Goal: Task Accomplishment & Management: Manage account settings

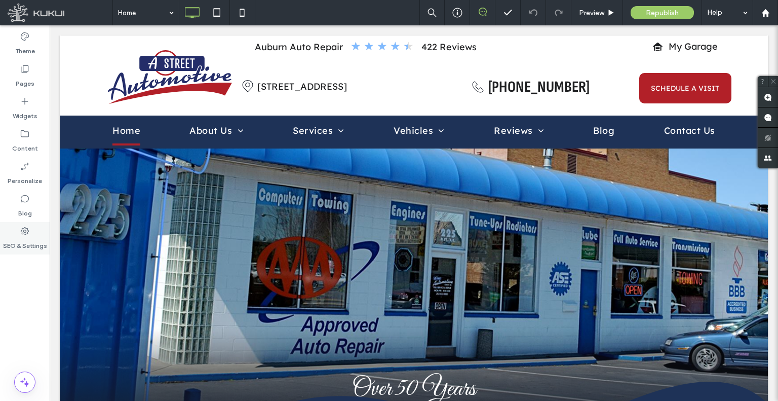
click at [3, 225] on div "SEO & Settings" at bounding box center [25, 238] width 50 height 32
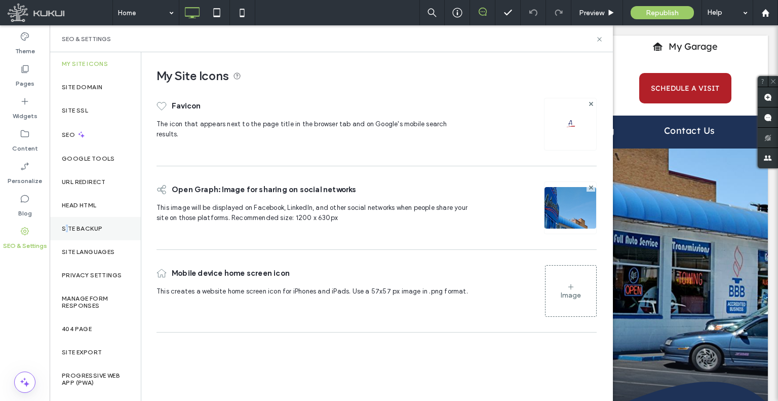
click at [67, 219] on div "Site Backup" at bounding box center [95, 228] width 91 height 23
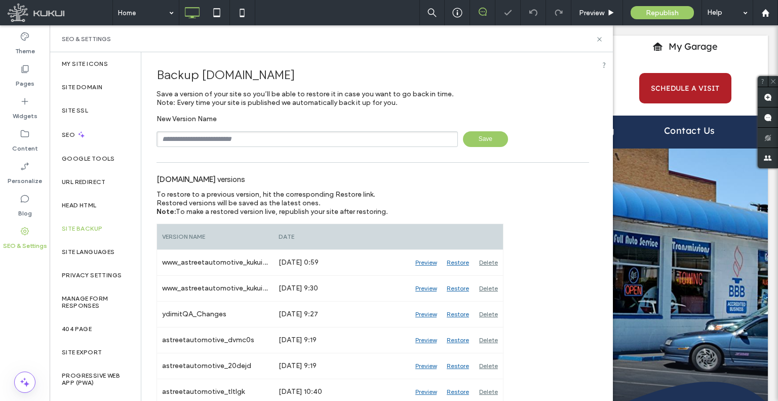
click at [244, 139] on input "text" at bounding box center [307, 139] width 301 height 16
type input "**********"
click at [468, 136] on span "Save" at bounding box center [485, 139] width 45 height 16
click at [23, 144] on label "Content" at bounding box center [25, 146] width 26 height 14
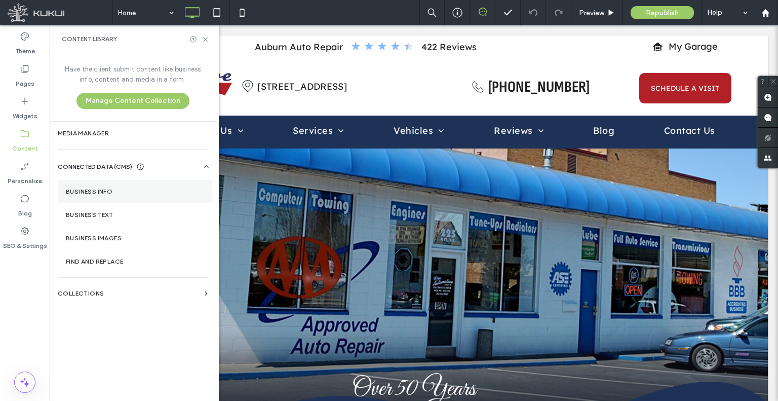
click at [78, 189] on label "Business Info" at bounding box center [135, 191] width 138 height 7
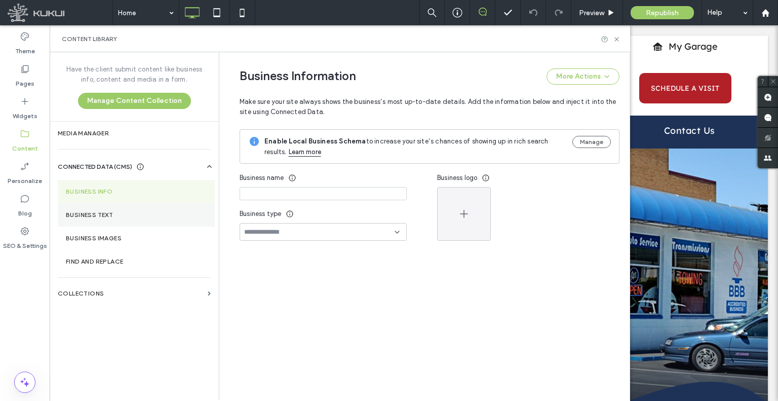
type input "**********"
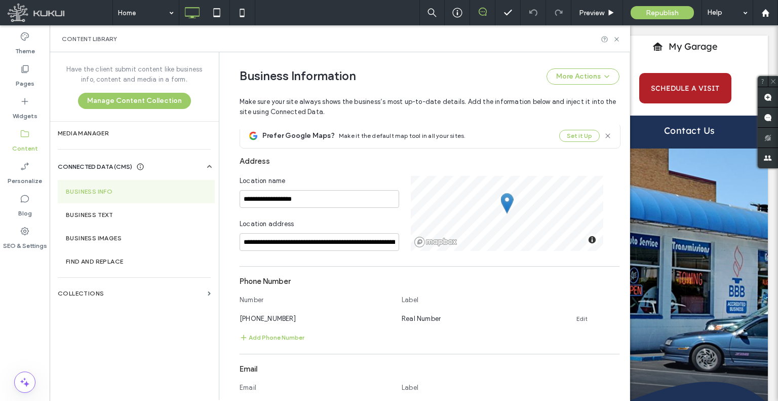
scroll to position [274, 0]
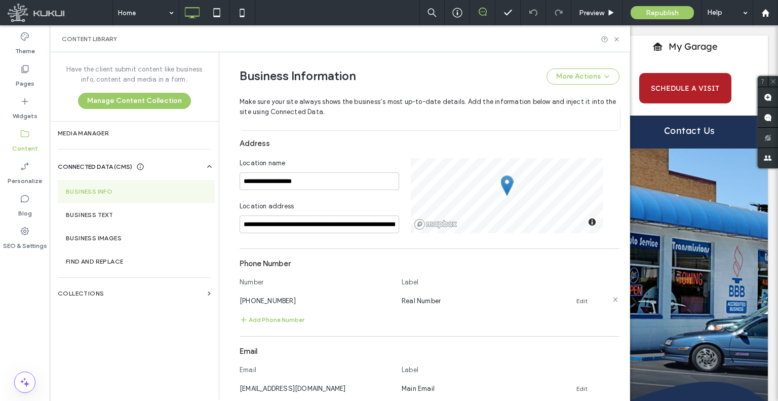
click at [277, 298] on span "(253) 833-1000" at bounding box center [268, 301] width 56 height 8
copy span "(253) 833-1000"
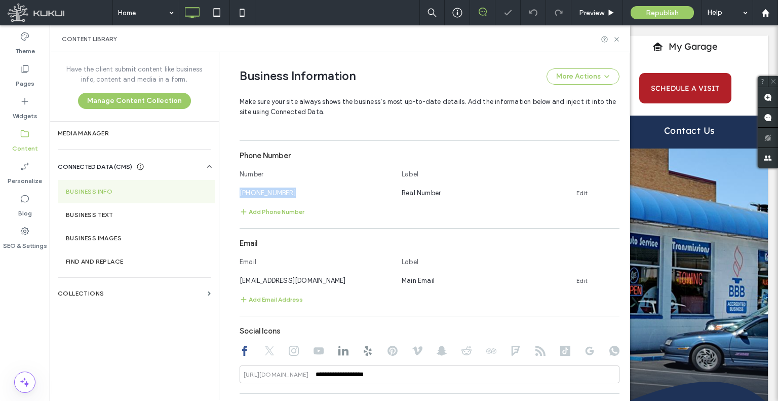
scroll to position [426, 0]
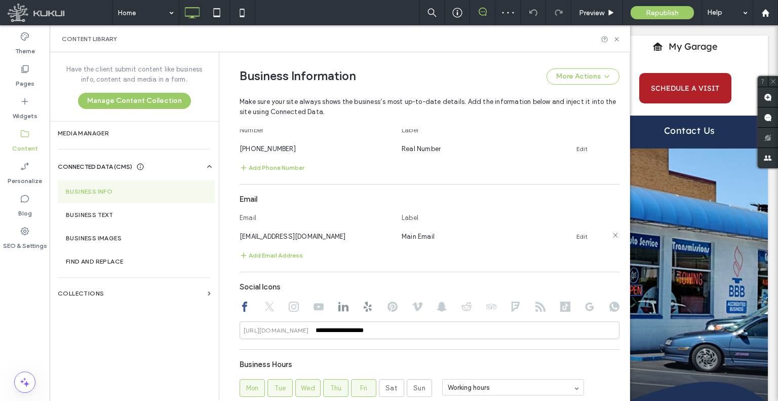
click at [318, 235] on span "service@astreetautomotive.com" at bounding box center [293, 237] width 106 height 8
copy span "service@astreetautomotive.com"
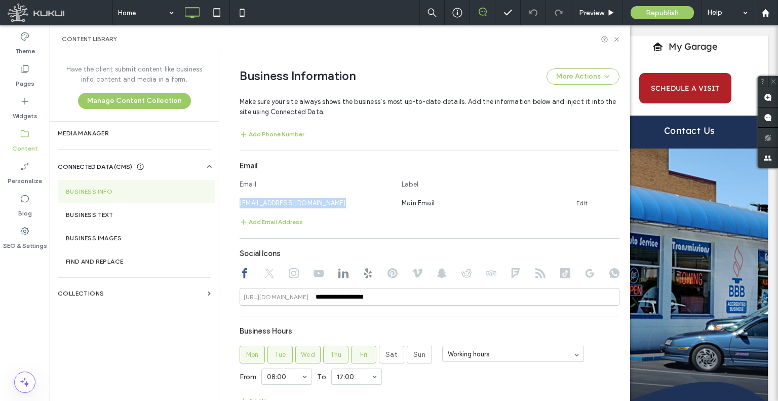
scroll to position [476, 0]
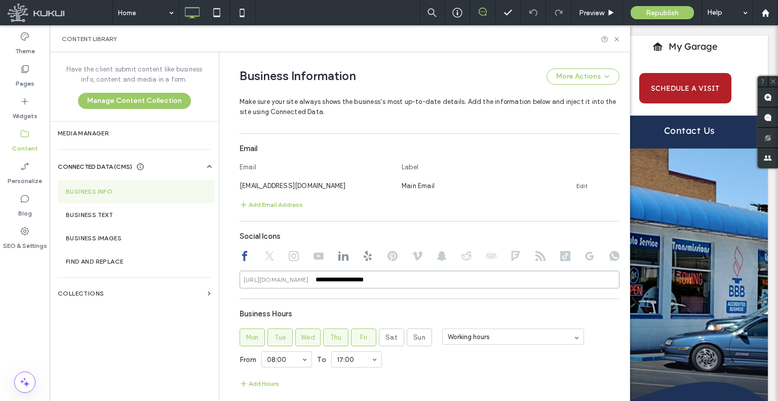
click at [334, 278] on input "**********" at bounding box center [430, 280] width 380 height 18
click at [266, 249] on div "**********" at bounding box center [430, 257] width 380 height 62
click at [265, 256] on use at bounding box center [269, 255] width 9 height 9
click at [289, 252] on icon at bounding box center [294, 256] width 10 height 10
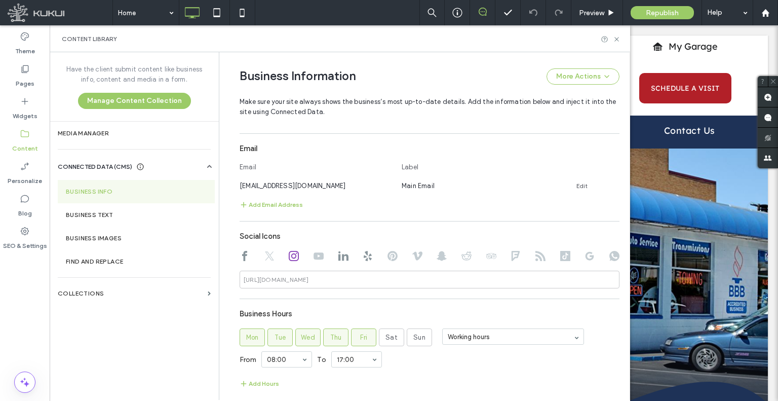
click at [314, 253] on use at bounding box center [319, 255] width 10 height 7
click at [338, 251] on use at bounding box center [343, 256] width 10 height 10
click at [346, 275] on input "**********" at bounding box center [430, 280] width 380 height 18
click at [365, 258] on icon at bounding box center [368, 256] width 10 height 10
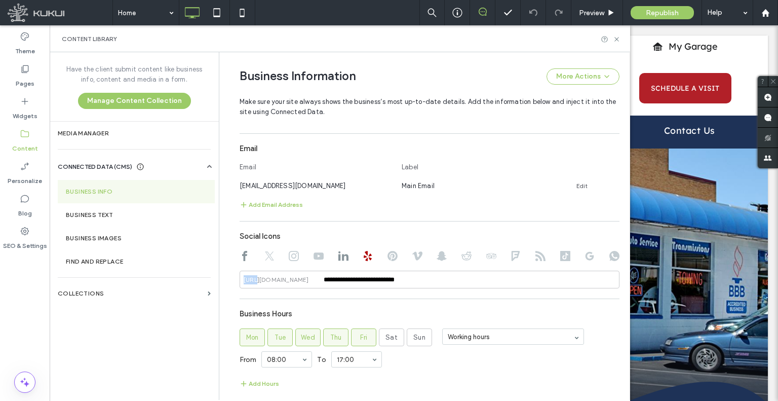
click at [365, 258] on icon at bounding box center [368, 256] width 10 height 10
click at [342, 258] on use at bounding box center [343, 256] width 10 height 10
click at [366, 257] on use at bounding box center [368, 256] width 8 height 10
type input "**********"
click at [368, 276] on input "**********" at bounding box center [430, 280] width 380 height 18
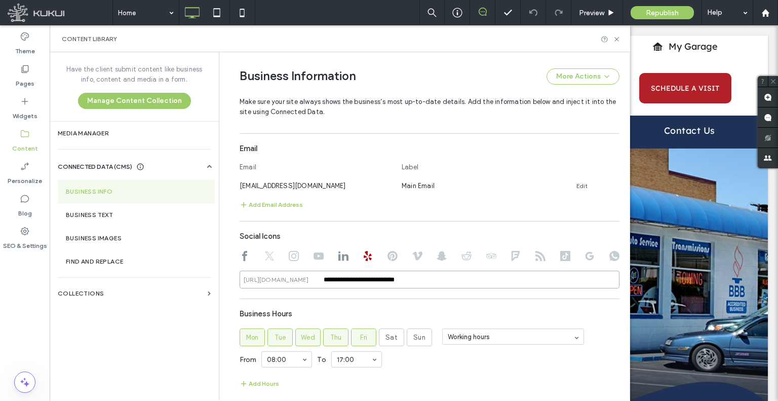
click at [368, 276] on input "**********" at bounding box center [430, 280] width 380 height 18
click at [388, 252] on use at bounding box center [393, 256] width 10 height 10
click at [412, 256] on use at bounding box center [417, 255] width 10 height 9
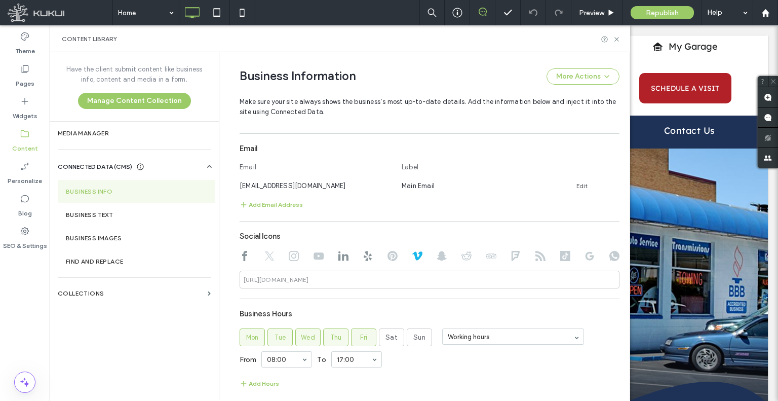
click at [431, 255] on div at bounding box center [430, 257] width 380 height 12
click at [442, 257] on div at bounding box center [430, 257] width 380 height 12
click at [440, 257] on use at bounding box center [442, 256] width 10 height 10
click at [462, 256] on icon at bounding box center [467, 256] width 10 height 10
click at [494, 253] on div at bounding box center [430, 257] width 380 height 12
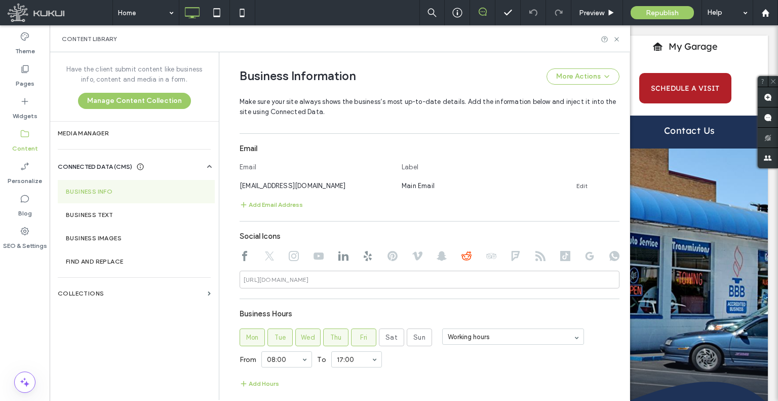
click at [486, 257] on use at bounding box center [491, 256] width 10 height 6
click at [504, 254] on div at bounding box center [430, 257] width 380 height 12
click at [512, 253] on use at bounding box center [516, 256] width 8 height 10
click at [541, 253] on div at bounding box center [430, 257] width 380 height 12
click at [539, 259] on use at bounding box center [540, 256] width 10 height 10
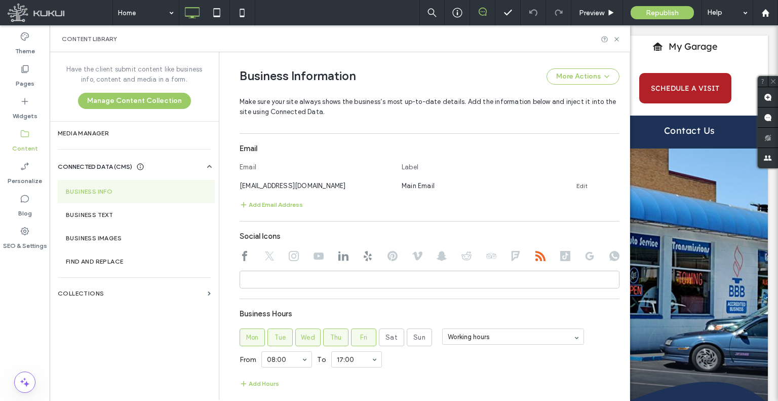
click at [561, 255] on icon at bounding box center [565, 256] width 10 height 10
click at [589, 256] on use at bounding box center [590, 256] width 9 height 9
click at [609, 255] on icon at bounding box center [614, 256] width 10 height 10
click at [349, 257] on div at bounding box center [430, 257] width 380 height 12
click at [344, 257] on div at bounding box center [430, 257] width 380 height 12
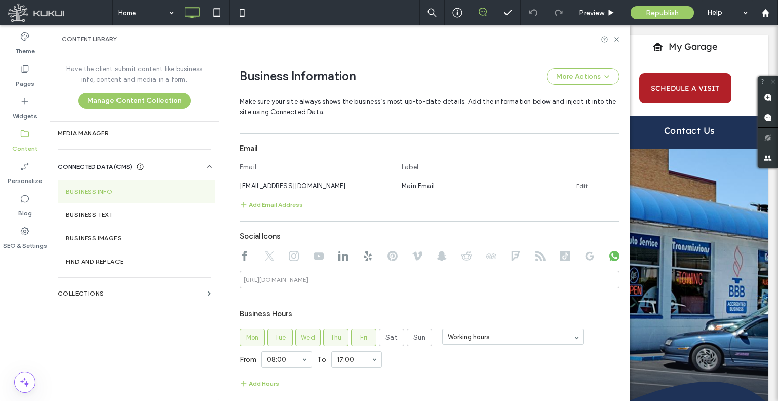
click at [338, 255] on use at bounding box center [343, 256] width 10 height 10
type input "**********"
click at [349, 274] on input "**********" at bounding box center [430, 280] width 380 height 18
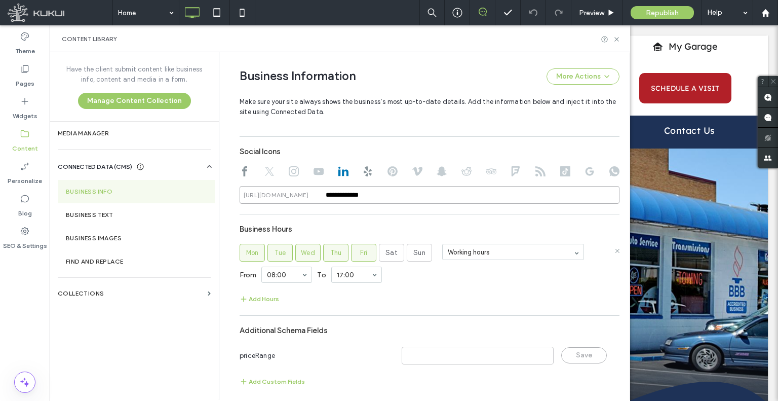
scroll to position [566, 0]
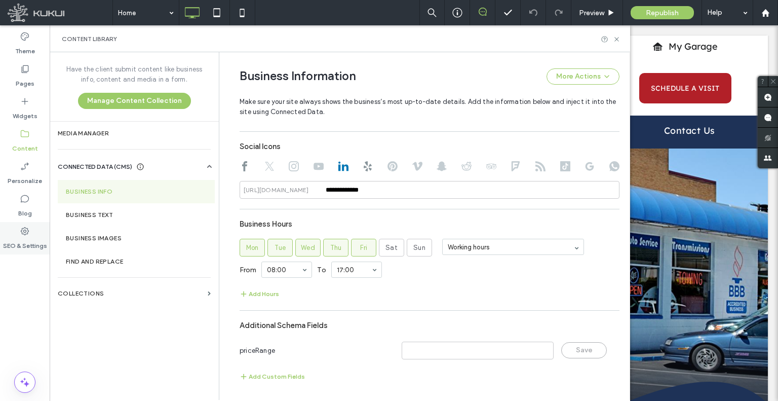
click at [35, 239] on label "SEO & Settings" at bounding box center [25, 243] width 44 height 14
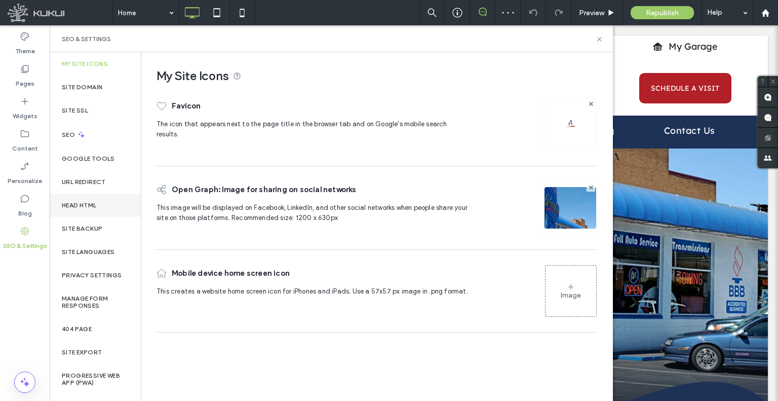
scroll to position [0, 0]
click at [100, 203] on div "Head HTML" at bounding box center [95, 205] width 91 height 23
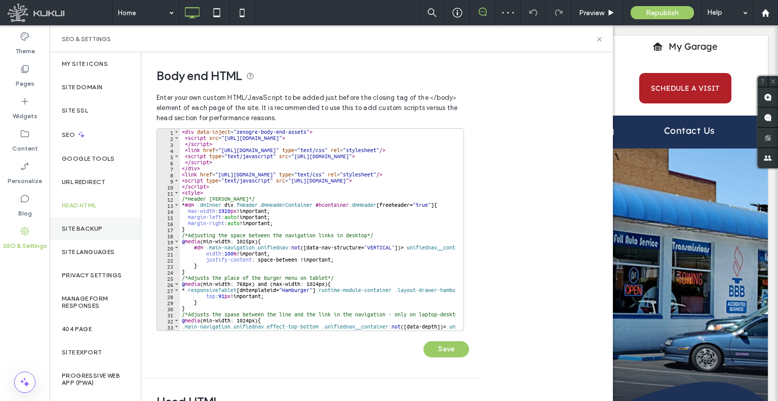
click at [104, 228] on div "Site Backup" at bounding box center [95, 228] width 91 height 23
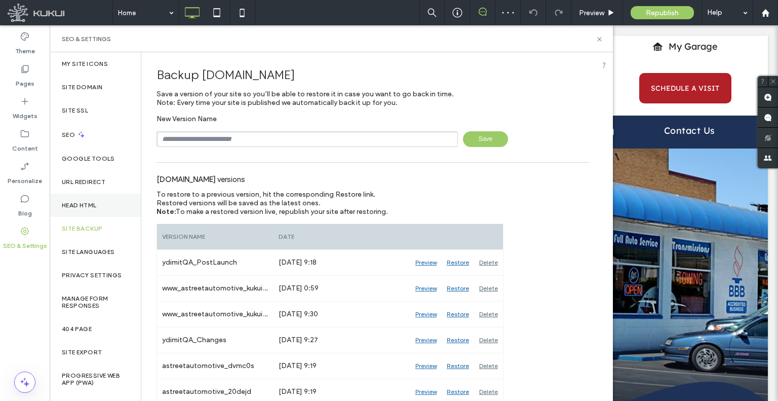
click at [102, 206] on div "Head HTML" at bounding box center [95, 205] width 91 height 23
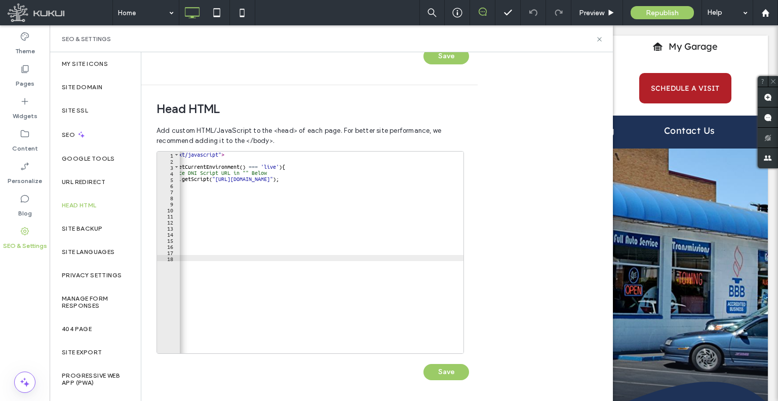
scroll to position [0, 52]
click at [36, 154] on div "Content" at bounding box center [25, 141] width 50 height 32
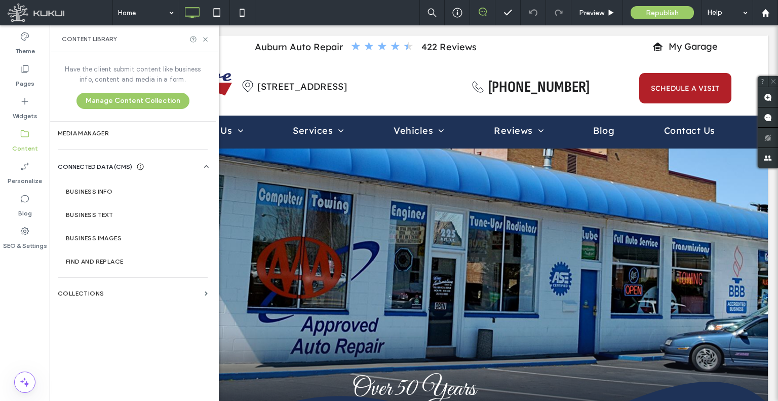
click at [88, 186] on div "URL Redirect" at bounding box center [95, 181] width 91 height 23
click at [122, 198] on section "Business Info" at bounding box center [135, 191] width 154 height 23
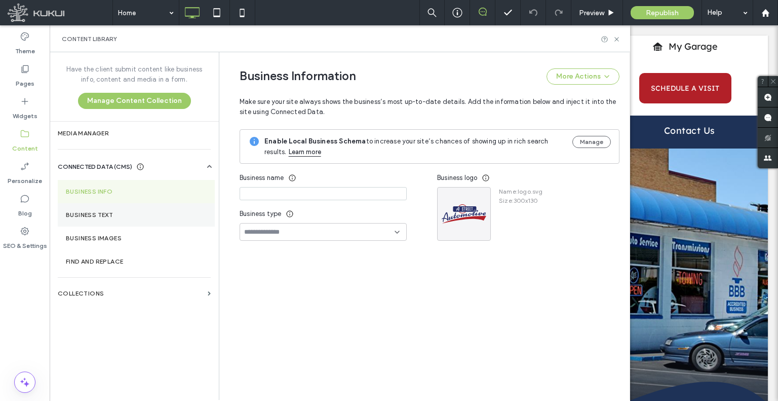
type input "**********"
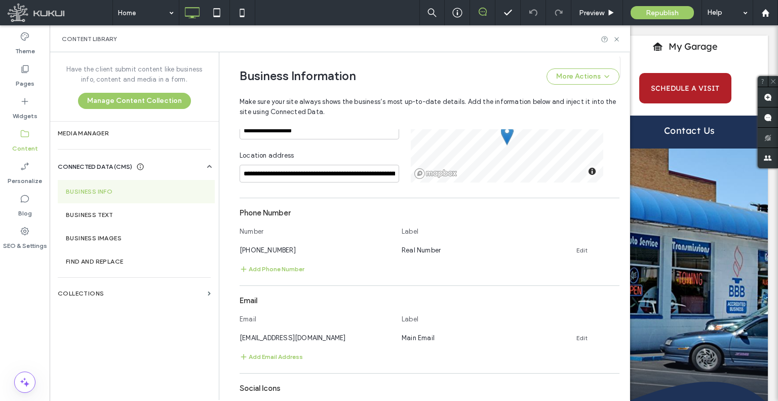
scroll to position [426, 0]
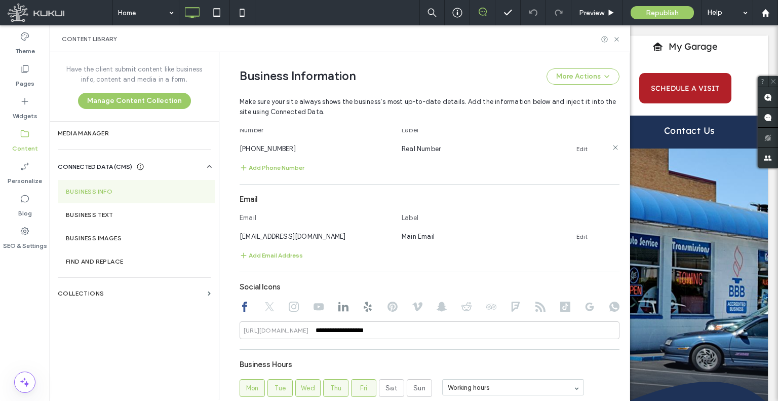
click at [268, 152] on div "(253) 833-1000" at bounding box center [316, 148] width 152 height 11
click at [268, 149] on span "(253) 833-1000" at bounding box center [268, 149] width 56 height 8
click at [38, 237] on label "SEO & Settings" at bounding box center [25, 243] width 44 height 14
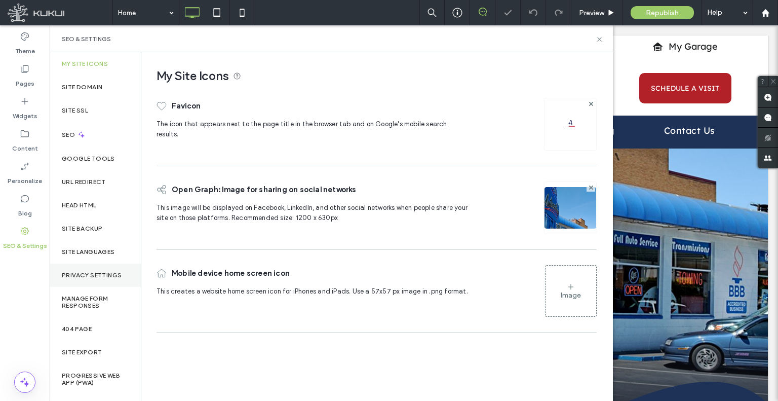
click at [103, 274] on label "Privacy Settings" at bounding box center [92, 275] width 60 height 7
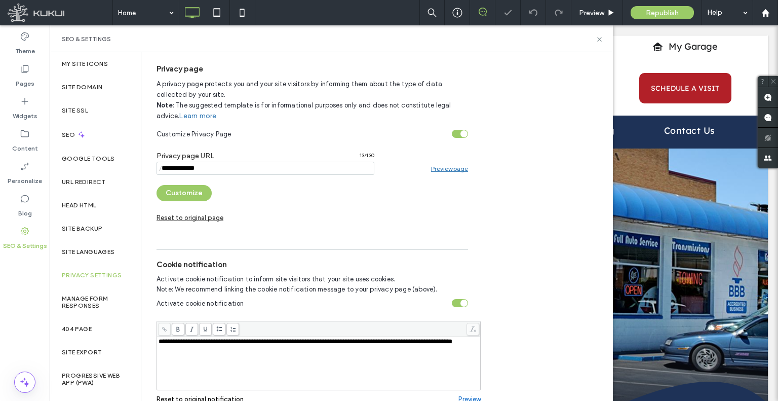
scroll to position [0, 0]
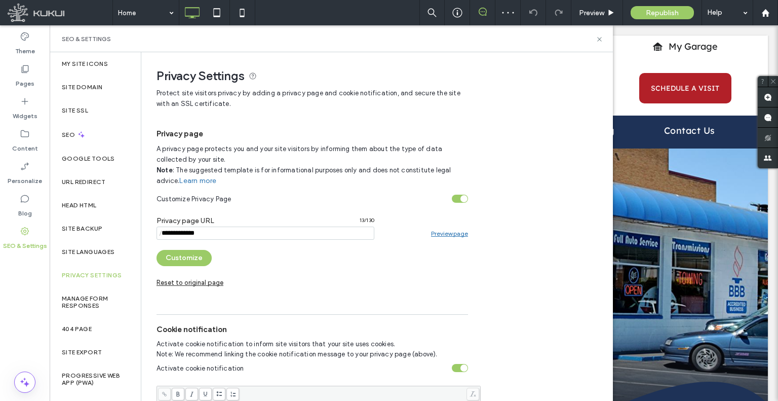
click at [446, 236] on link "Preview page" at bounding box center [449, 233] width 37 height 8
click at [35, 89] on div "Pages" at bounding box center [25, 76] width 50 height 32
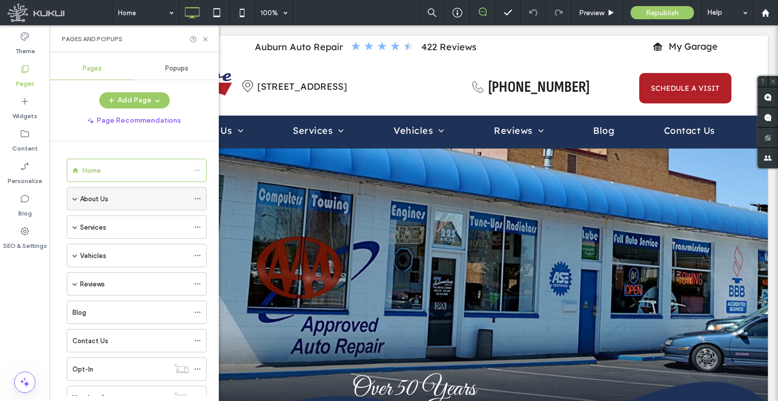
click at [75, 200] on span at bounding box center [74, 198] width 5 height 5
click at [70, 198] on div "About Us" at bounding box center [137, 198] width 140 height 23
click at [73, 199] on span at bounding box center [74, 198] width 5 height 5
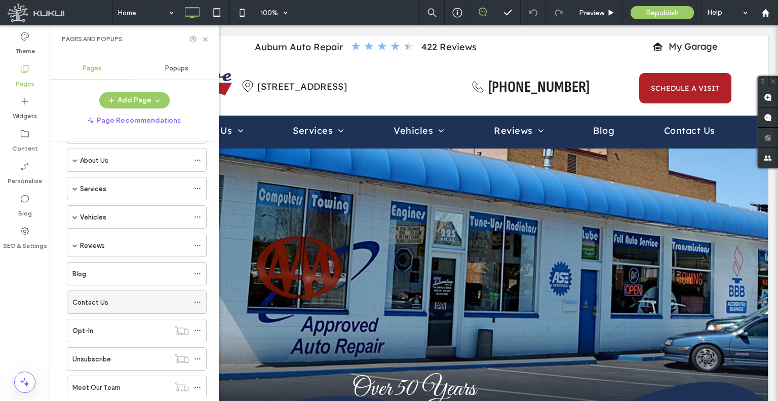
scroll to position [101, 0]
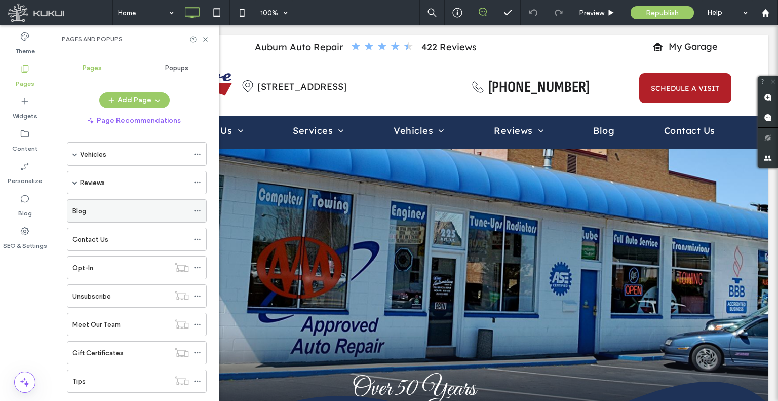
click at [200, 210] on use at bounding box center [198, 211] width 6 height 2
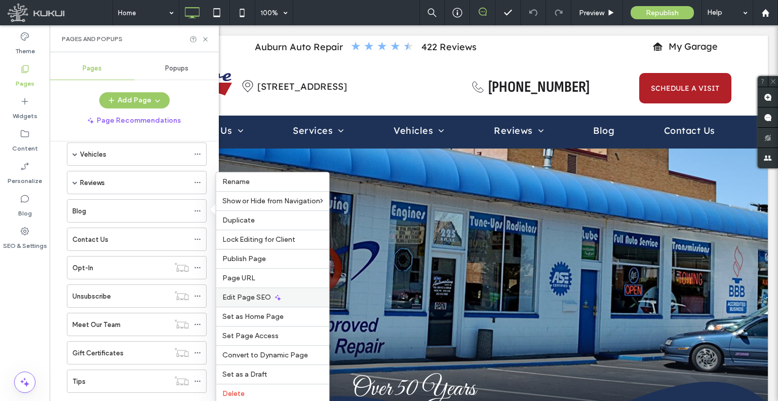
click at [250, 297] on span "Edit Page SEO" at bounding box center [246, 297] width 49 height 9
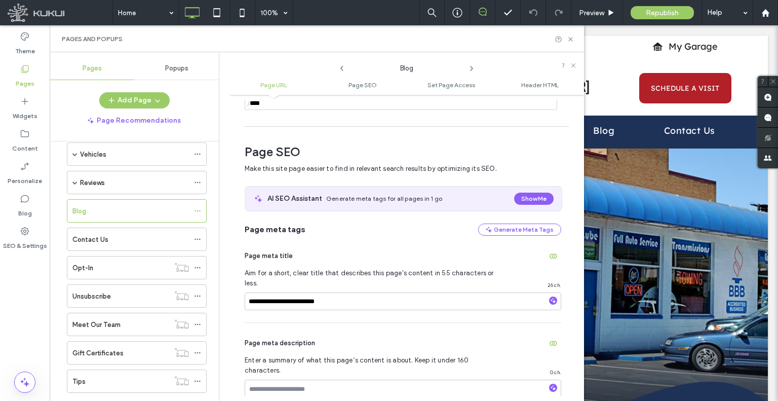
scroll to position [0, 0]
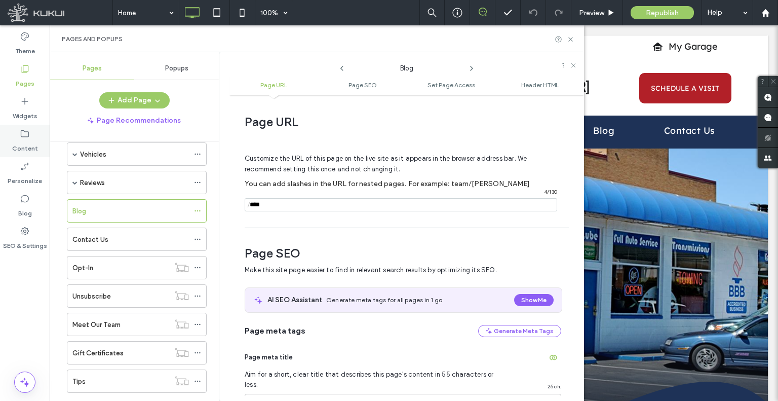
click at [20, 145] on label "Content" at bounding box center [25, 146] width 26 height 14
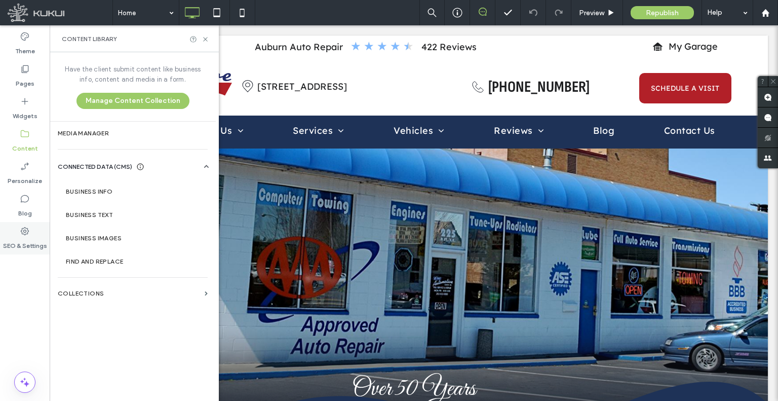
click at [25, 242] on label "SEO & Settings" at bounding box center [25, 243] width 44 height 14
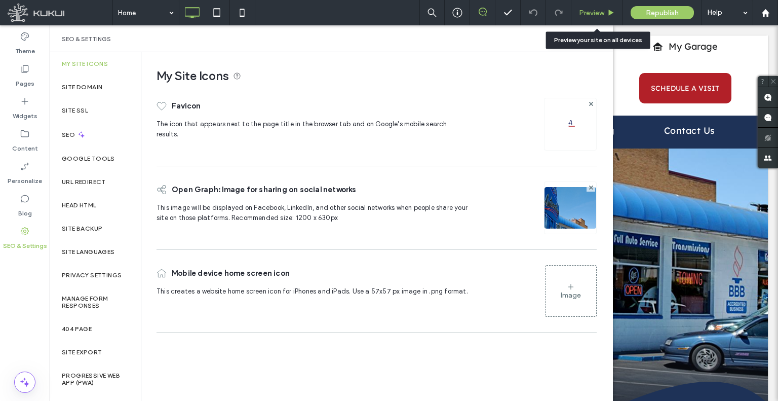
click at [589, 12] on span "Preview" at bounding box center [591, 13] width 25 height 9
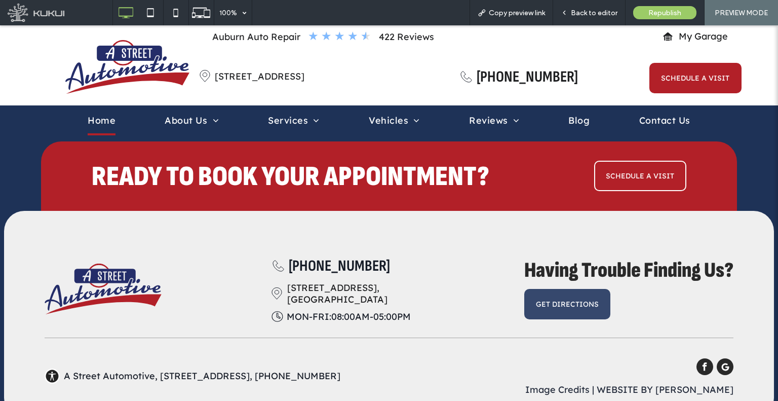
drag, startPoint x: 584, startPoint y: 108, endPoint x: 587, endPoint y: 360, distance: 251.3
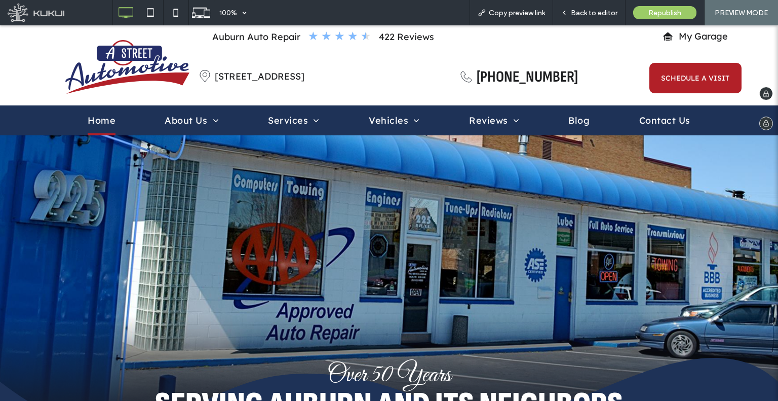
drag, startPoint x: 388, startPoint y: 225, endPoint x: 381, endPoint y: 100, distance: 124.8
click at [703, 40] on span "My Garage" at bounding box center [703, 36] width 49 height 22
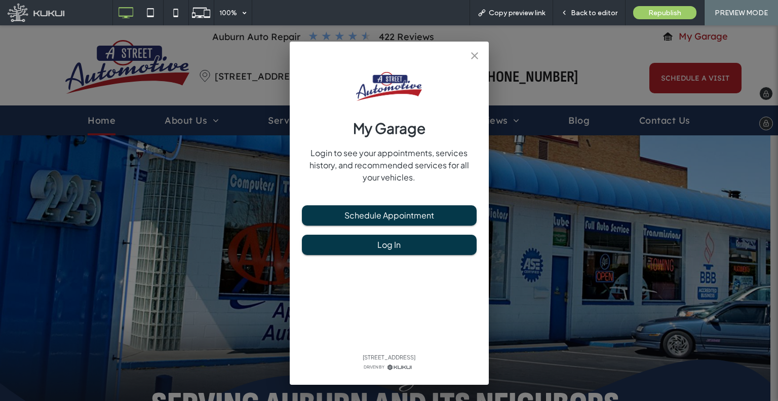
click at [703, 40] on div "My Garage Login to see your appointments, services history, and recommended ser…" at bounding box center [389, 212] width 778 height 375
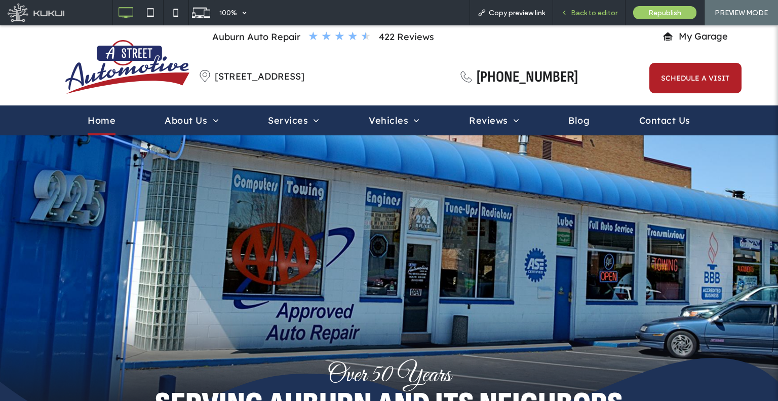
click at [590, 21] on div "Back to editor" at bounding box center [589, 12] width 72 height 25
click at [585, 16] on span "Back to editor" at bounding box center [594, 13] width 47 height 9
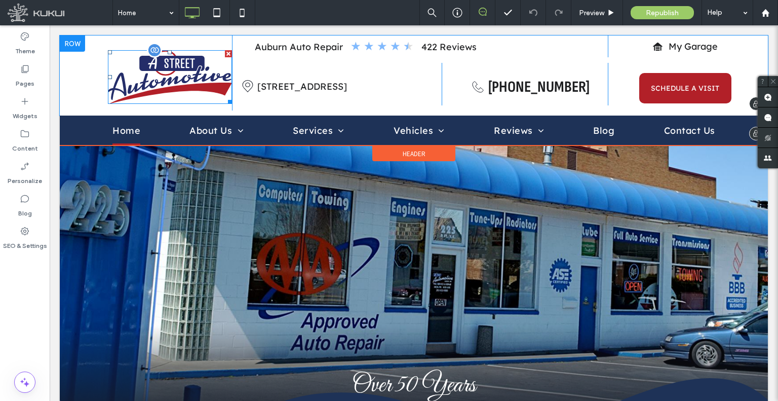
click at [187, 78] on img at bounding box center [170, 77] width 124 height 54
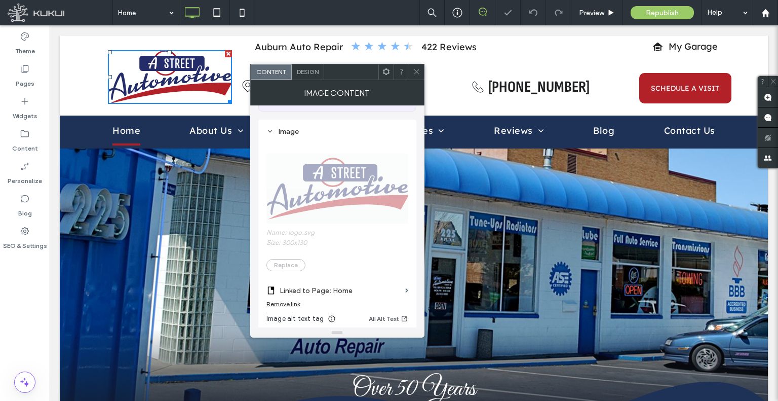
scroll to position [203, 0]
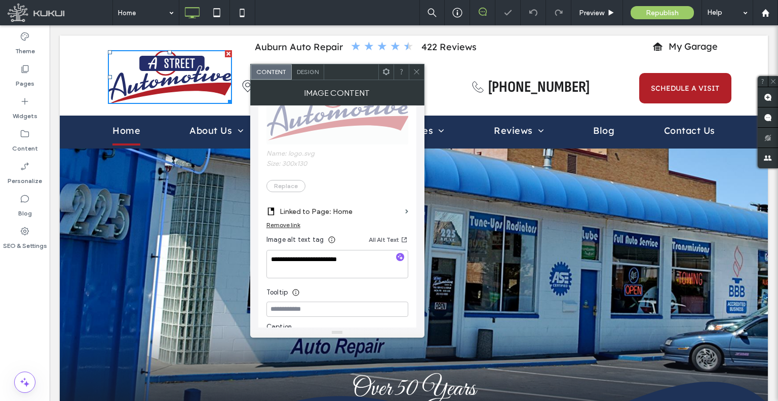
click at [413, 75] on icon at bounding box center [417, 72] width 8 height 8
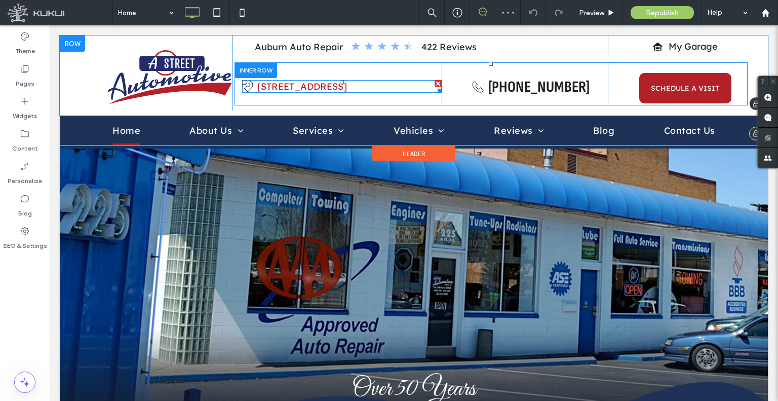
click at [347, 86] on span "225 A Street Southeast, Auburn, WA 98002" at bounding box center [302, 87] width 90 height 12
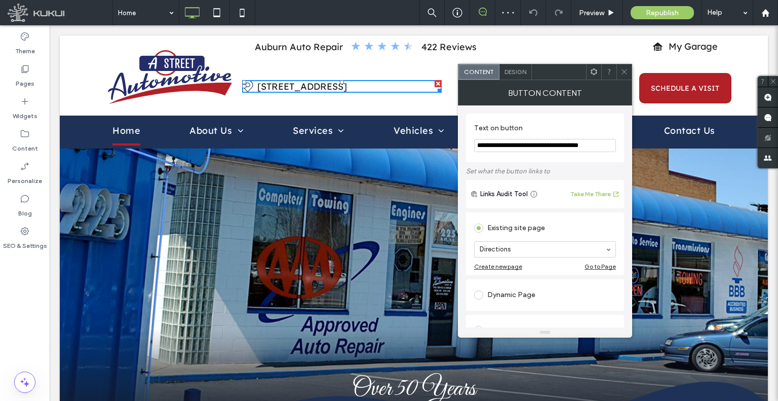
click at [624, 75] on icon at bounding box center [625, 72] width 8 height 8
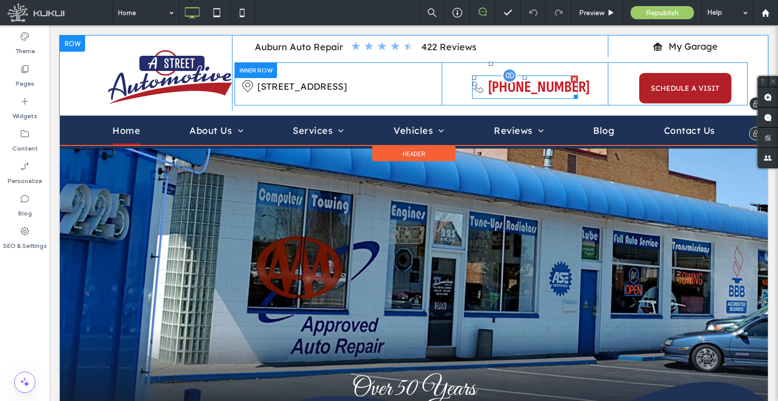
click at [555, 90] on span "253-833-1000" at bounding box center [538, 87] width 101 height 19
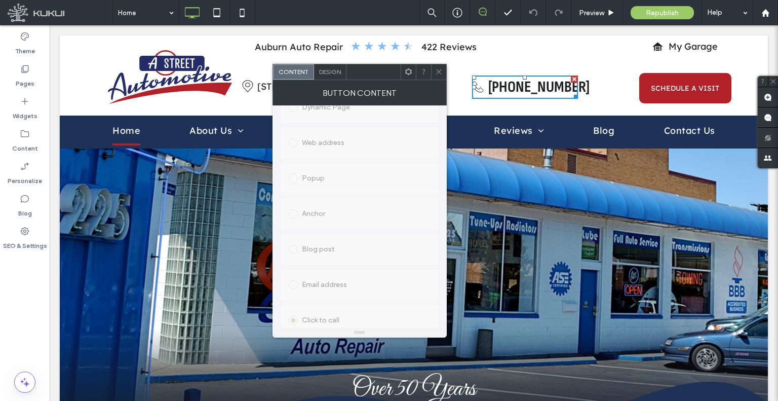
scroll to position [253, 0]
click at [439, 78] on span at bounding box center [439, 71] width 8 height 15
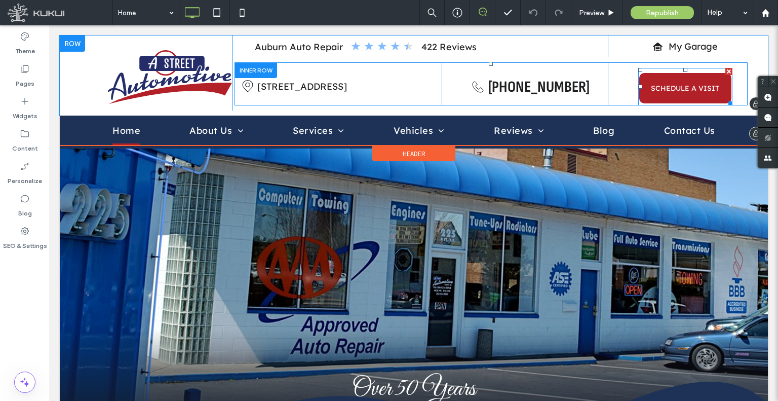
click at [670, 91] on span at bounding box center [685, 86] width 94 height 37
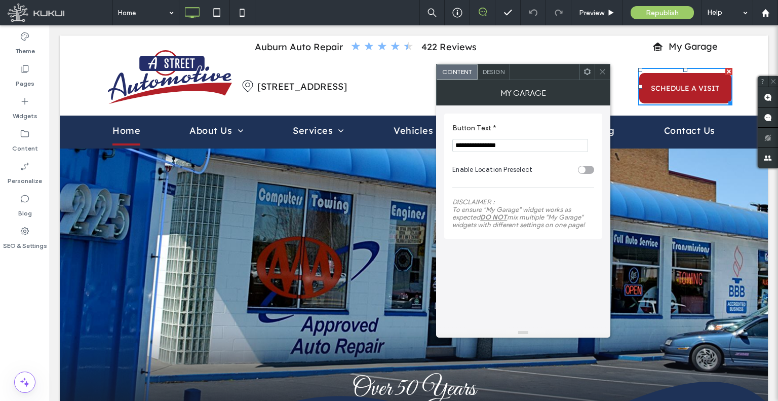
click at [600, 69] on icon at bounding box center [603, 72] width 8 height 8
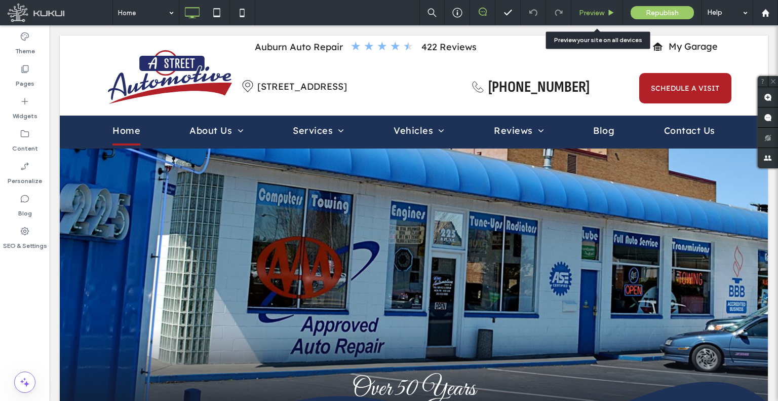
click at [586, 21] on div "Preview" at bounding box center [597, 12] width 52 height 25
click at [589, 17] on div "Preview" at bounding box center [597, 12] width 52 height 25
click at [581, 17] on div "Preview" at bounding box center [597, 12] width 52 height 25
click at [583, 13] on span "Preview" at bounding box center [591, 13] width 25 height 9
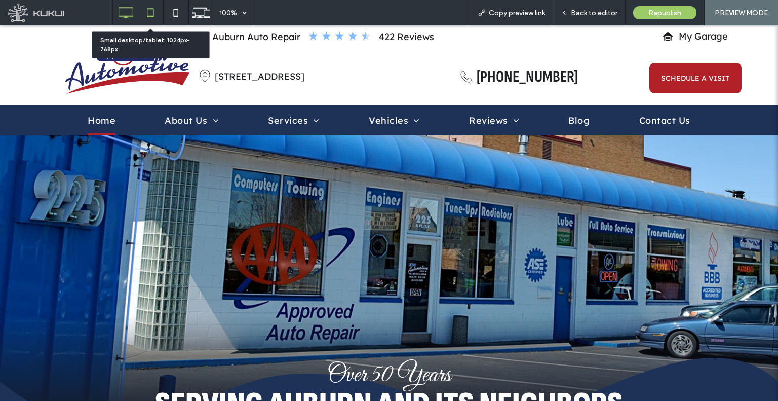
click at [160, 17] on icon at bounding box center [150, 13] width 20 height 20
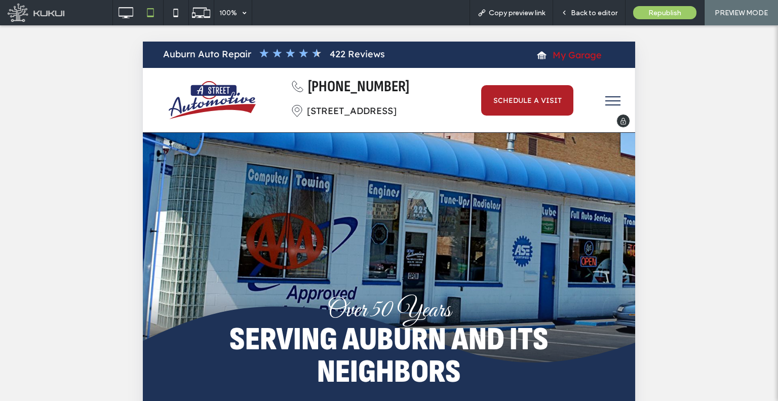
click at [569, 59] on span "My Garage" at bounding box center [577, 55] width 49 height 22
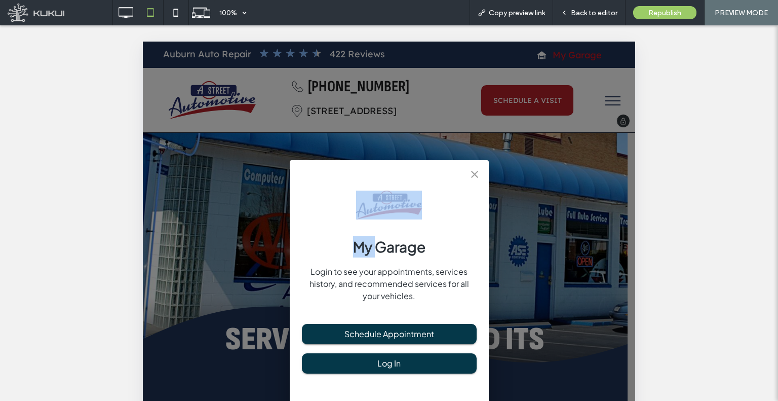
click at [569, 59] on div "My Garage Login to see your appointments, services history, and recommended ser…" at bounding box center [389, 366] width 492 height 648
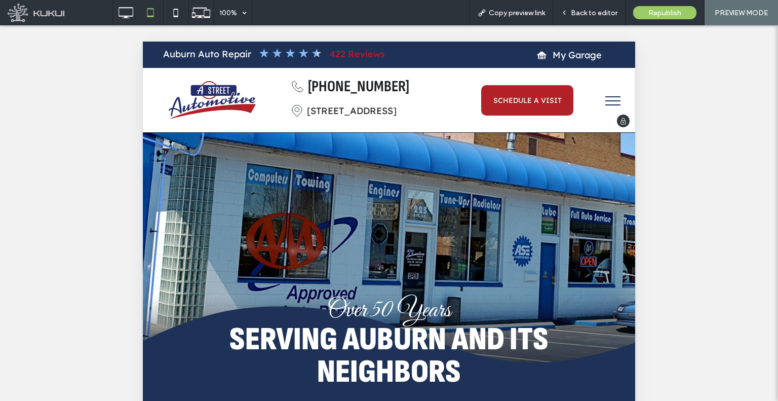
click at [351, 55] on link "422 Reviews" at bounding box center [357, 54] width 55 height 12
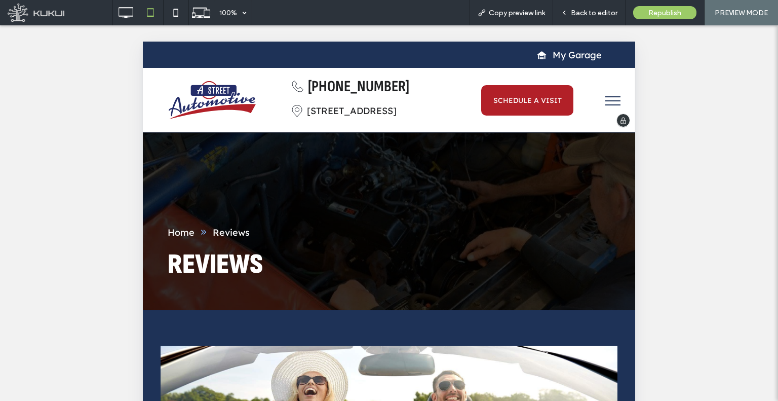
click at [215, 96] on img at bounding box center [212, 100] width 87 height 38
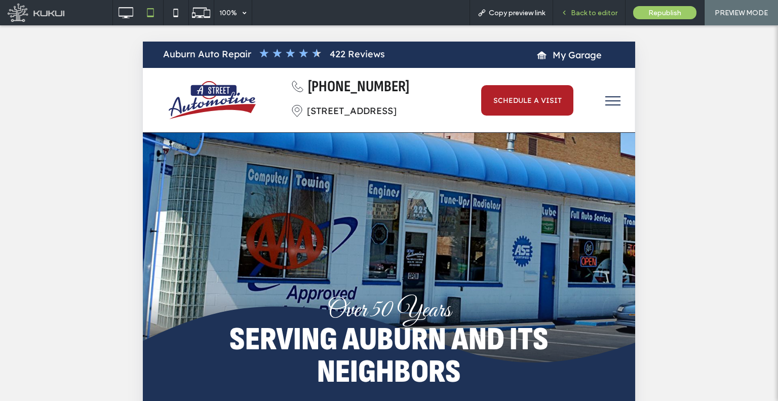
click at [582, 14] on span "Back to editor" at bounding box center [594, 13] width 47 height 9
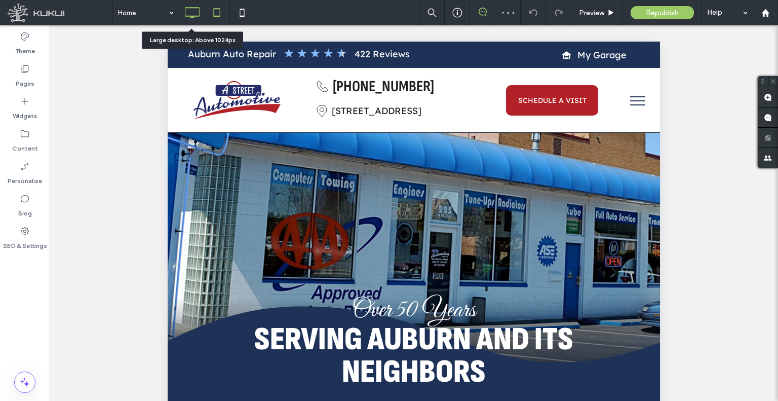
click at [190, 8] on use at bounding box center [192, 12] width 15 height 11
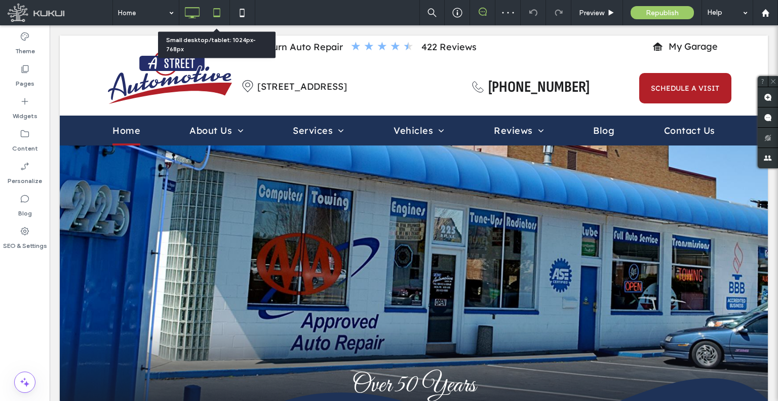
click at [211, 11] on icon at bounding box center [217, 13] width 20 height 20
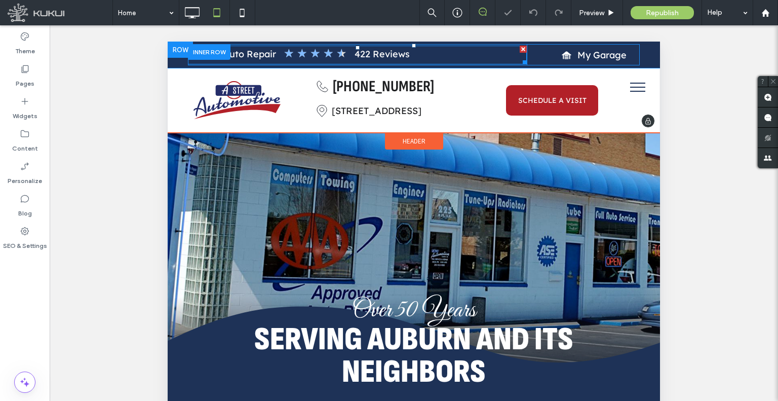
click at [275, 50] on span at bounding box center [357, 55] width 339 height 19
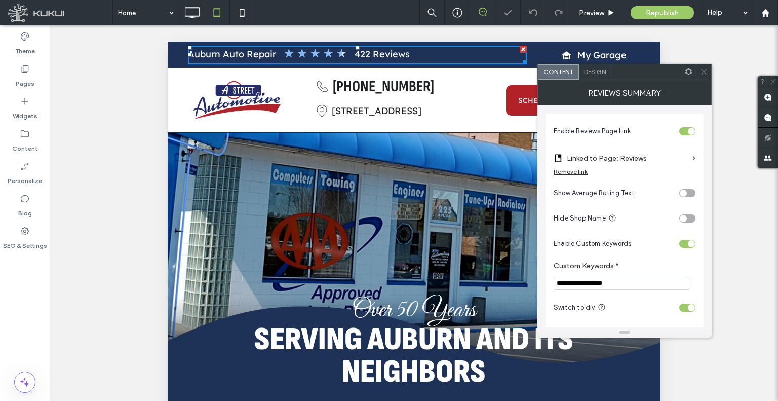
click at [705, 74] on icon at bounding box center [704, 72] width 8 height 8
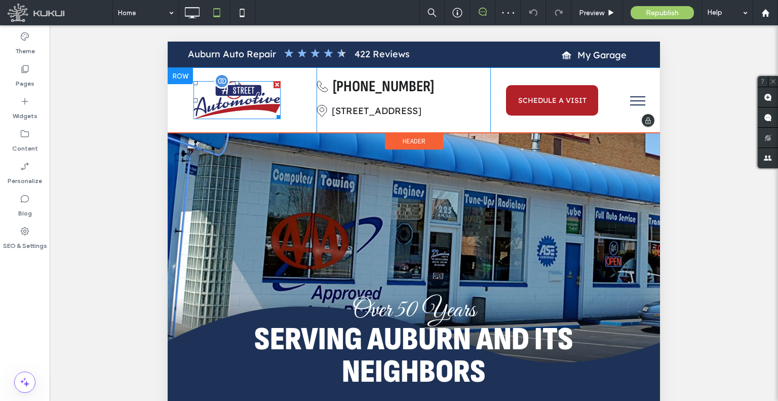
click at [247, 101] on img at bounding box center [237, 100] width 87 height 38
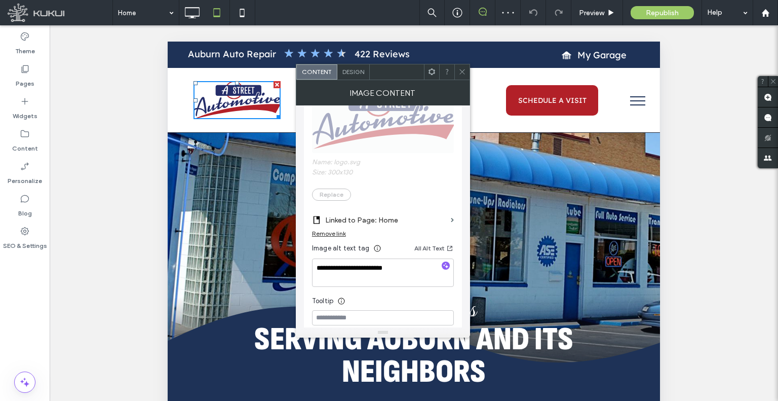
scroll to position [203, 0]
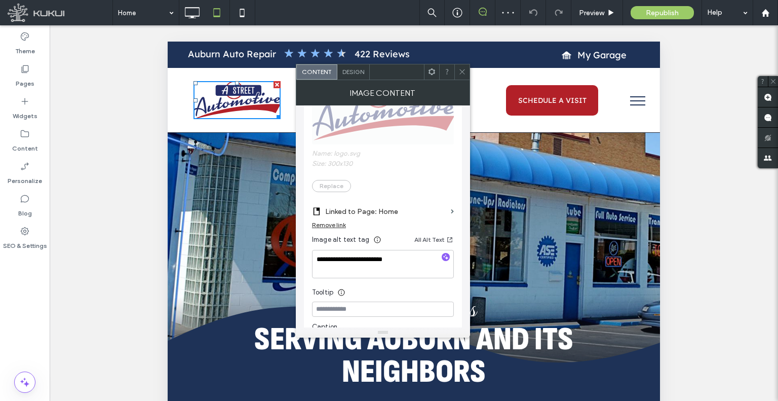
click at [458, 64] on span at bounding box center [462, 71] width 8 height 15
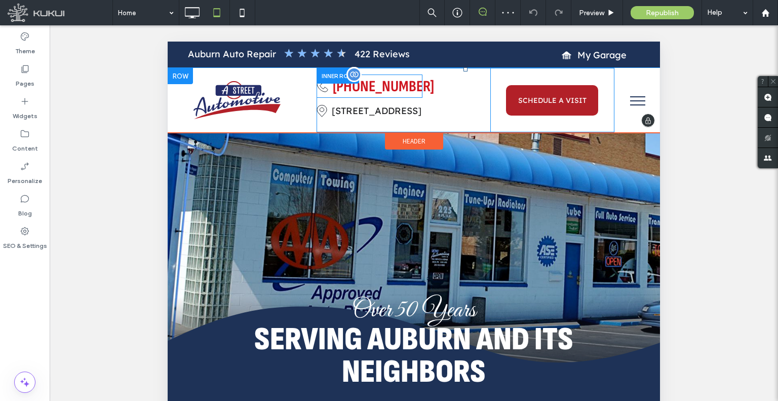
click at [406, 86] on span "253-833-1000" at bounding box center [383, 86] width 101 height 19
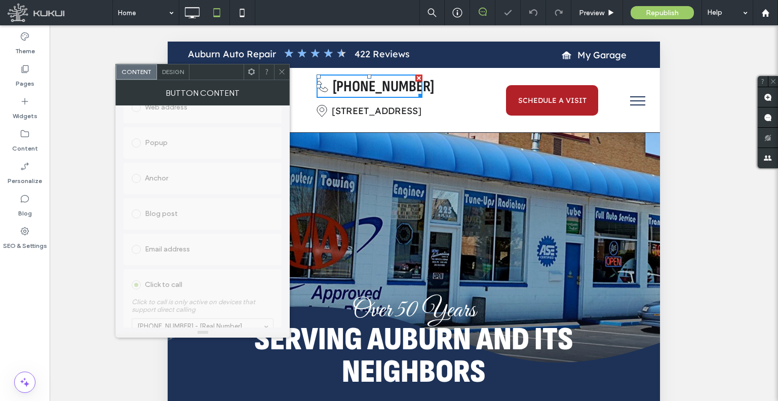
scroll to position [253, 0]
click at [282, 72] on icon at bounding box center [282, 72] width 8 height 8
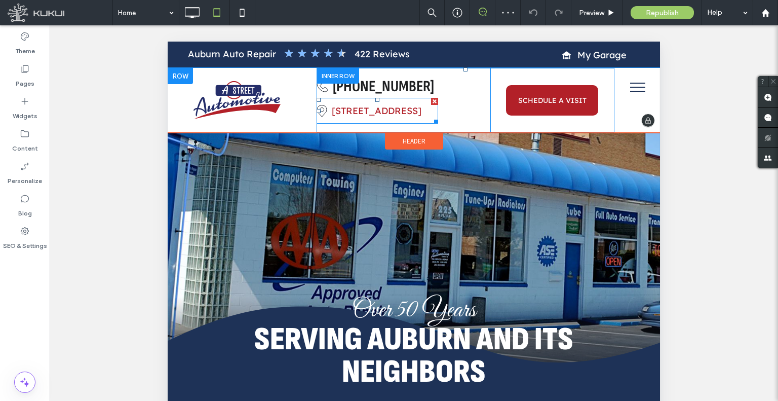
click at [354, 117] on span "225 A Street Southeast, Auburn, WA 98002" at bounding box center [377, 111] width 90 height 12
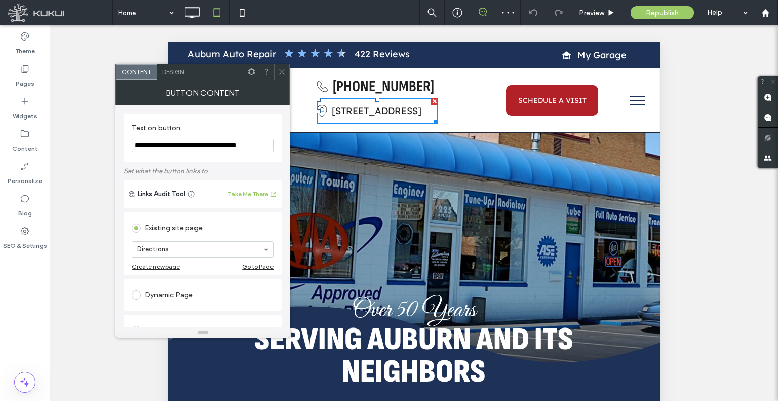
click at [284, 75] on icon at bounding box center [282, 72] width 8 height 8
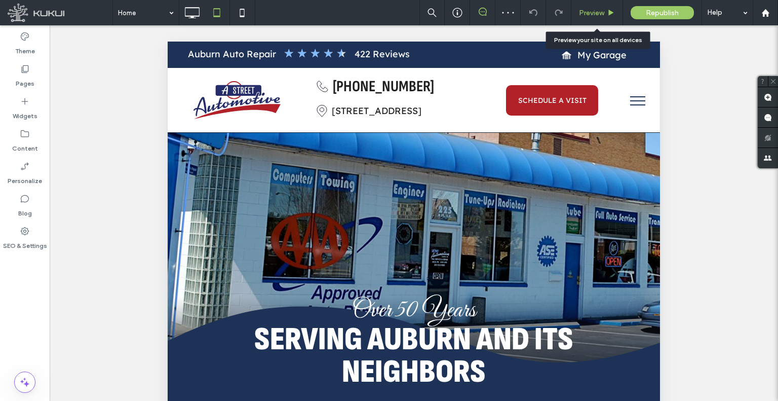
click at [592, 19] on div "Preview" at bounding box center [597, 12] width 52 height 25
click at [591, 10] on span "Preview" at bounding box center [591, 13] width 25 height 9
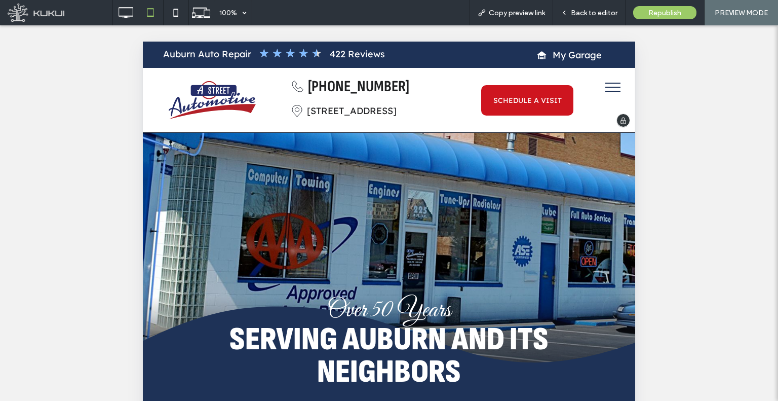
click at [523, 98] on span "SCHEDULE A VISIT" at bounding box center [527, 100] width 68 height 19
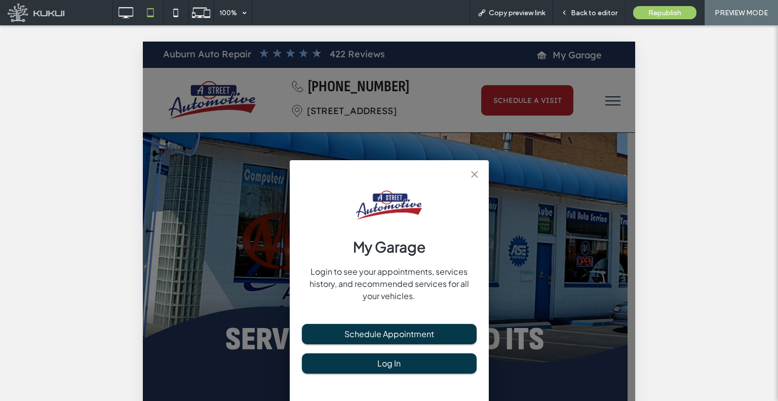
click at [556, 93] on div "My Garage Login to see your appointments, services history, and recommended ser…" at bounding box center [389, 366] width 492 height 648
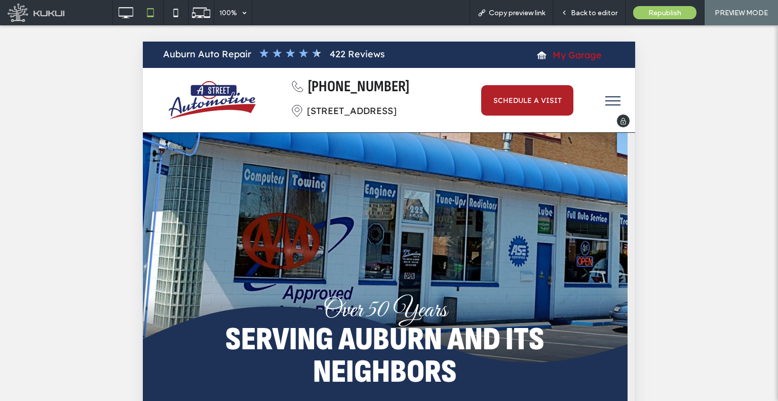
click at [585, 59] on span "My Garage" at bounding box center [577, 55] width 49 height 22
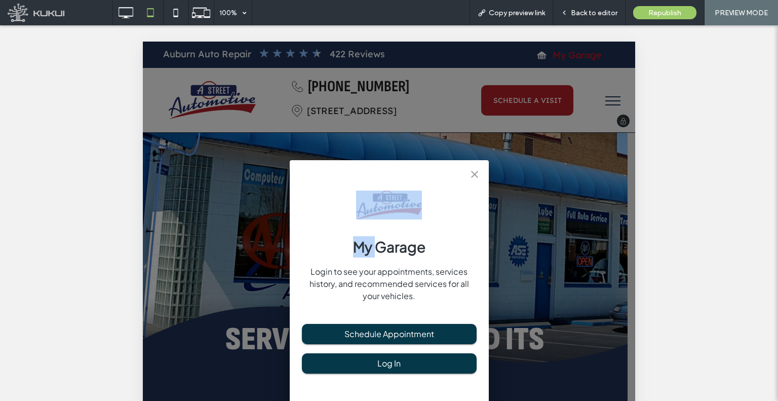
click at [585, 59] on div "My Garage Login to see your appointments, services history, and recommended ser…" at bounding box center [389, 366] width 492 height 648
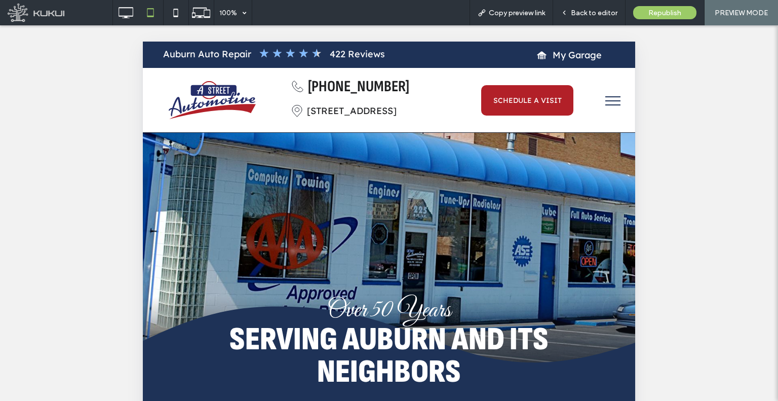
click at [600, 104] on button "menu" at bounding box center [613, 101] width 26 height 26
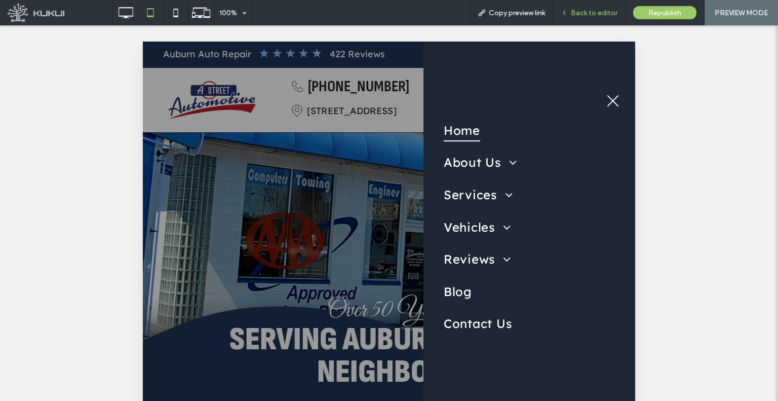
click at [588, 18] on div "Back to editor" at bounding box center [589, 12] width 72 height 25
click at [578, 16] on span "Back to editor" at bounding box center [594, 13] width 47 height 9
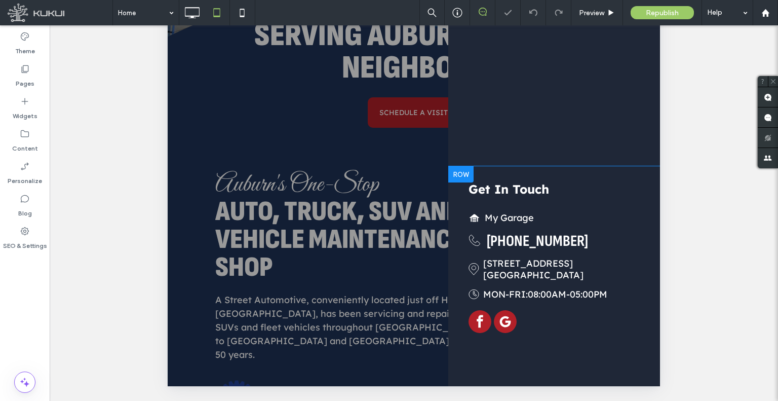
scroll to position [305, 0]
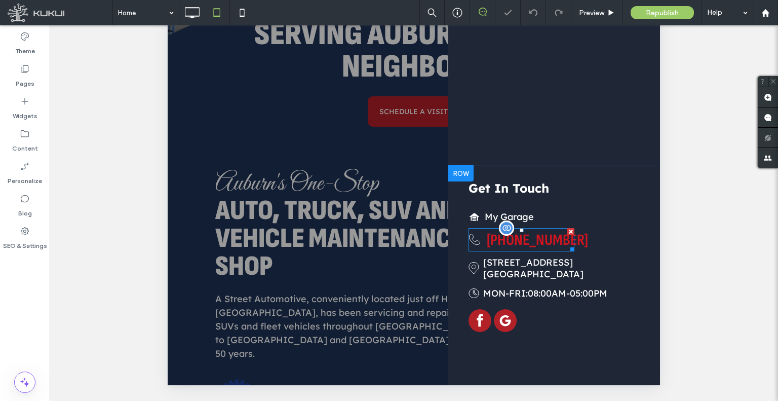
click at [531, 238] on span "253-833-1000" at bounding box center [537, 240] width 101 height 19
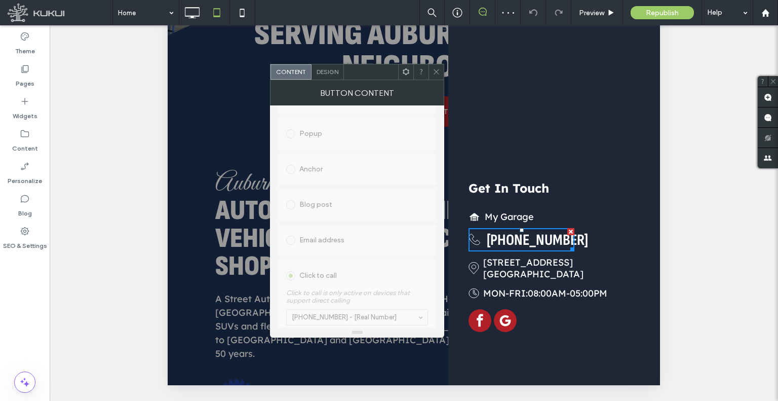
scroll to position [253, 0]
click at [436, 72] on use at bounding box center [436, 71] width 5 height 5
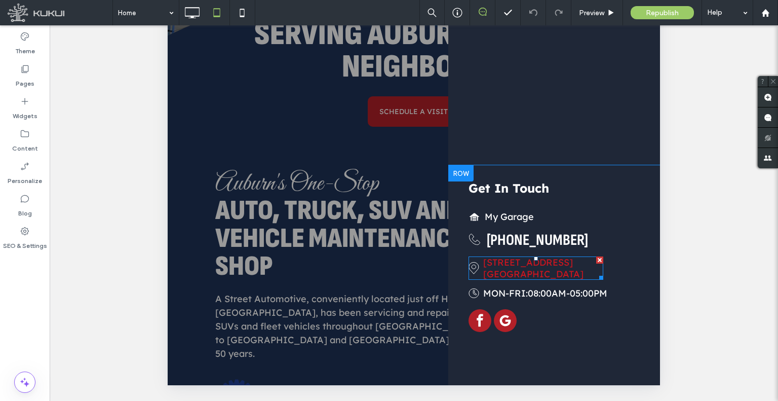
click at [529, 264] on link "225 A Street Southeast Auburn, WA 98002" at bounding box center [533, 267] width 100 height 23
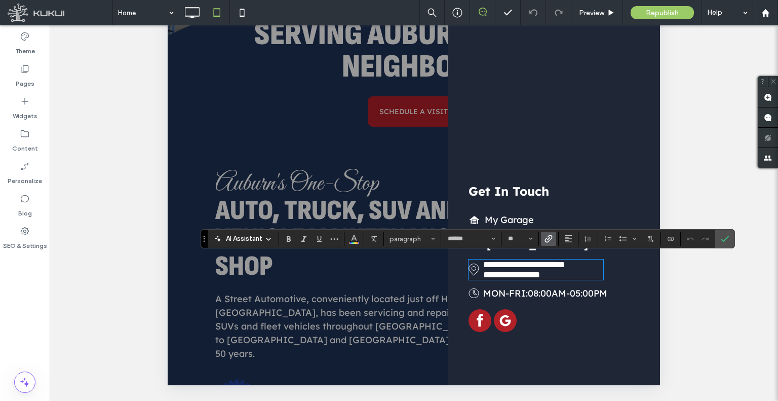
click at [550, 243] on span "Link" at bounding box center [549, 238] width 8 height 13
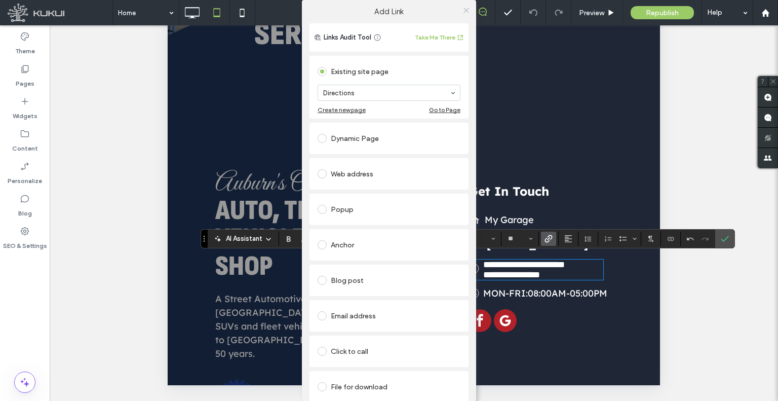
click at [467, 12] on icon at bounding box center [467, 11] width 8 height 8
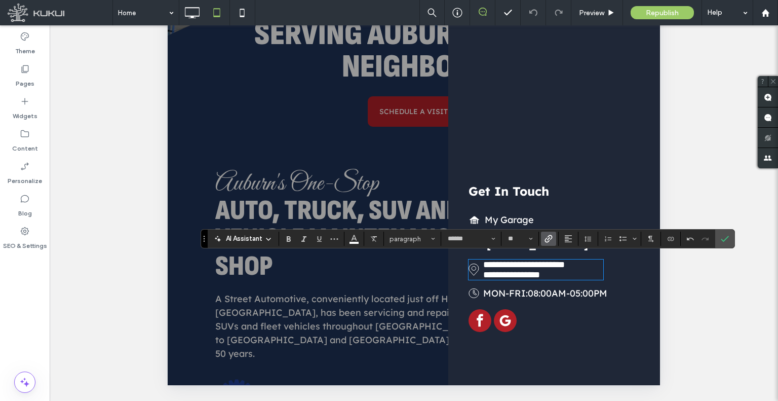
click at [519, 296] on span "MON-FRI:" at bounding box center [505, 293] width 45 height 12
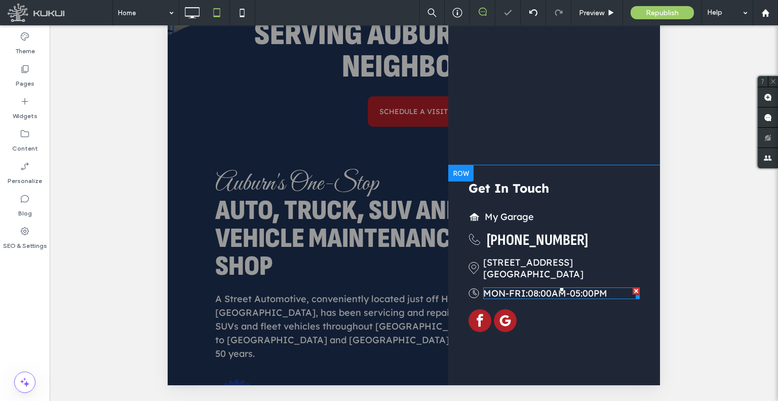
click at [519, 296] on span at bounding box center [561, 293] width 157 height 12
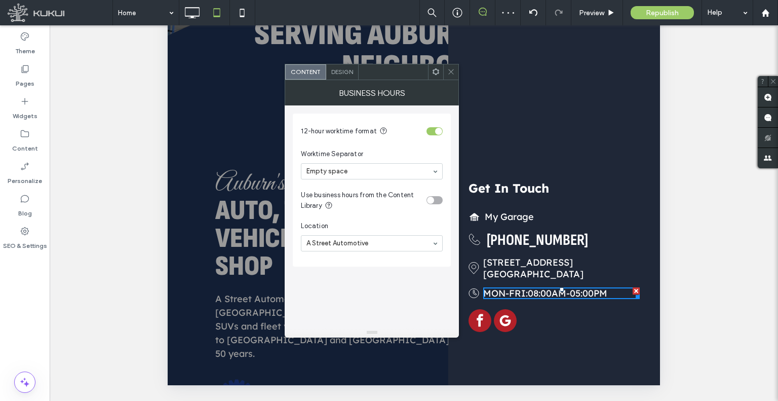
click at [454, 72] on icon at bounding box center [451, 72] width 8 height 8
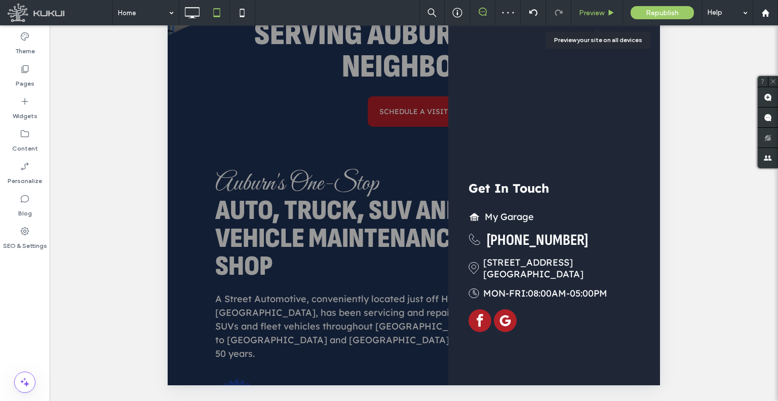
click at [590, 11] on span "Preview" at bounding box center [591, 13] width 25 height 9
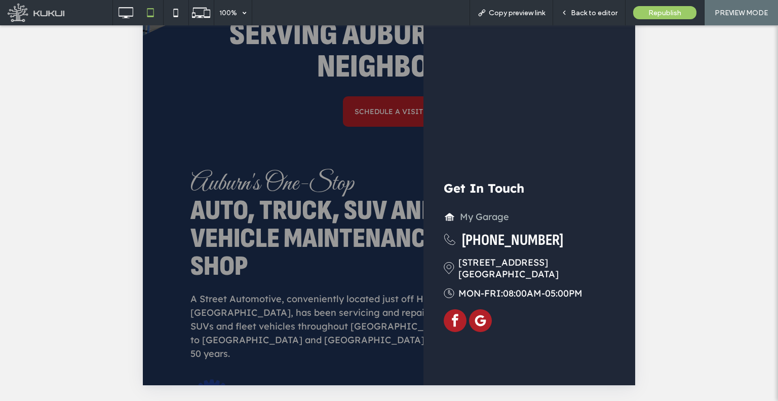
click at [468, 219] on span "My Garage" at bounding box center [484, 217] width 49 height 22
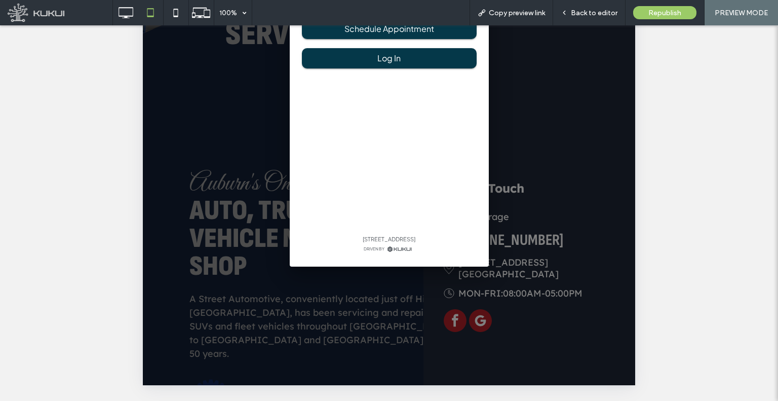
click at [561, 209] on div "My Garage Login to see your appointments, services history, and recommended ser…" at bounding box center [389, 61] width 492 height 648
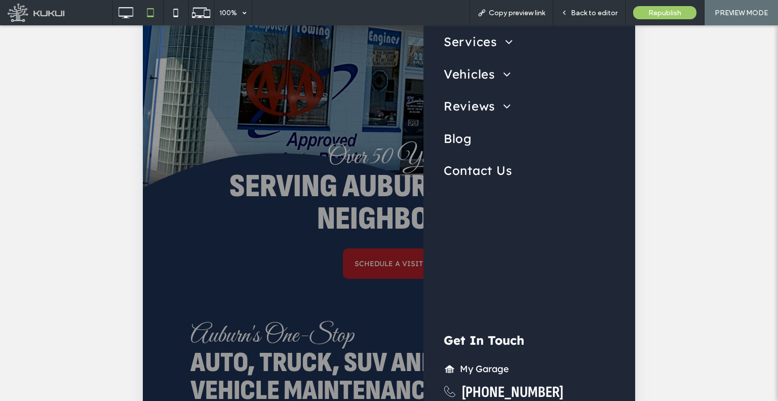
click at [387, 170] on div at bounding box center [389, 213] width 492 height 648
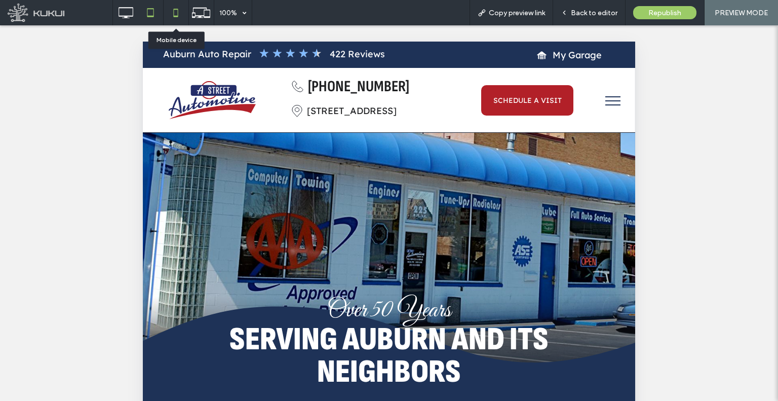
click at [185, 15] on icon at bounding box center [176, 13] width 20 height 20
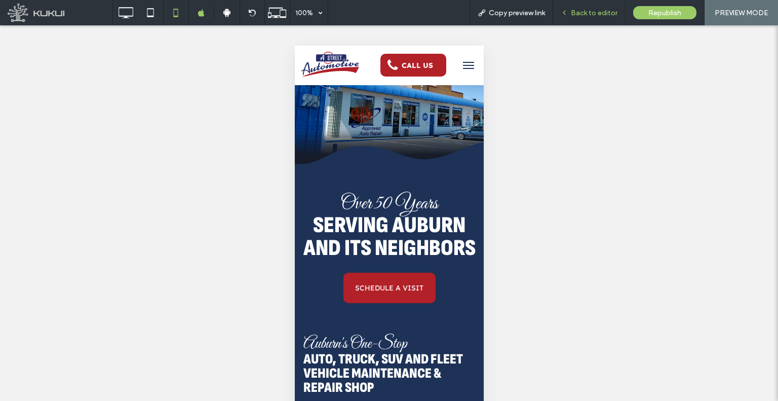
click at [581, 21] on div "Back to editor" at bounding box center [589, 12] width 72 height 25
click at [577, 14] on span "Back to editor" at bounding box center [594, 13] width 47 height 9
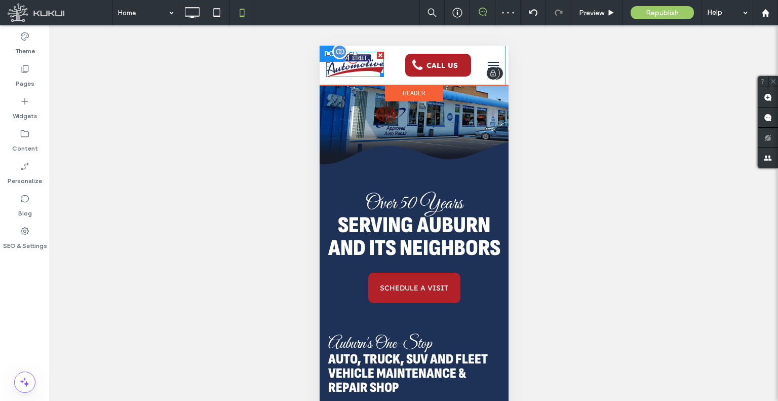
click at [360, 57] on img at bounding box center [355, 64] width 58 height 25
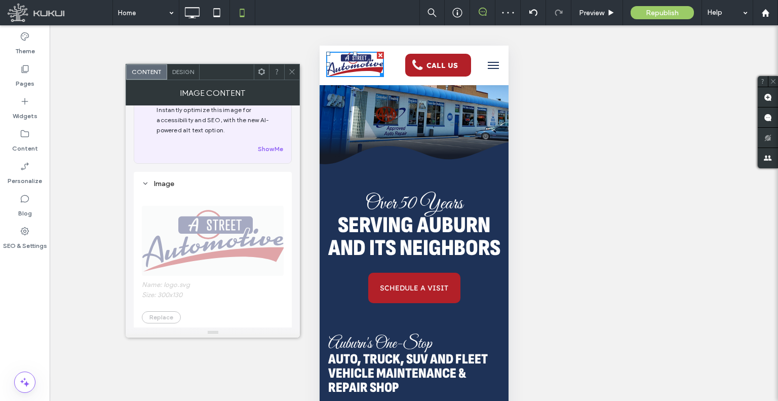
scroll to position [152, 0]
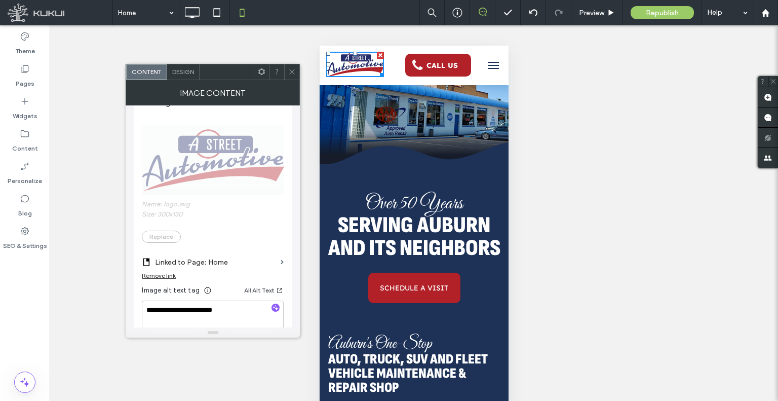
click at [290, 75] on span at bounding box center [292, 71] width 8 height 15
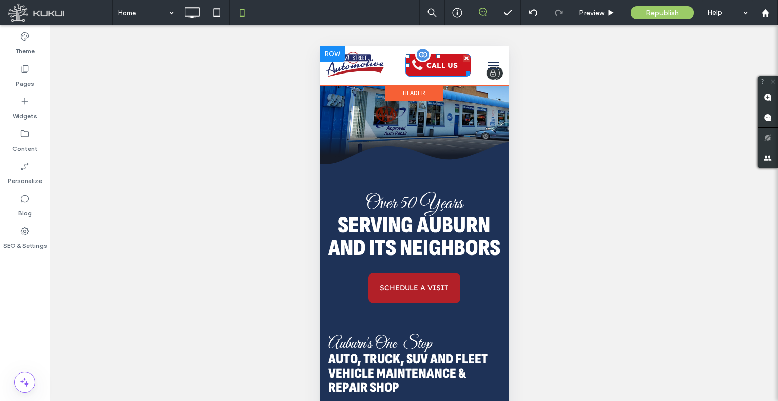
click at [435, 67] on span "CALL US" at bounding box center [441, 65] width 31 height 9
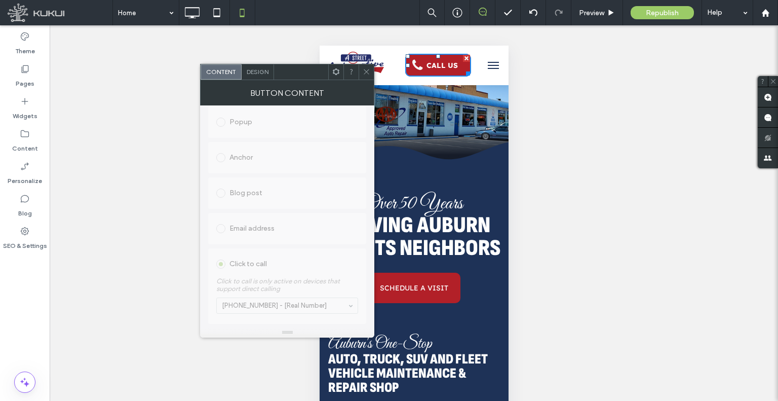
scroll to position [297, 0]
drag, startPoint x: 367, startPoint y: 71, endPoint x: 124, endPoint y: 4, distance: 252.2
click at [367, 71] on use at bounding box center [366, 71] width 5 height 5
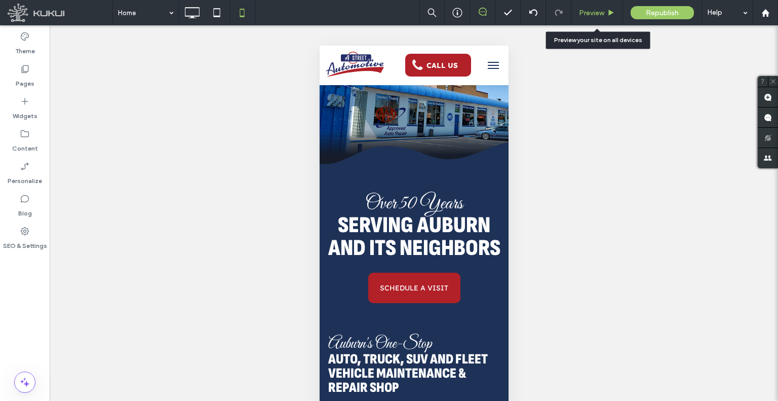
click at [580, 17] on div "Preview" at bounding box center [597, 12] width 52 height 25
click at [483, 60] on button "menu" at bounding box center [493, 65] width 20 height 20
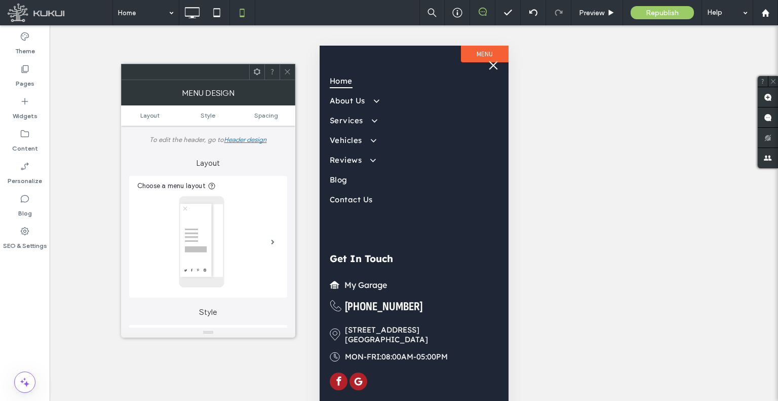
click at [294, 76] on div at bounding box center [287, 71] width 15 height 15
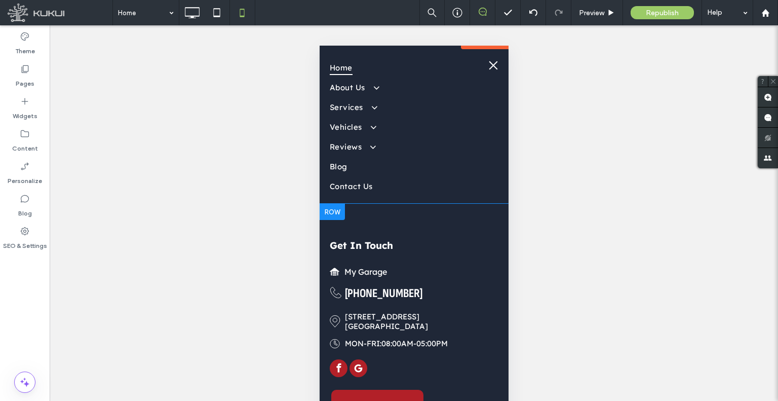
scroll to position [21, 0]
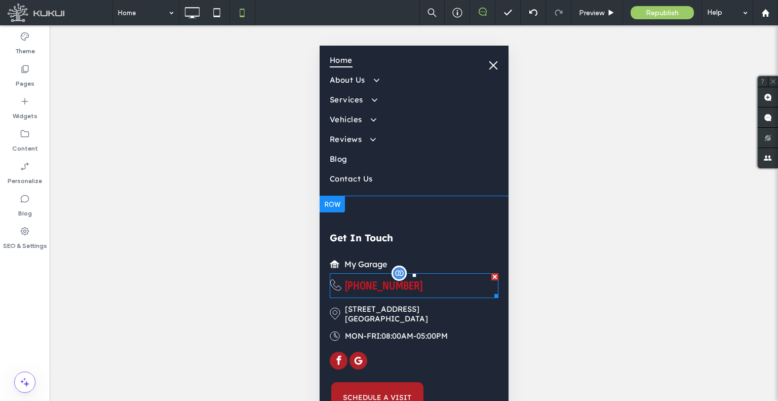
click at [380, 284] on span "253-833-1000" at bounding box center [383, 285] width 78 height 15
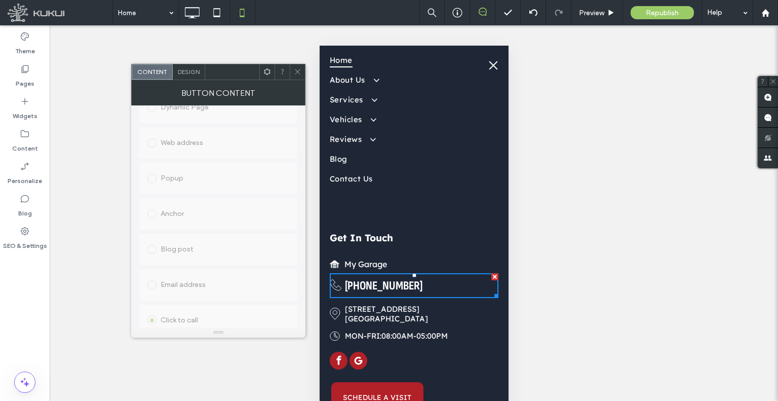
scroll to position [297, 0]
click at [296, 73] on use at bounding box center [297, 71] width 5 height 5
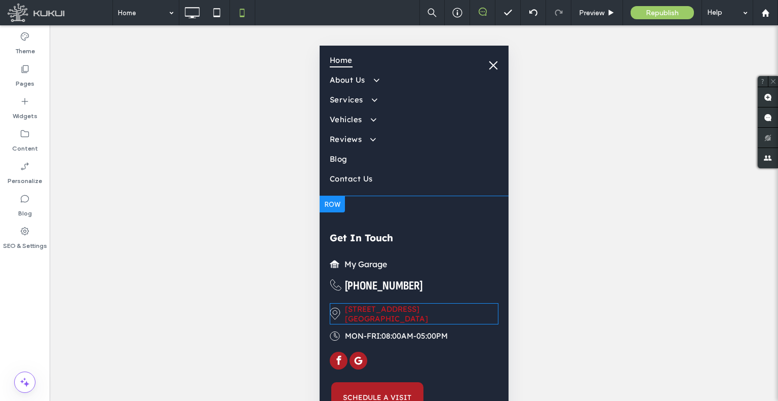
click at [391, 314] on link "225 A Street Southeast Auburn, WA 98002" at bounding box center [385, 313] width 83 height 19
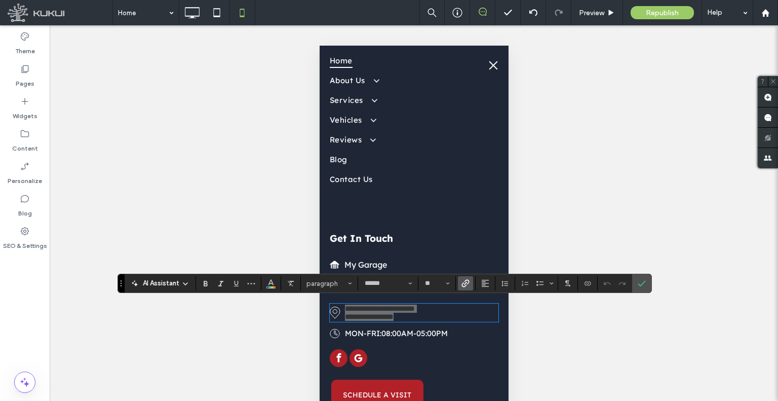
click at [467, 277] on span "Link" at bounding box center [466, 283] width 8 height 13
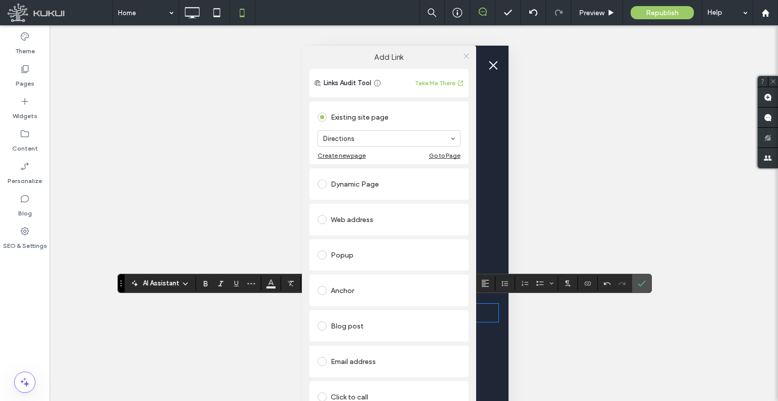
click at [466, 59] on icon at bounding box center [467, 56] width 8 height 8
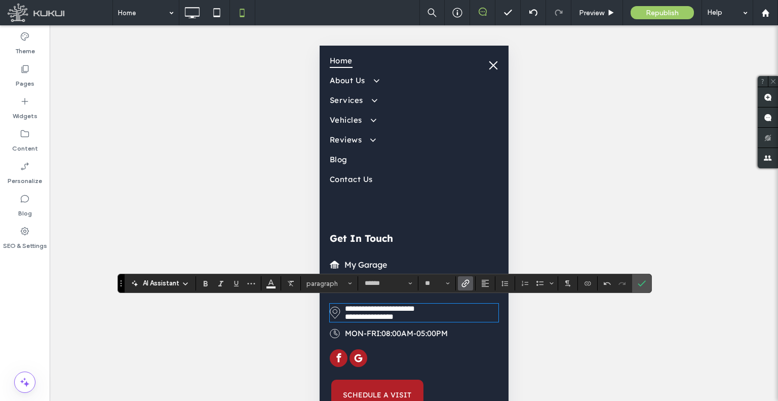
click at [407, 332] on span "08:00AM-05:00PM" at bounding box center [414, 333] width 66 height 10
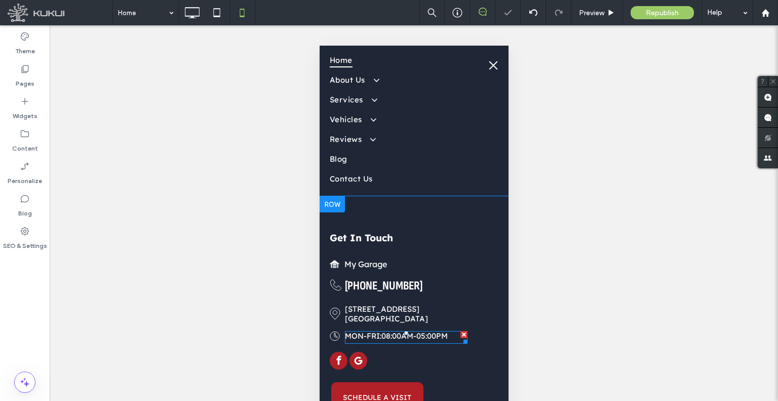
click at [407, 332] on span at bounding box center [405, 337] width 123 height 13
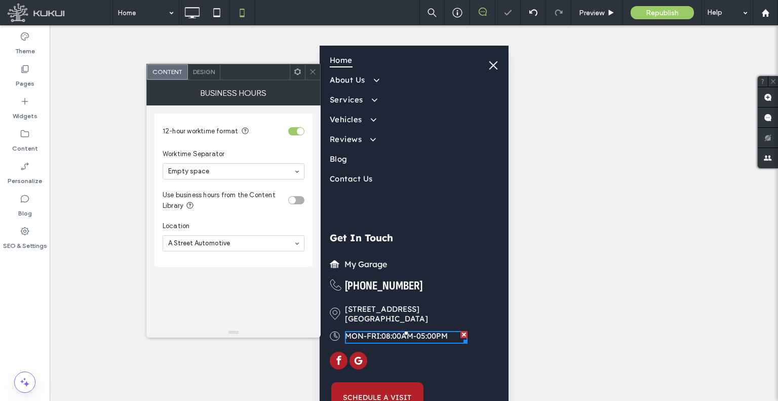
click at [309, 74] on icon at bounding box center [313, 72] width 8 height 8
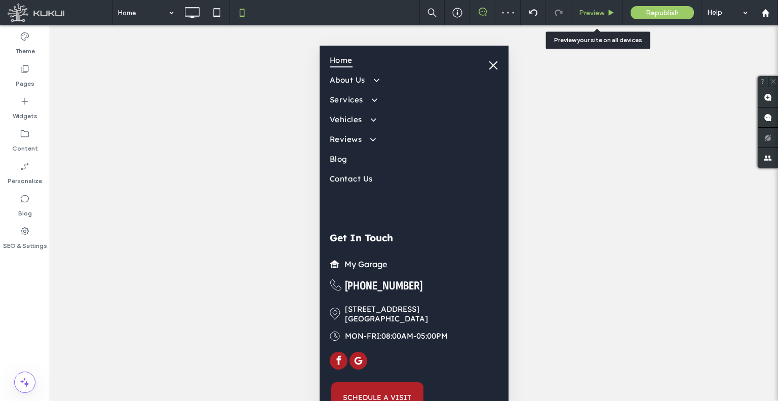
click at [586, 14] on span "Preview" at bounding box center [591, 13] width 25 height 9
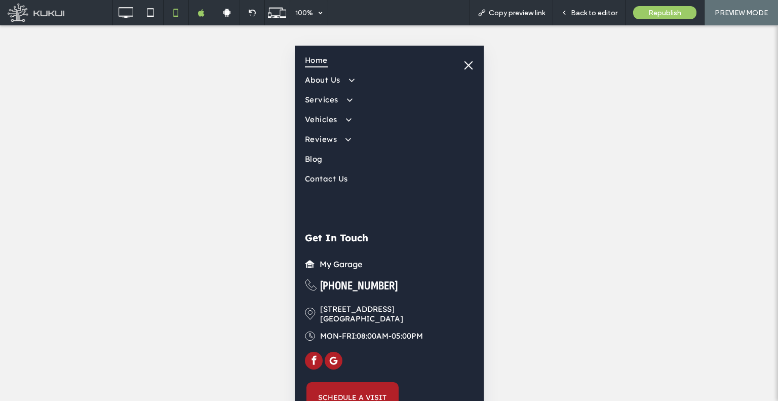
scroll to position [51, 0]
click at [326, 388] on span "SCHEDULE A VISIT" at bounding box center [352, 397] width 68 height 19
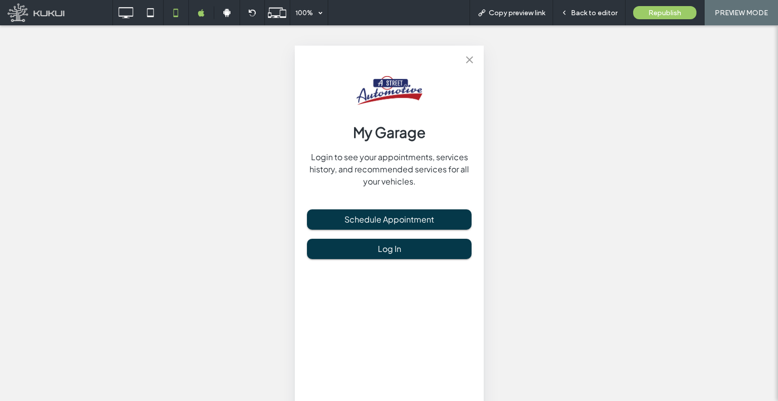
click at [472, 62] on icon "close" at bounding box center [469, 60] width 12 height 12
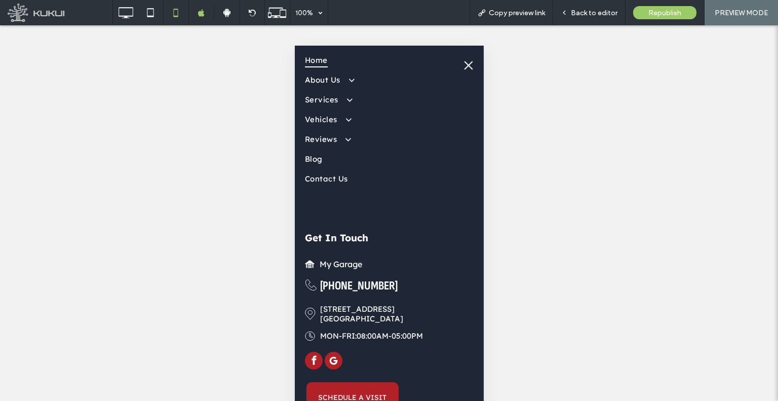
click at [463, 65] on span "menu" at bounding box center [468, 65] width 11 height 1
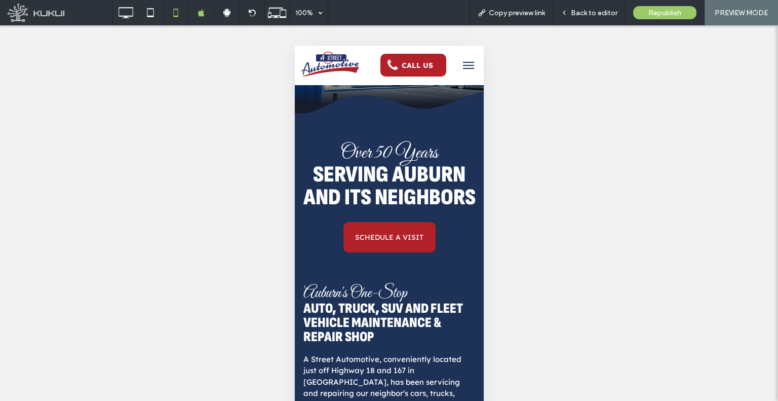
scroll to position [0, 0]
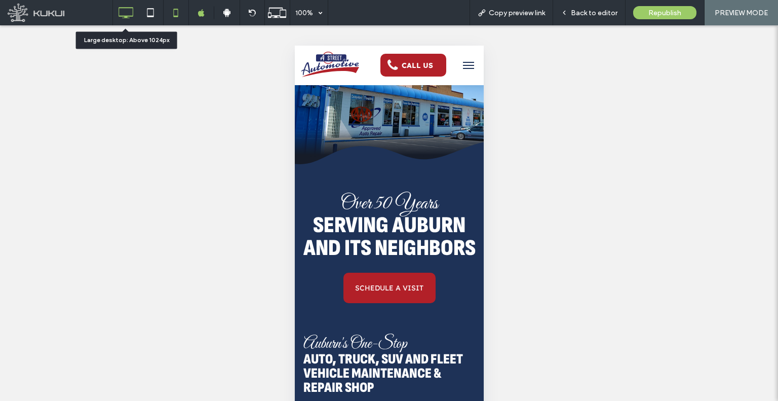
click at [132, 12] on icon at bounding box center [126, 13] width 20 height 20
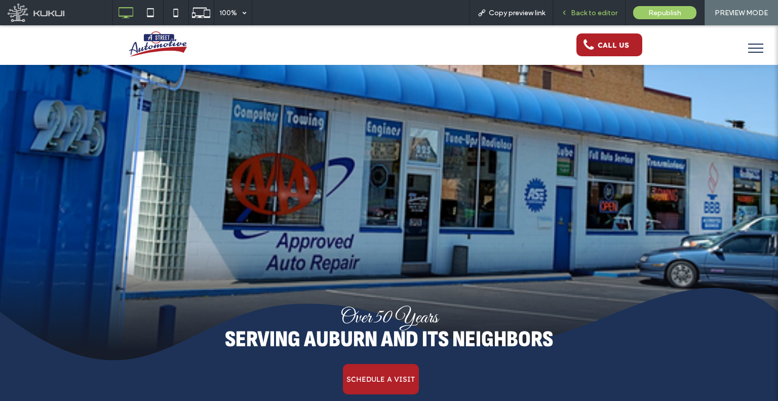
click at [592, 18] on div "Back to editor" at bounding box center [589, 12] width 72 height 25
click at [566, 7] on div "Back to editor" at bounding box center [589, 12] width 72 height 25
click at [568, 13] on icon at bounding box center [564, 12] width 7 height 7
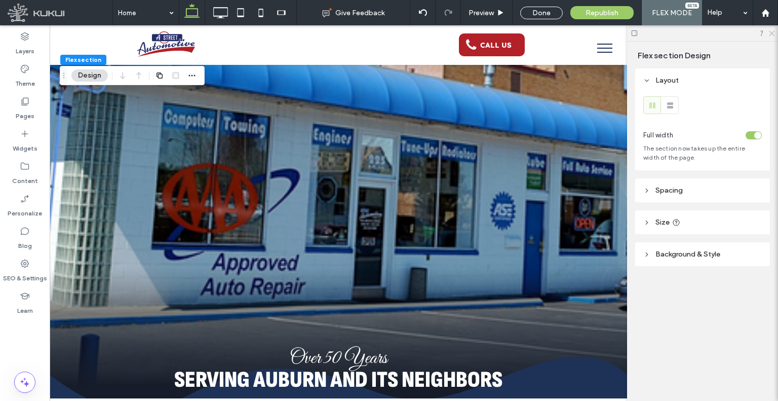
click at [773, 31] on icon at bounding box center [771, 32] width 7 height 7
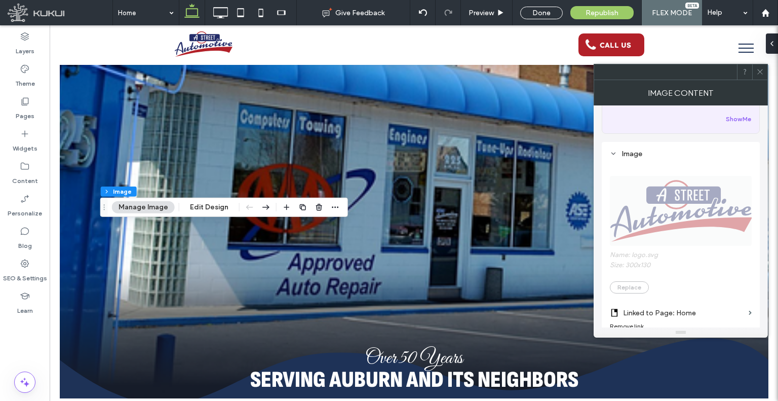
scroll to position [203, 0]
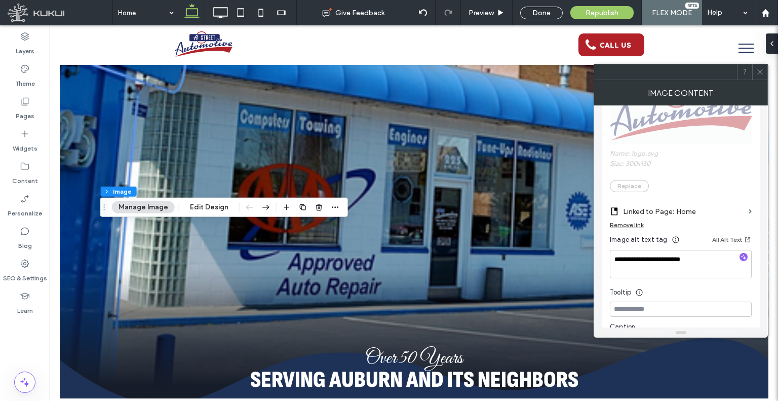
click at [762, 78] on span at bounding box center [760, 71] width 8 height 15
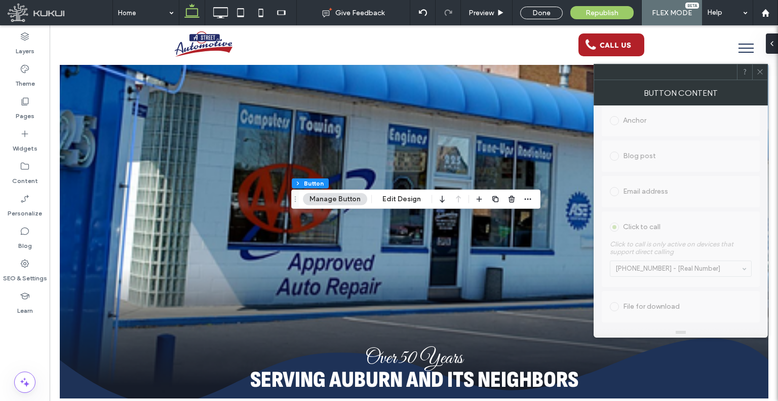
scroll to position [297, 0]
click at [760, 72] on use at bounding box center [759, 71] width 5 height 5
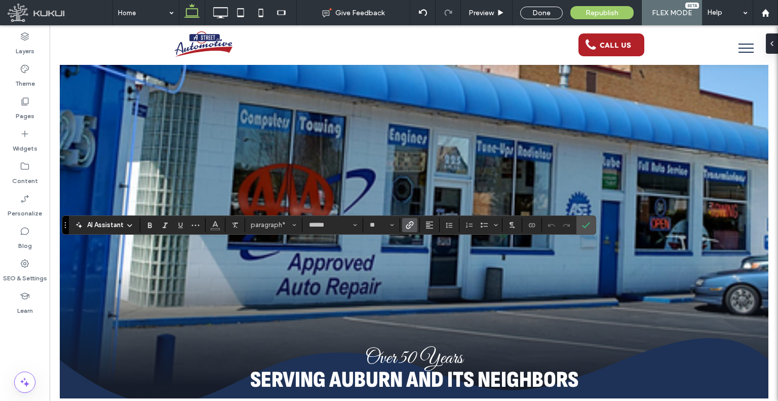
click at [409, 223] on icon "Link" at bounding box center [410, 225] width 8 height 8
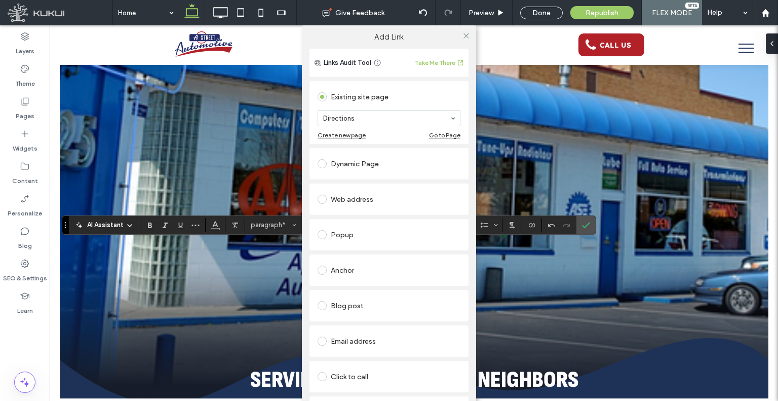
click at [468, 38] on div at bounding box center [465, 35] width 15 height 15
click at [464, 36] on icon at bounding box center [467, 36] width 8 height 8
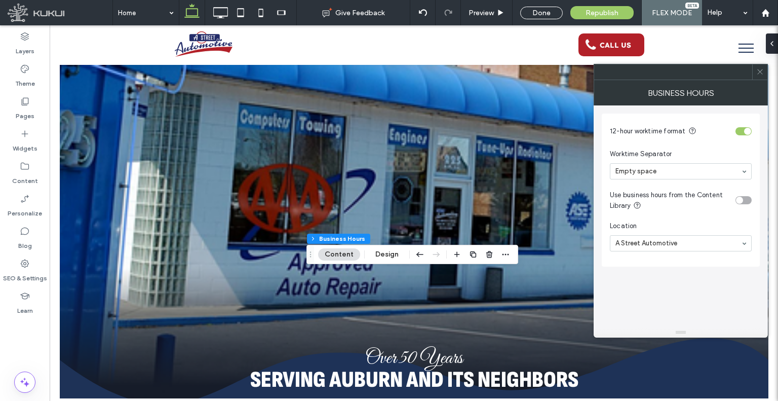
click at [764, 78] on span at bounding box center [760, 71] width 8 height 15
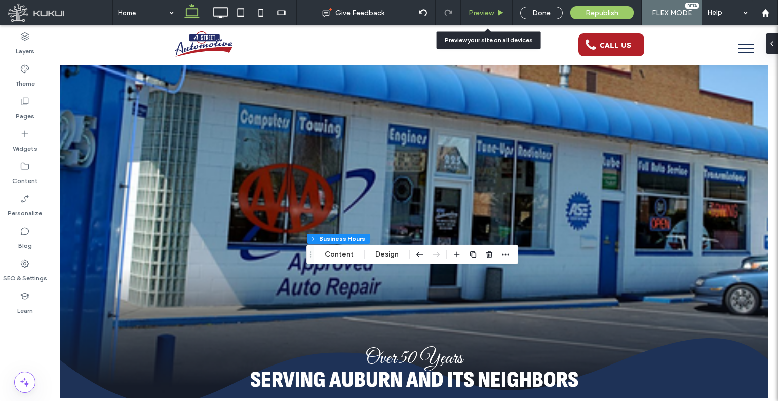
click at [496, 7] on div "Preview" at bounding box center [487, 12] width 52 height 25
click at [482, 14] on span "Preview" at bounding box center [481, 13] width 25 height 9
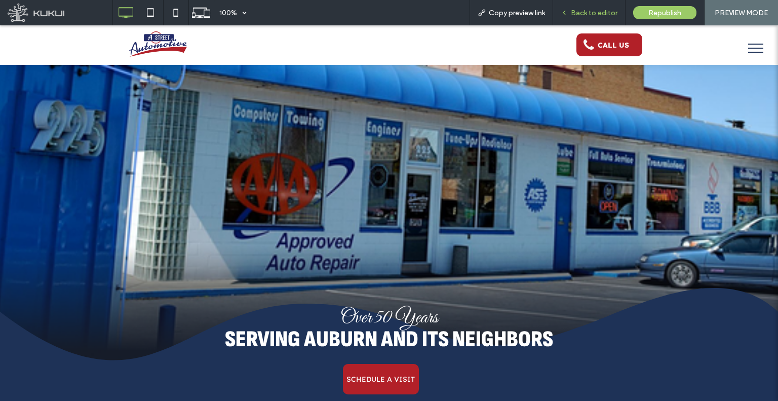
click at [596, 18] on div "Back to editor" at bounding box center [589, 12] width 72 height 25
click at [568, 12] on icon at bounding box center [564, 12] width 7 height 7
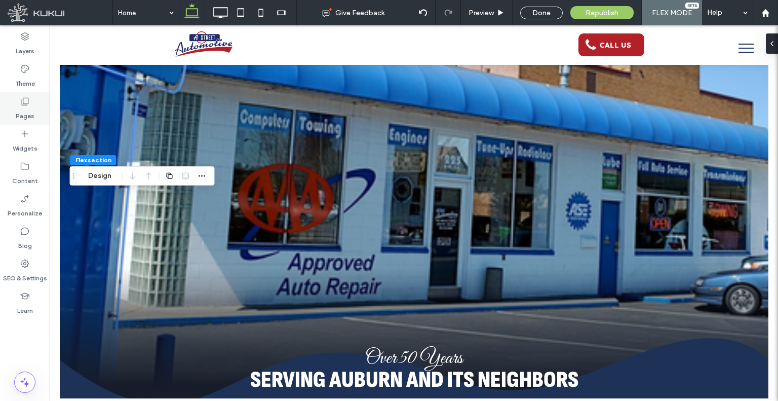
click at [20, 103] on icon at bounding box center [25, 101] width 10 height 10
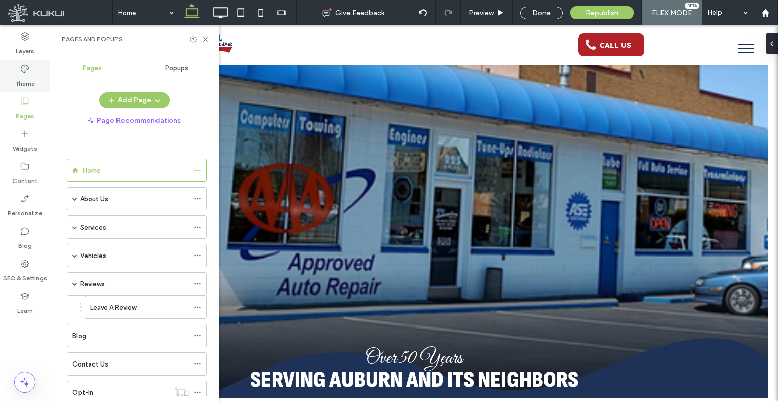
click at [32, 60] on div "Theme" at bounding box center [25, 76] width 50 height 32
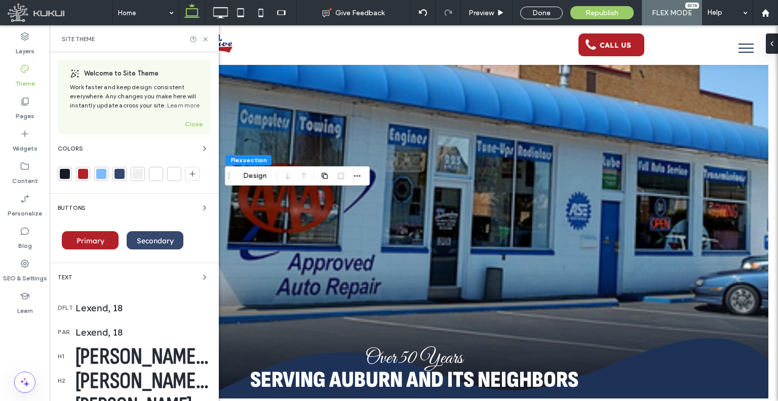
click at [160, 348] on div "Sofia Sans Condensed, 55" at bounding box center [142, 356] width 135 height 28
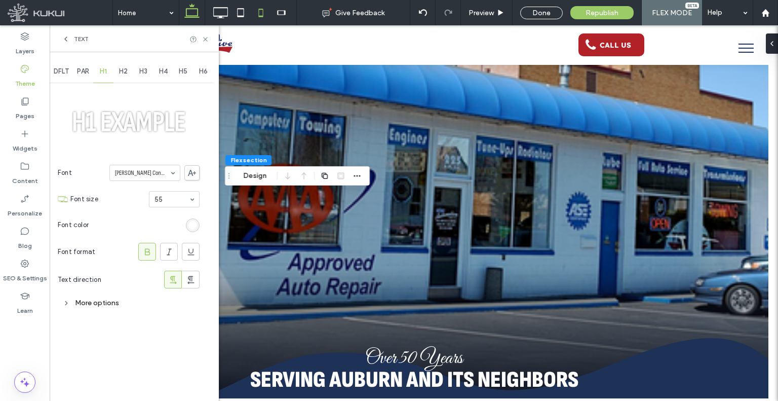
click at [259, 10] on icon at bounding box center [261, 13] width 20 height 20
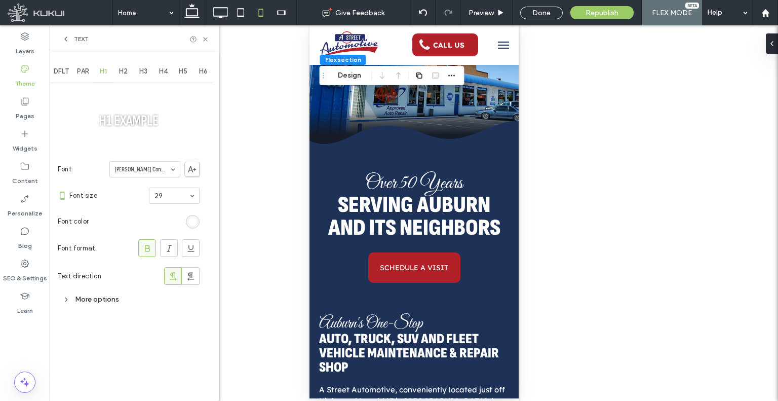
click at [67, 34] on div "Text" at bounding box center [134, 38] width 169 height 27
click at [63, 39] on icon at bounding box center [66, 39] width 8 height 8
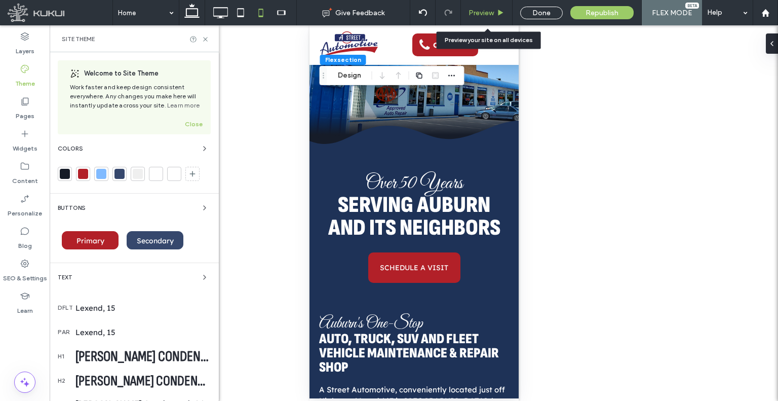
click at [486, 17] on div "Preview" at bounding box center [487, 12] width 52 height 25
click at [477, 13] on span "Preview" at bounding box center [481, 13] width 25 height 9
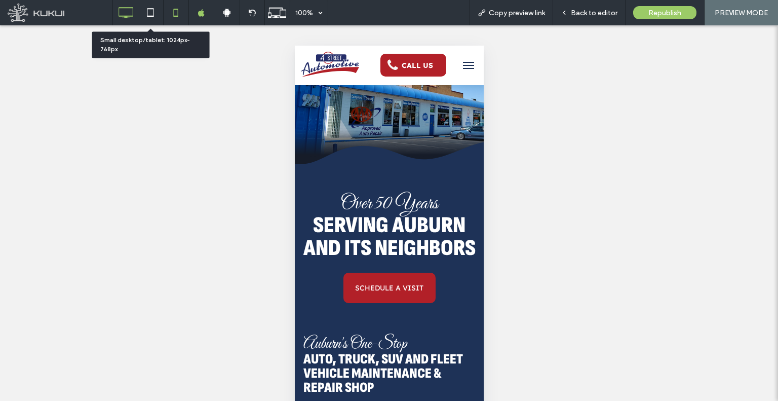
click at [120, 8] on icon at bounding box center [126, 13] width 20 height 20
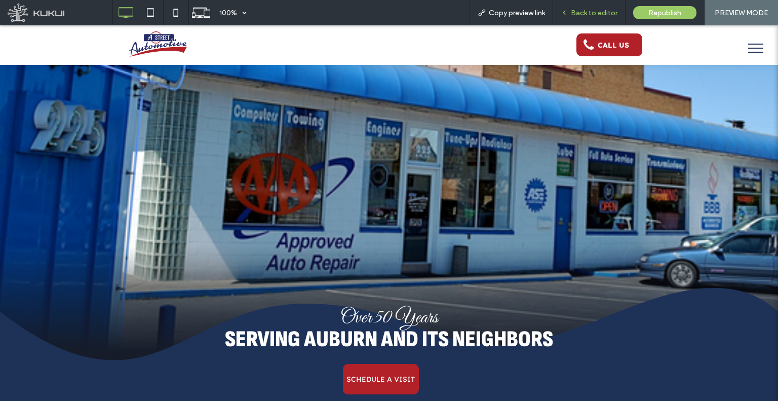
click at [571, 16] on div "Back to editor" at bounding box center [589, 13] width 72 height 9
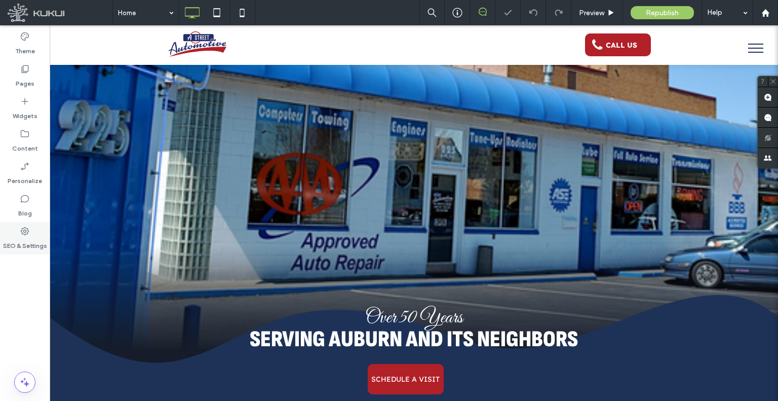
click at [20, 236] on icon at bounding box center [25, 231] width 10 height 10
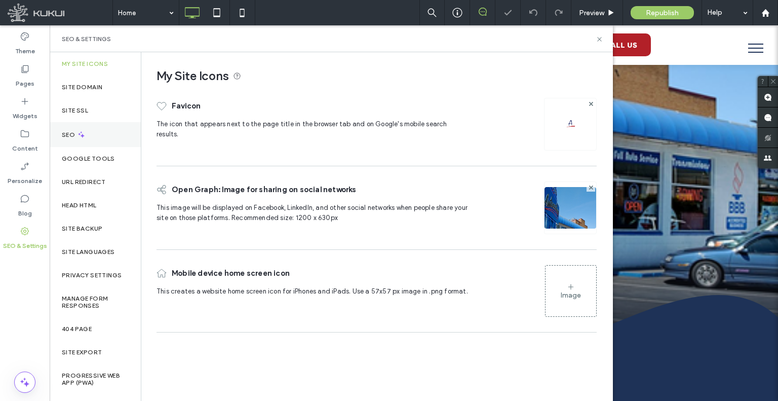
click at [99, 145] on div "SEO" at bounding box center [95, 134] width 91 height 25
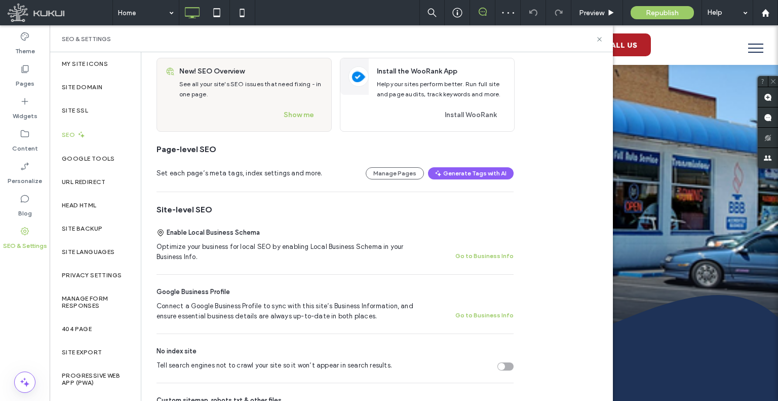
scroll to position [152, 0]
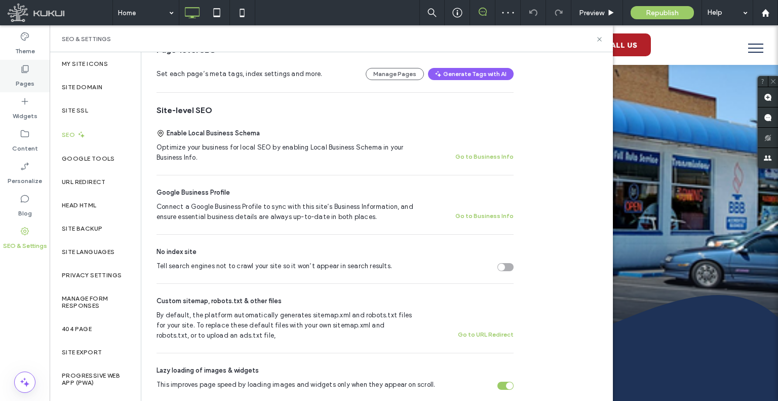
click at [35, 82] on div "Pages" at bounding box center [25, 76] width 50 height 32
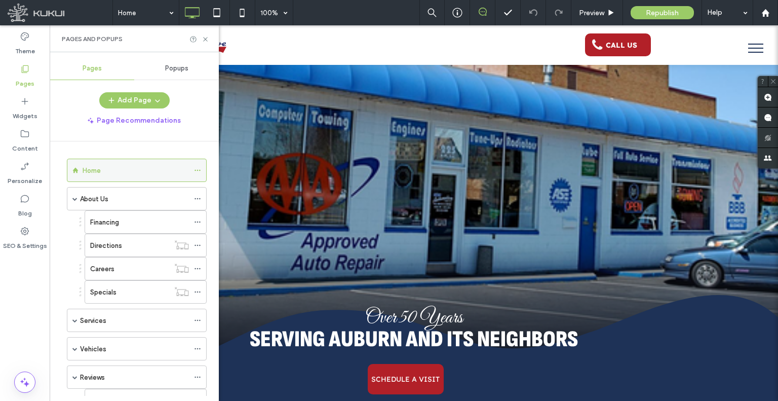
click at [198, 168] on icon at bounding box center [197, 170] width 7 height 7
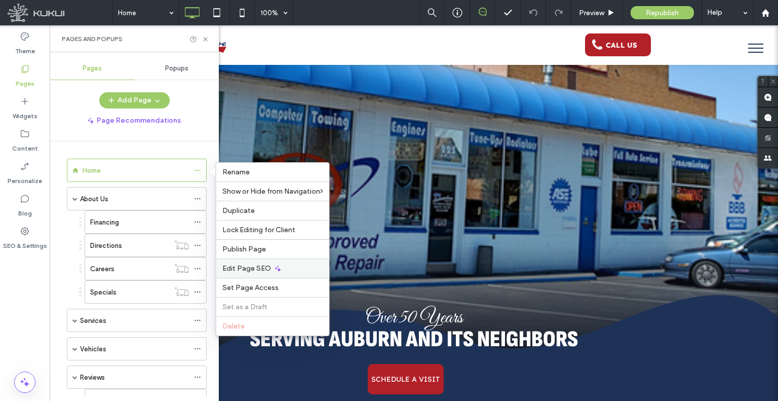
click at [257, 262] on div "Edit Page SEO" at bounding box center [272, 267] width 113 height 19
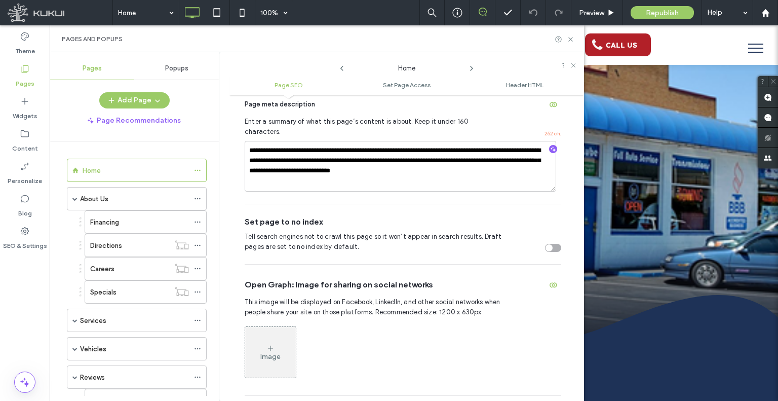
scroll to position [208, 0]
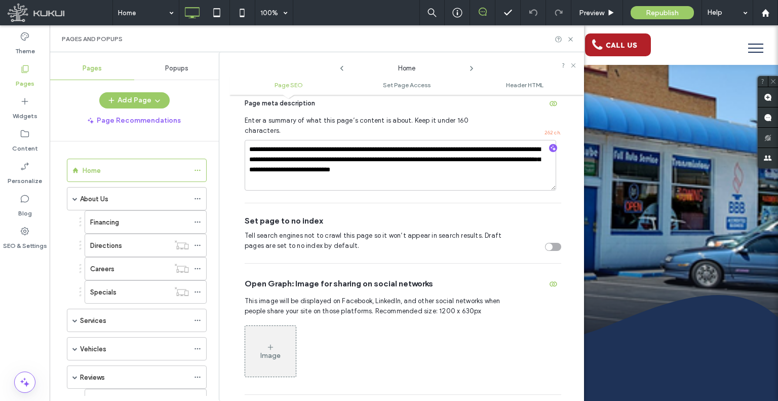
click at [474, 68] on icon at bounding box center [472, 68] width 8 height 8
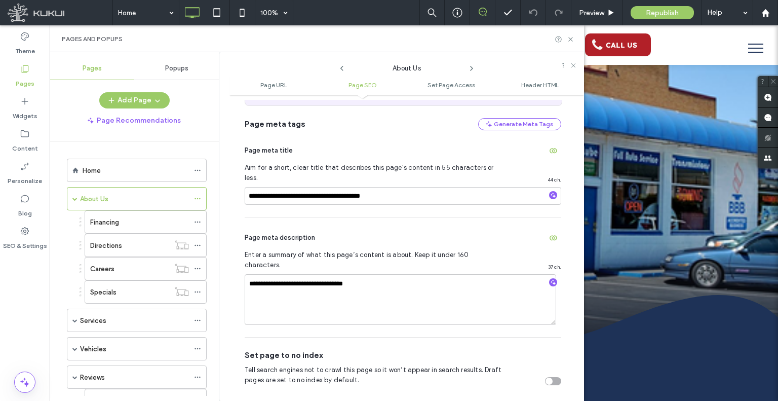
scroll to position [291, 0]
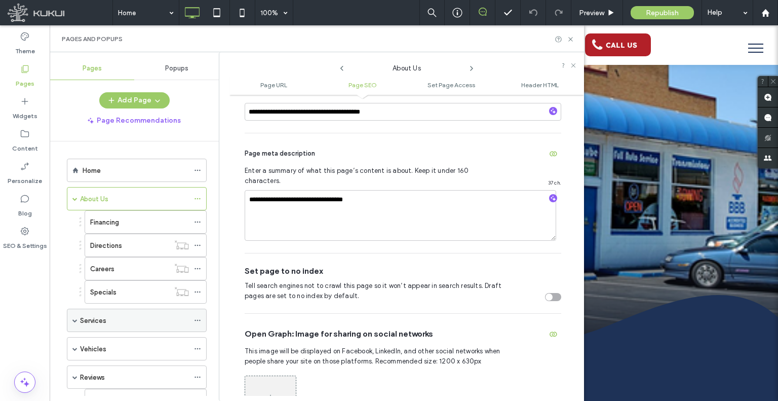
click at [199, 317] on icon at bounding box center [197, 320] width 7 height 7
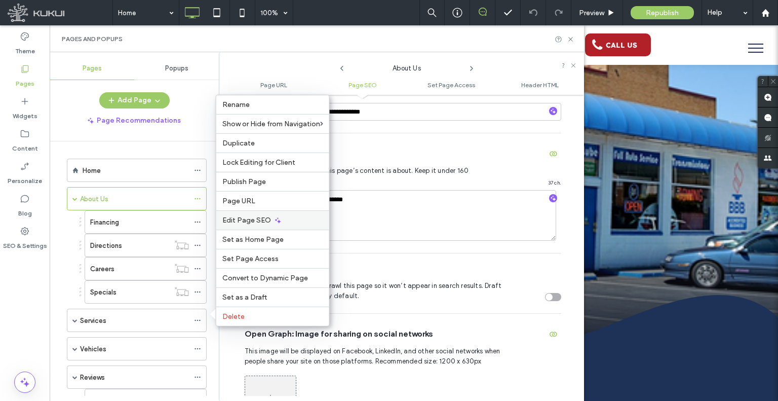
click at [257, 223] on span "Edit Page SEO" at bounding box center [246, 220] width 49 height 9
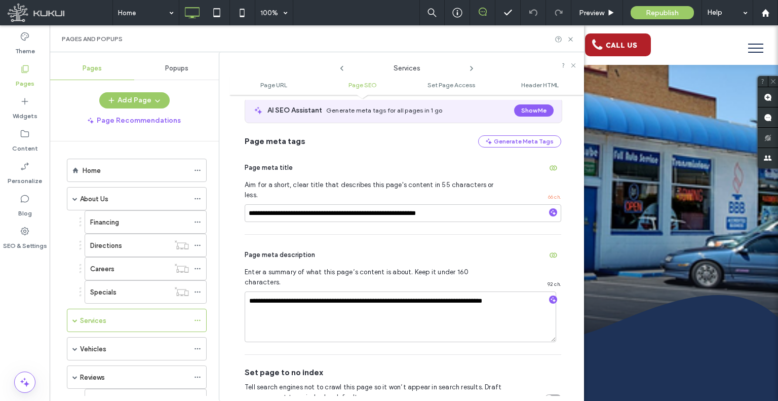
scroll to position [341, 0]
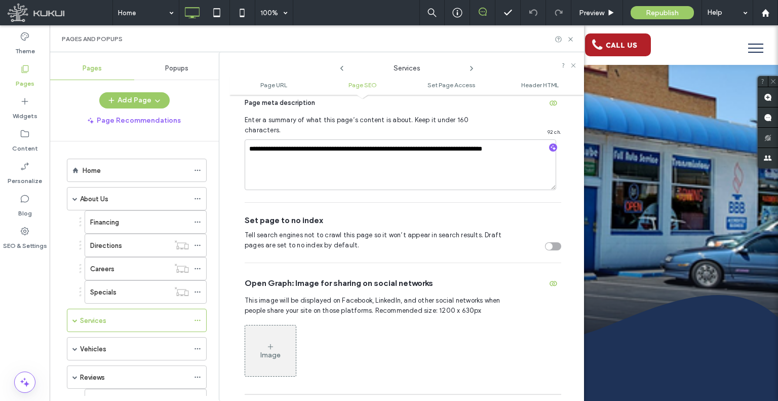
click at [474, 70] on icon at bounding box center [472, 68] width 8 height 8
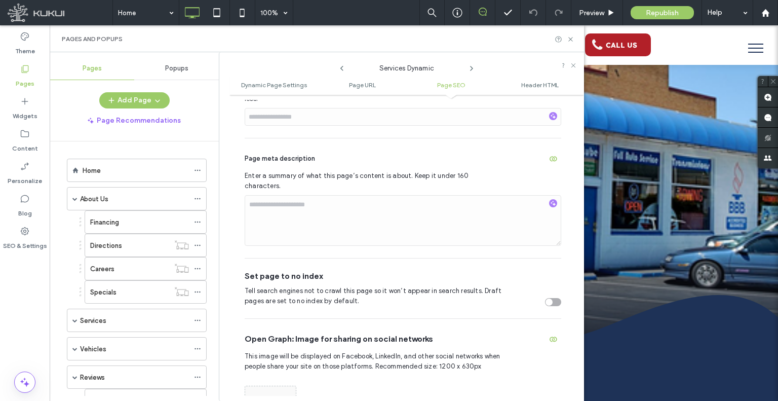
scroll to position [537, 0]
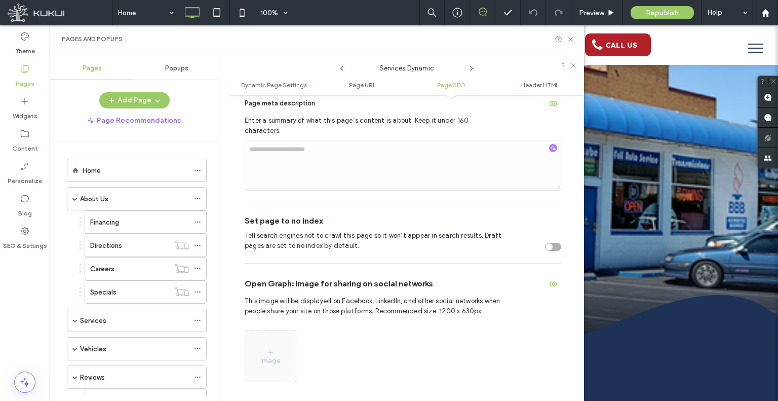
click at [471, 72] on div "Services Dynamic" at bounding box center [406, 65] width 355 height 17
click at [471, 69] on use at bounding box center [472, 68] width 2 height 4
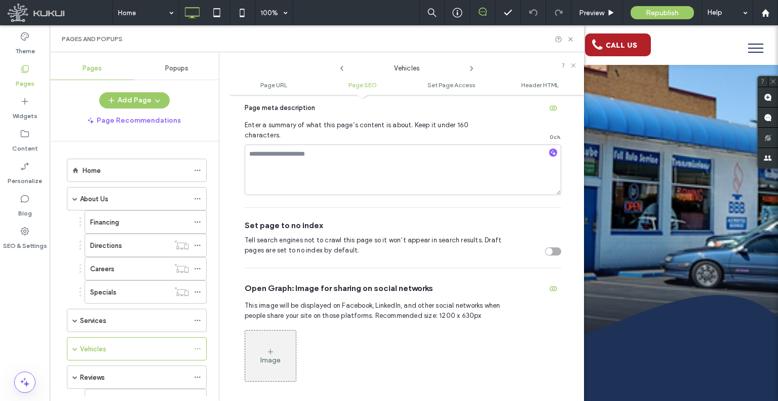
scroll to position [392, 0]
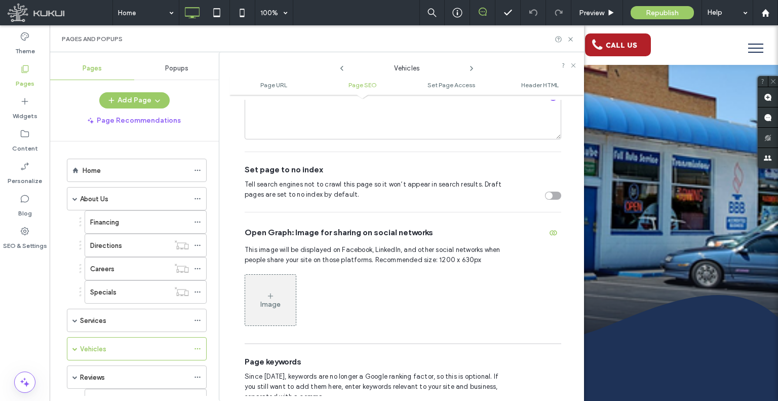
click at [471, 70] on use at bounding box center [472, 68] width 2 height 4
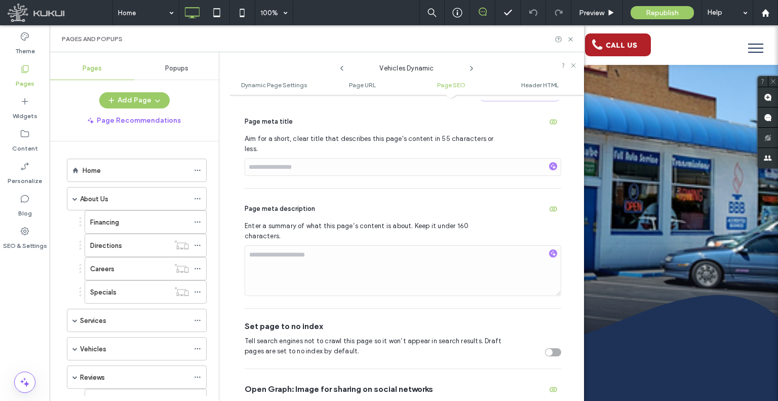
scroll to position [334, 0]
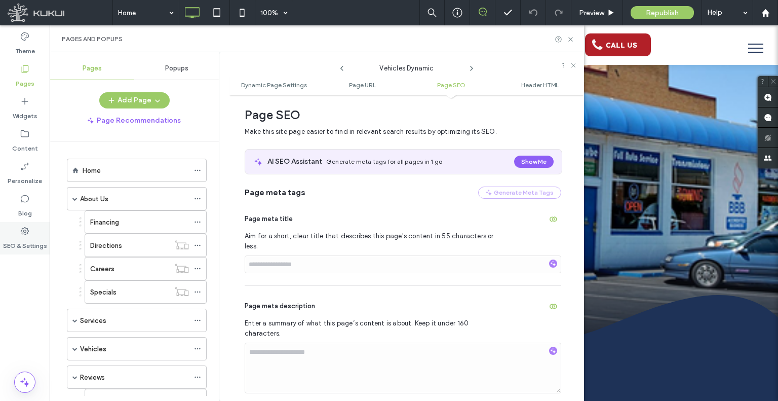
click at [33, 235] on div "SEO & Settings" at bounding box center [25, 238] width 50 height 32
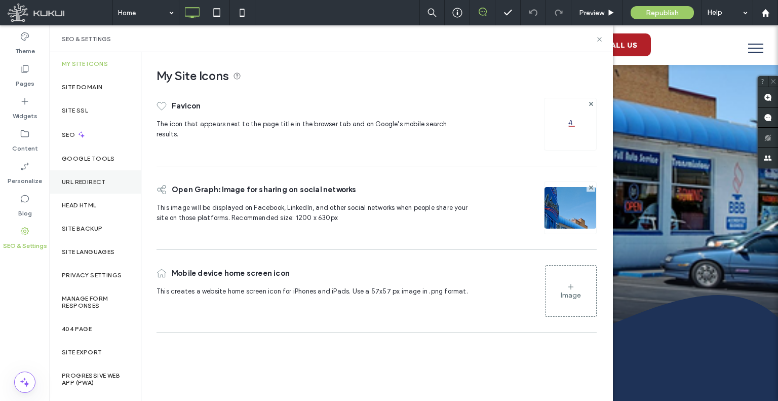
click at [72, 185] on label "URL Redirect" at bounding box center [84, 181] width 44 height 7
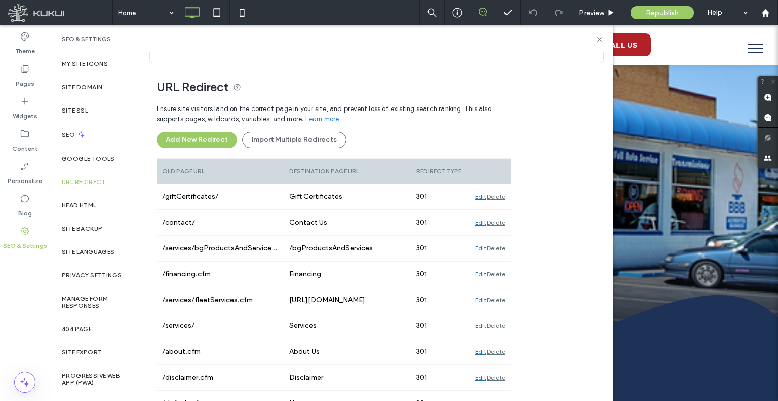
scroll to position [9, 0]
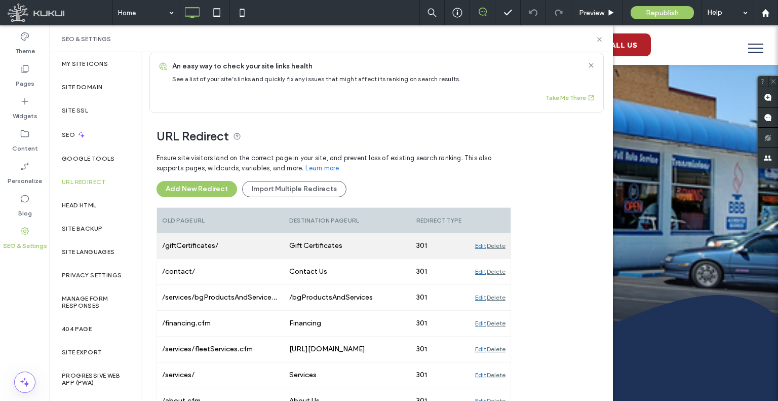
click at [201, 252] on div "/giftCertificates/" at bounding box center [220, 245] width 127 height 25
copy div "/giftCertificates/"
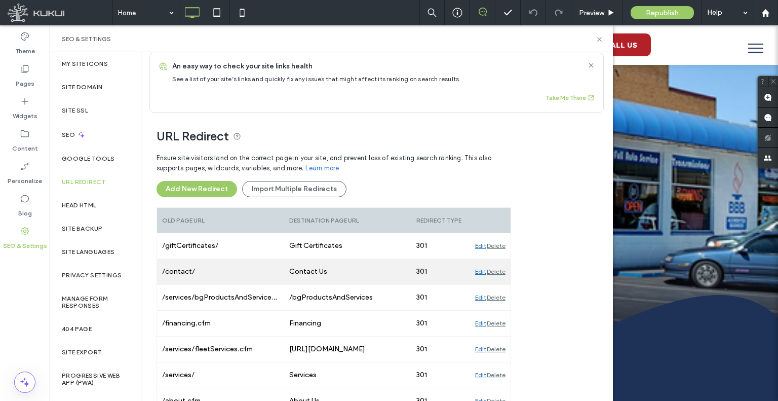
click at [225, 271] on div "/contact/" at bounding box center [220, 271] width 127 height 25
click at [224, 271] on div "/contact/" at bounding box center [220, 271] width 127 height 25
copy div "/contact/"
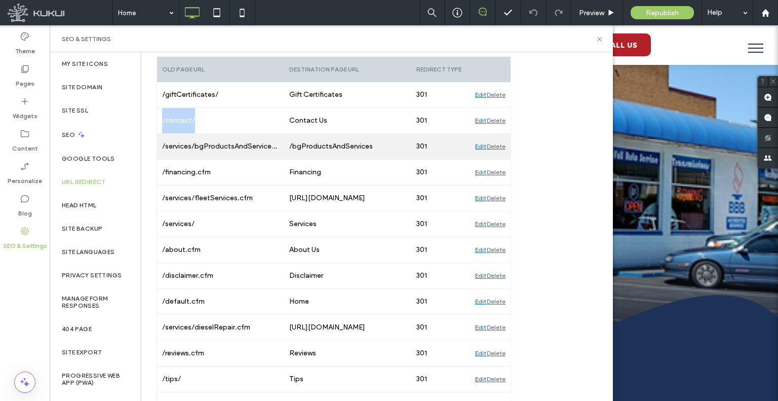
scroll to position [161, 0]
click at [222, 147] on div "/services/bgProductsAndServices.cfm" at bounding box center [220, 145] width 127 height 25
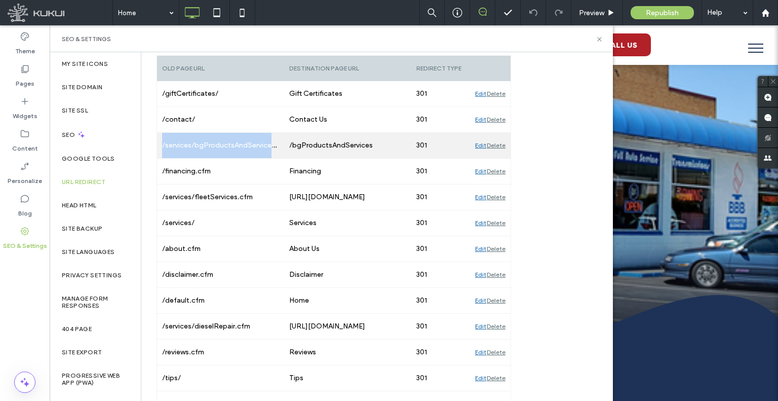
click at [222, 147] on div "/services/bgProductsAndServices.cfm" at bounding box center [220, 145] width 127 height 25
copy div "/services/bgProductsAndServices.cfm"
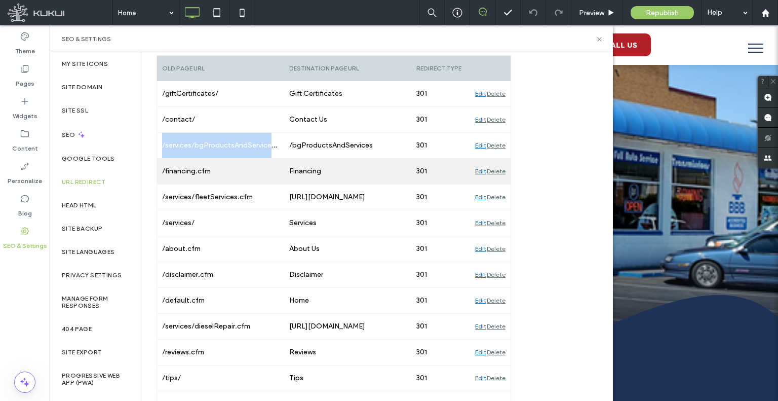
click at [237, 174] on div "/financing.cfm" at bounding box center [220, 171] width 127 height 25
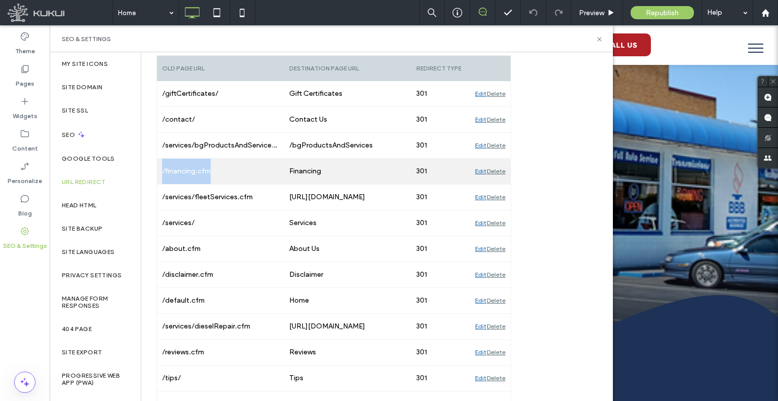
click at [237, 174] on div "/financing.cfm" at bounding box center [220, 171] width 127 height 25
copy div "/financing.cfm"
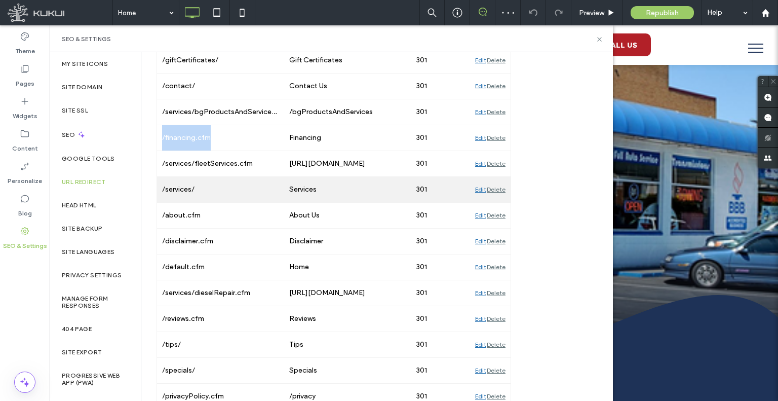
scroll to position [211, 0]
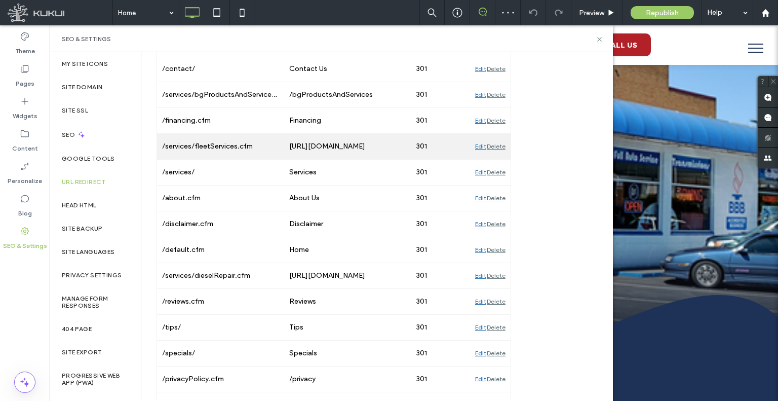
click at [208, 145] on div "/services/fleetServices.cfm" at bounding box center [220, 146] width 127 height 25
copy div "/services/fleetServices.cfm"
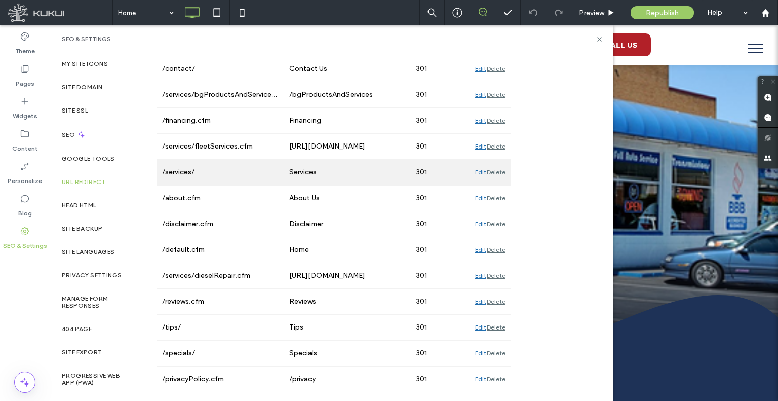
click at [240, 165] on div "/services/" at bounding box center [220, 172] width 127 height 25
copy div "/services/"
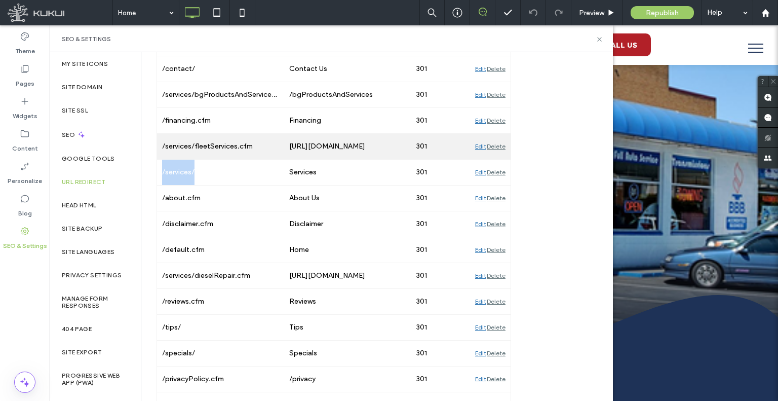
scroll to position [313, 0]
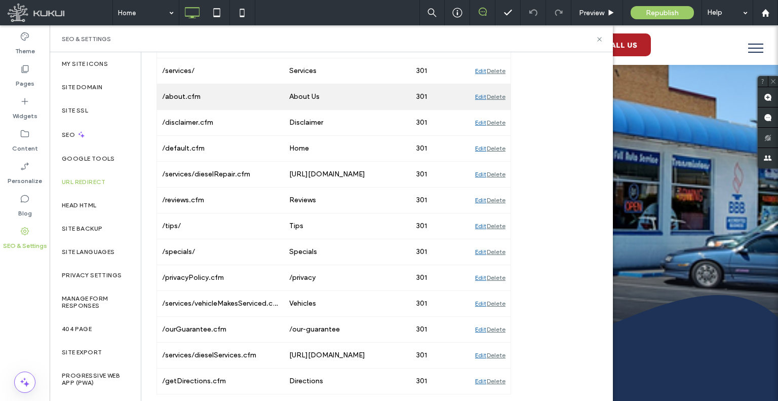
click at [189, 99] on div "/about.cfm" at bounding box center [220, 96] width 127 height 25
copy div "/about.cfm"
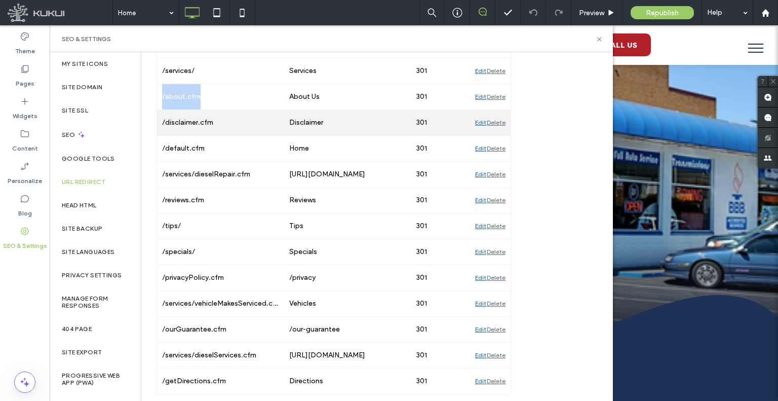
click at [188, 115] on div "/disclaimer.cfm" at bounding box center [220, 122] width 127 height 25
copy div "/disclaimer.cfm"
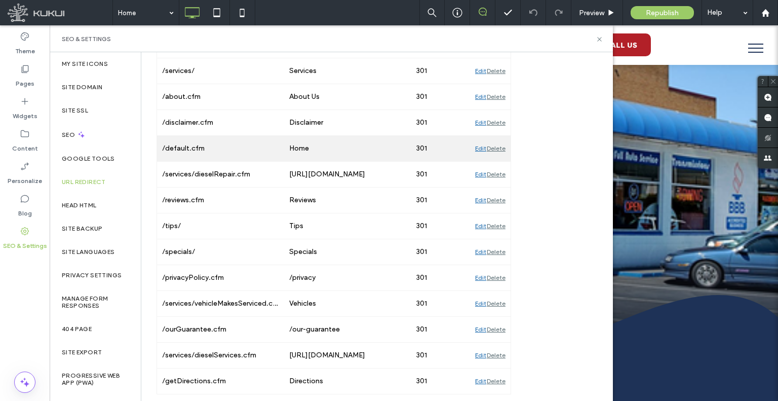
click at [211, 147] on div "/default.cfm" at bounding box center [220, 148] width 127 height 25
copy div "/default.cfm"
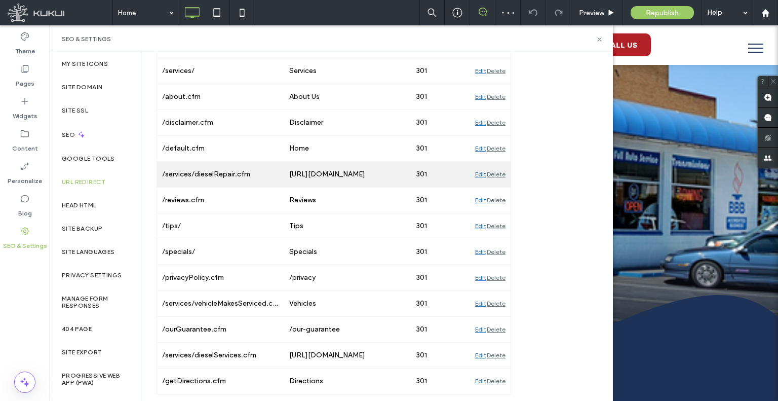
click at [200, 174] on div "/services/dieselRepair.cfm" at bounding box center [220, 174] width 127 height 25
copy div "/services/dieselRepair.cfm"
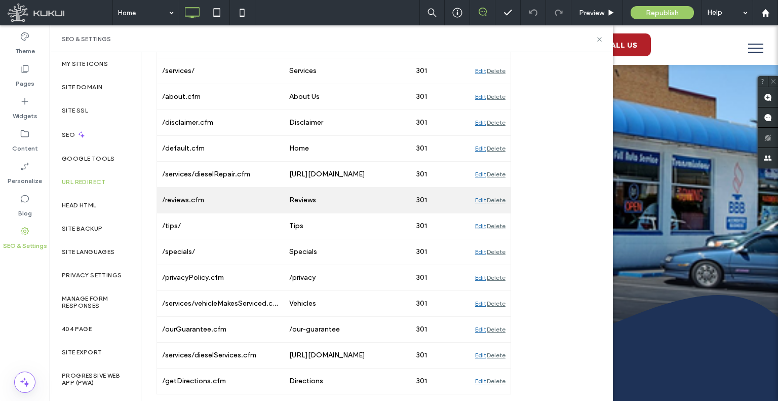
click at [201, 192] on div "/reviews.cfm" at bounding box center [220, 199] width 127 height 25
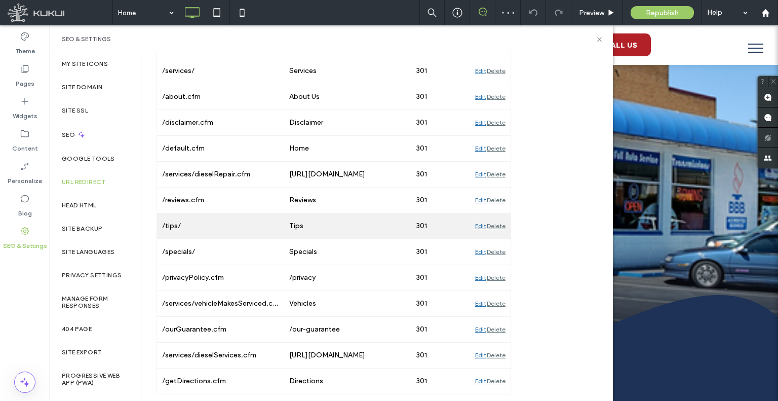
click at [172, 228] on div "/tips/" at bounding box center [220, 225] width 127 height 25
click at [172, 226] on div "/tips/" at bounding box center [220, 225] width 127 height 25
click at [171, 235] on div "/tips/" at bounding box center [220, 225] width 127 height 25
click at [171, 225] on div "/tips/" at bounding box center [220, 225] width 127 height 25
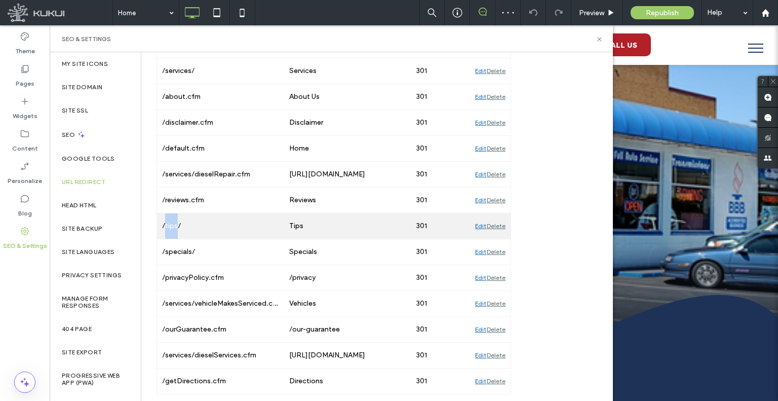
click at [171, 225] on div "/tips/" at bounding box center [220, 225] width 127 height 25
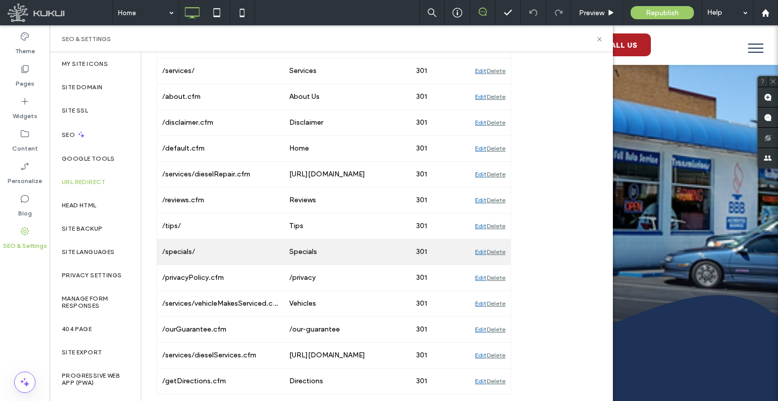
click at [190, 254] on div "/specials/" at bounding box center [220, 251] width 127 height 25
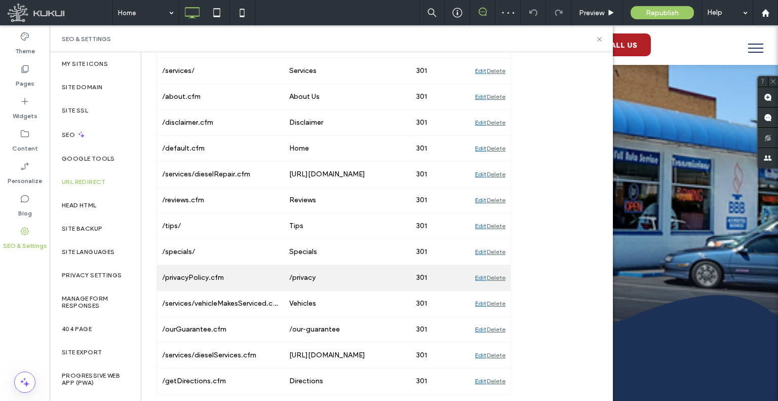
click at [204, 271] on div "/privacyPolicy.cfm" at bounding box center [220, 277] width 127 height 25
click at [204, 270] on div "/privacyPolicy.cfm" at bounding box center [220, 277] width 127 height 25
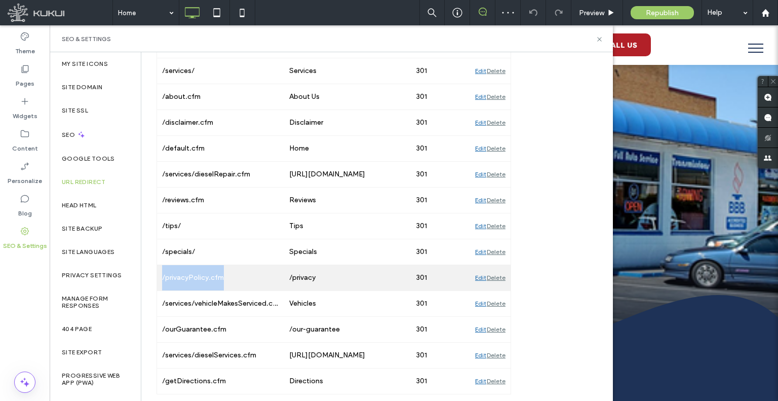
click at [204, 270] on div "/privacyPolicy.cfm" at bounding box center [220, 277] width 127 height 25
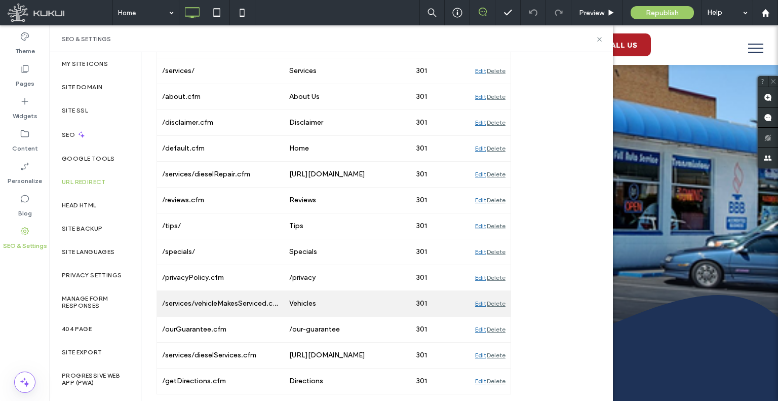
click at [244, 293] on div "/services/vehicleMakesServiced.cfm" at bounding box center [220, 303] width 127 height 25
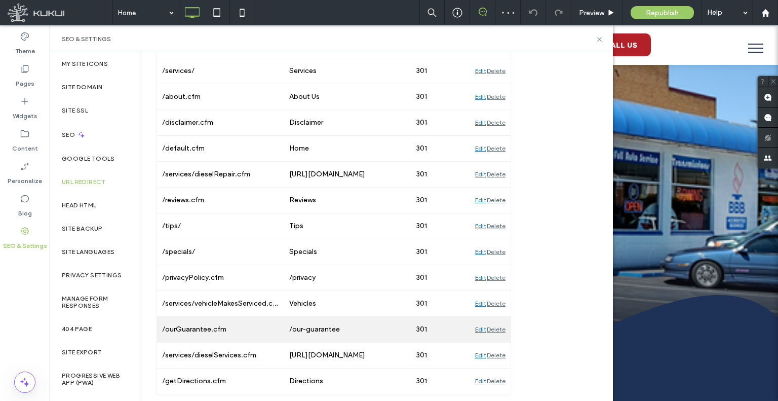
click at [209, 323] on div "/ourGuarantee.cfm" at bounding box center [220, 329] width 127 height 25
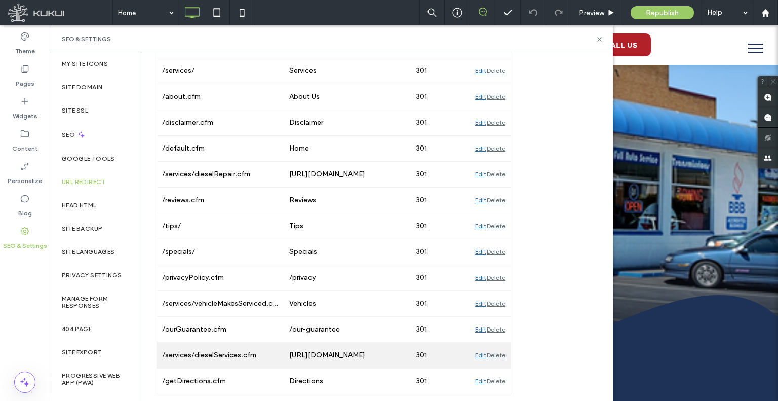
click at [213, 352] on div "/services/dieselServices.cfm" at bounding box center [220, 354] width 127 height 25
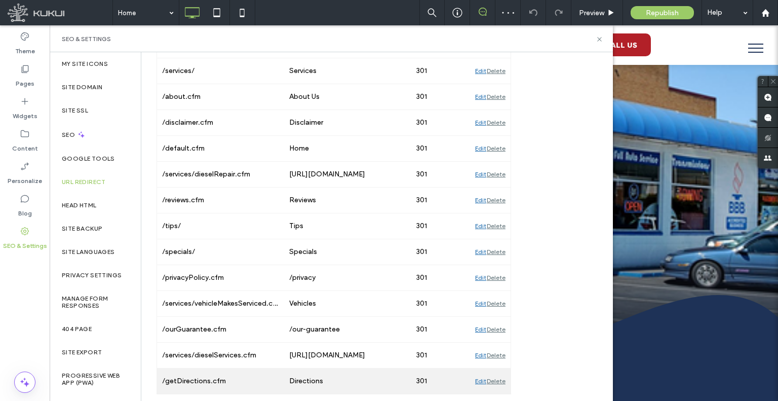
click at [231, 380] on div "/getDirections.cfm" at bounding box center [220, 380] width 127 height 25
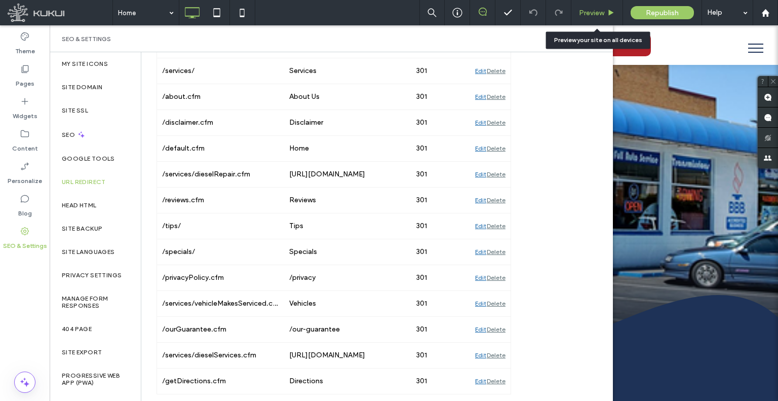
click at [588, 14] on span "Preview" at bounding box center [591, 13] width 25 height 9
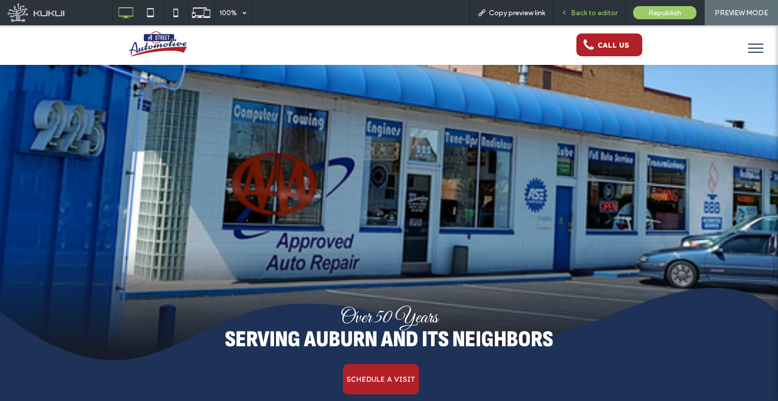
click at [572, 14] on span "Back to editor" at bounding box center [594, 13] width 47 height 9
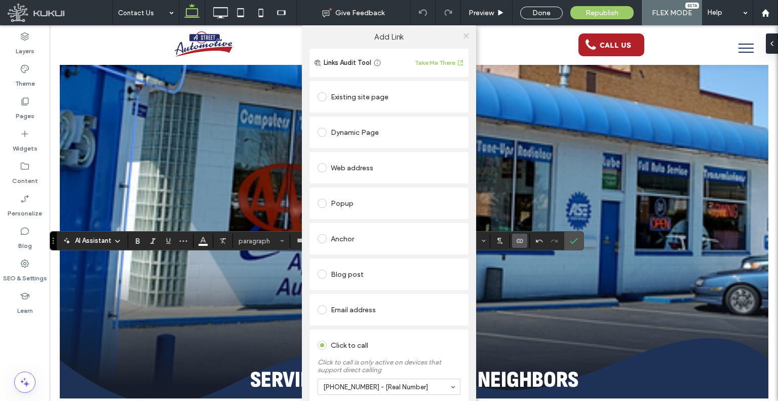
click at [464, 35] on use at bounding box center [466, 35] width 5 height 5
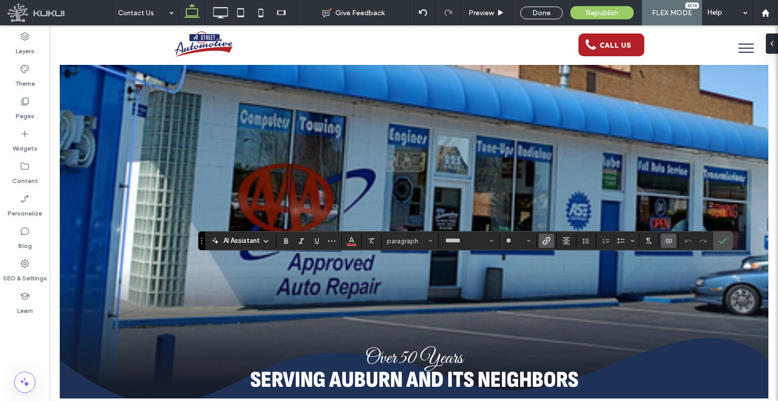
click at [549, 243] on icon "Link" at bounding box center [547, 241] width 8 height 8
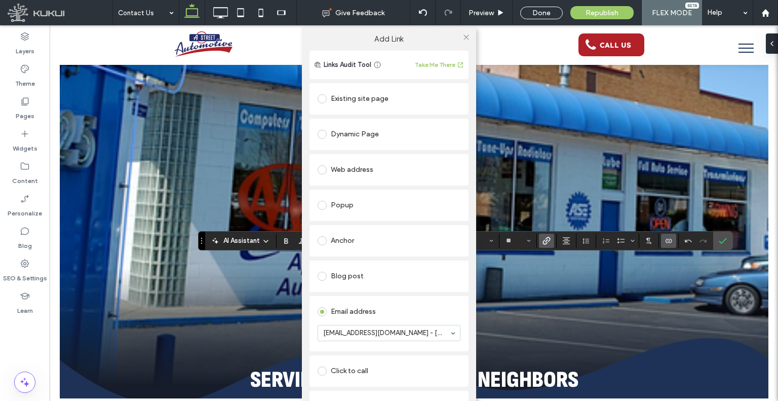
click at [458, 38] on div at bounding box center [465, 37] width 15 height 15
click at [464, 36] on use at bounding box center [466, 37] width 5 height 5
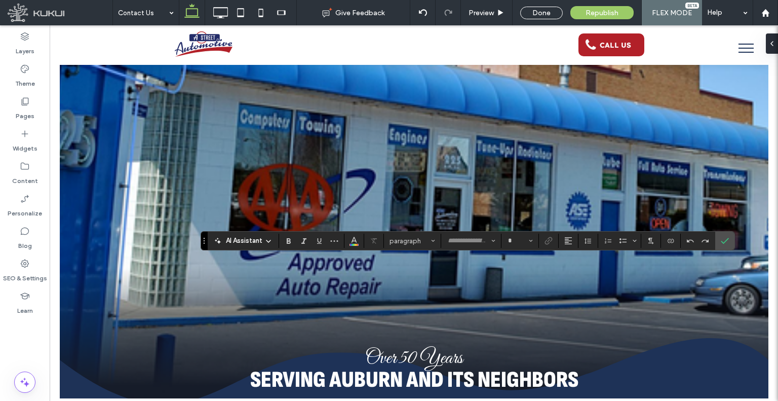
type input "******"
type input "**"
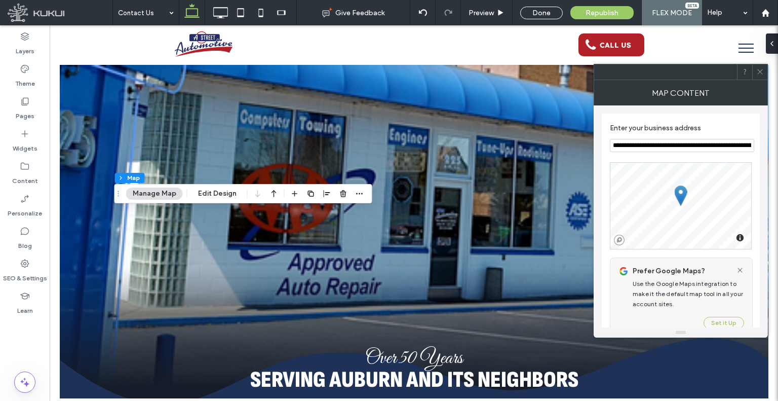
click at [756, 72] on div at bounding box center [759, 71] width 15 height 15
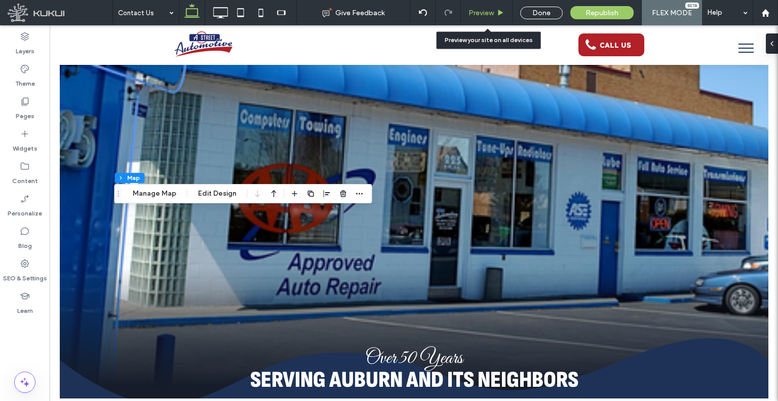
click at [497, 18] on div "Preview" at bounding box center [487, 12] width 52 height 25
click at [486, 17] on div "Preview" at bounding box center [487, 12] width 52 height 25
click at [477, 3] on div "Preview" at bounding box center [487, 12] width 52 height 25
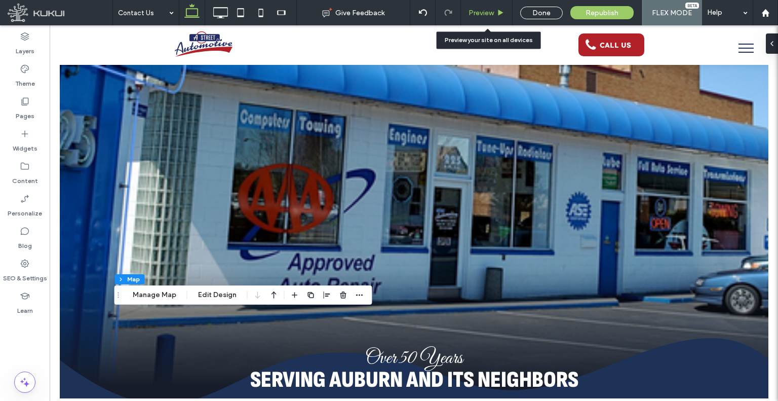
click at [472, 14] on span "Preview" at bounding box center [481, 13] width 25 height 9
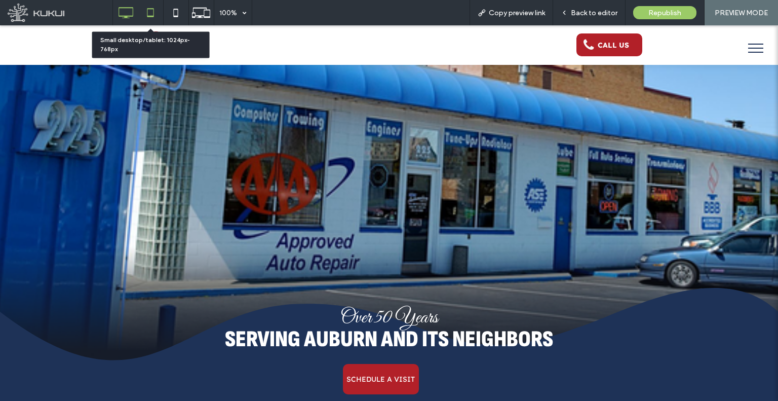
click at [156, 16] on icon at bounding box center [150, 13] width 20 height 20
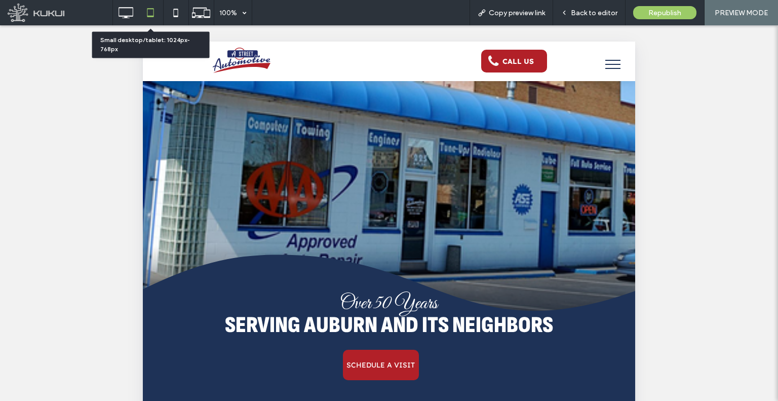
click at [139, 8] on div at bounding box center [150, 13] width 25 height 20
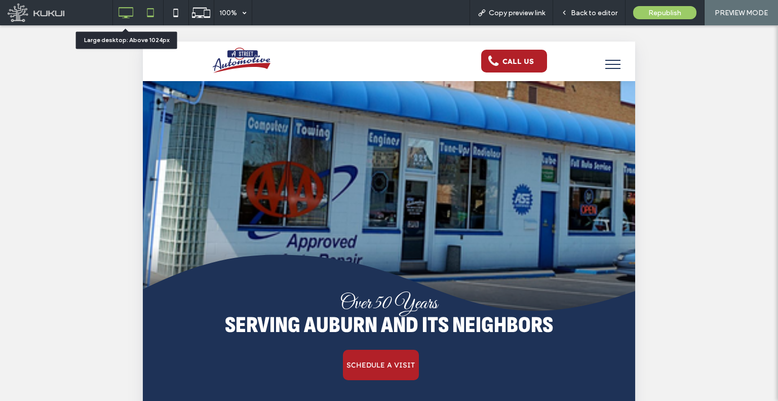
click at [127, 11] on icon at bounding box center [126, 13] width 20 height 20
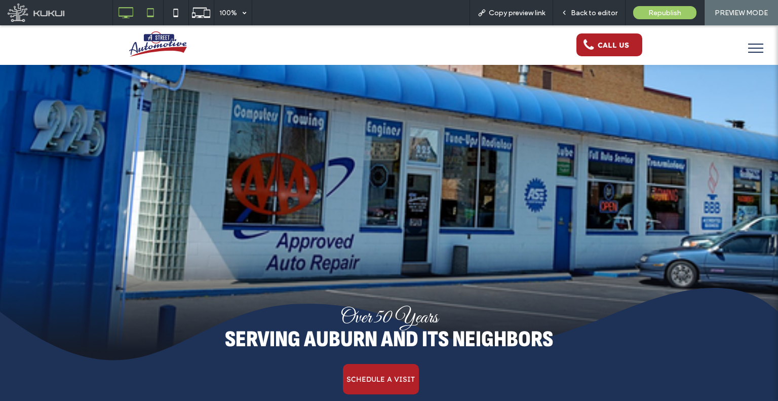
click at [144, 16] on icon at bounding box center [150, 13] width 20 height 20
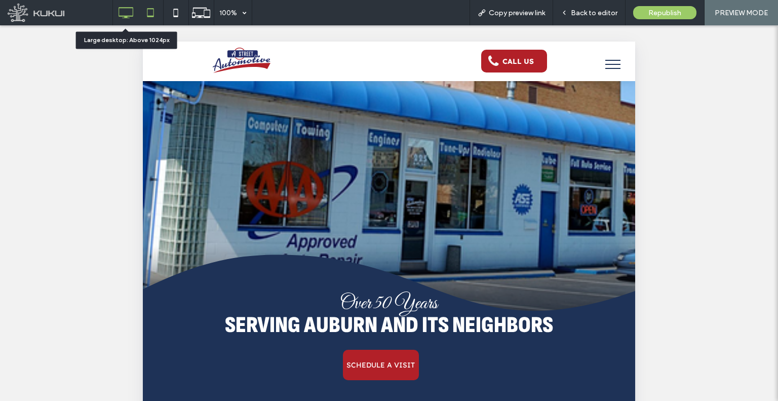
click at [126, 12] on icon at bounding box center [126, 13] width 20 height 20
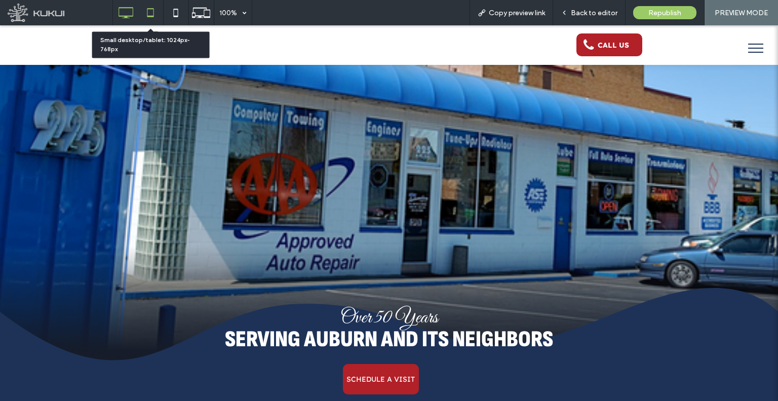
click at [144, 13] on icon at bounding box center [150, 13] width 20 height 20
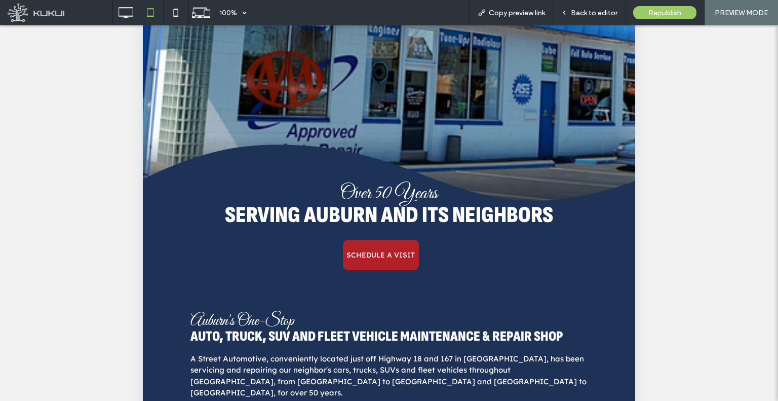
scroll to position [203, 0]
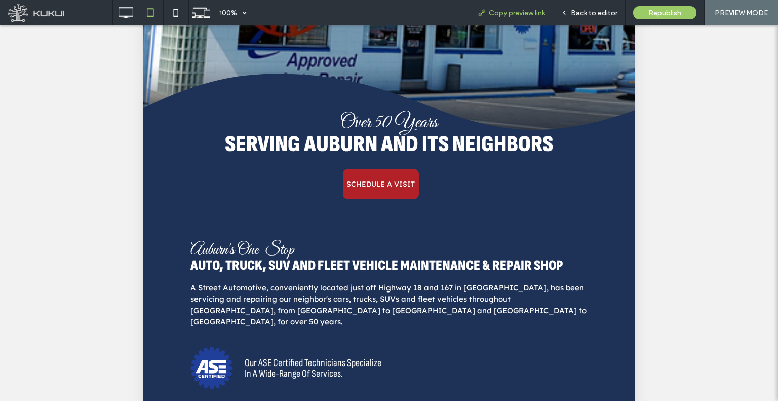
scroll to position [102, 0]
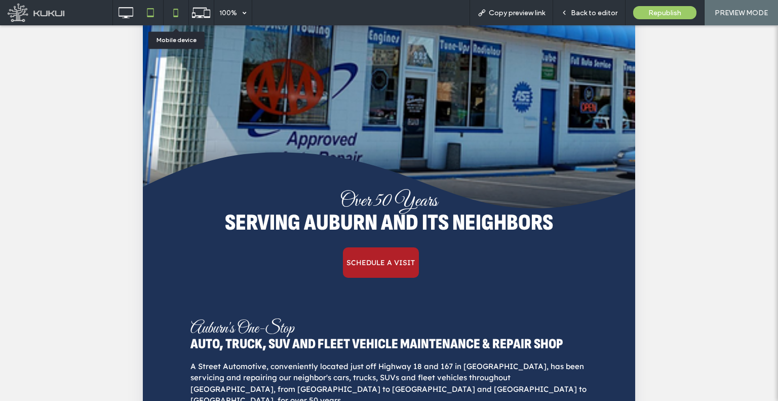
click at [176, 18] on icon at bounding box center [176, 13] width 20 height 20
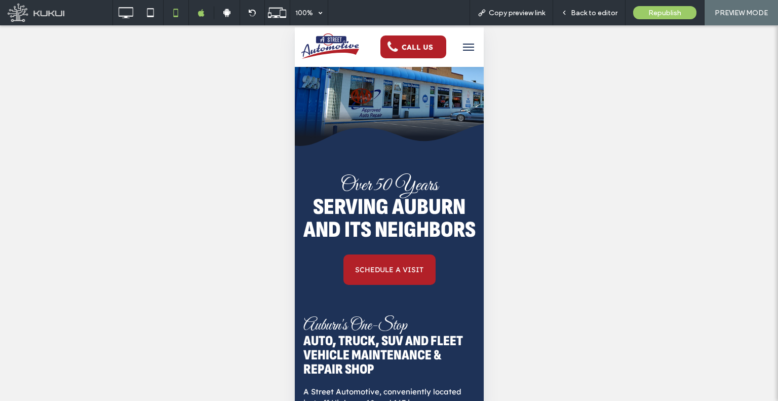
scroll to position [18, 0]
click at [578, 18] on div "Back to editor" at bounding box center [589, 12] width 72 height 25
click at [580, 22] on div "Back to editor" at bounding box center [589, 12] width 72 height 25
click at [569, 17] on div "Back to editor" at bounding box center [589, 12] width 72 height 25
click at [570, 13] on div "Back to editor" at bounding box center [589, 13] width 72 height 9
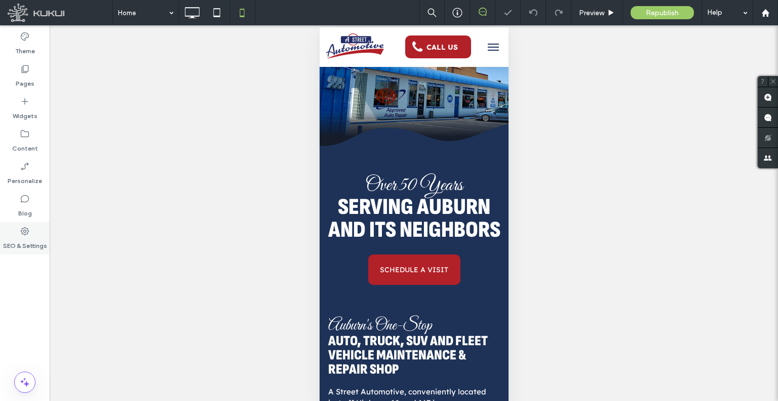
click at [0, 245] on div "SEO & Settings" at bounding box center [25, 238] width 50 height 32
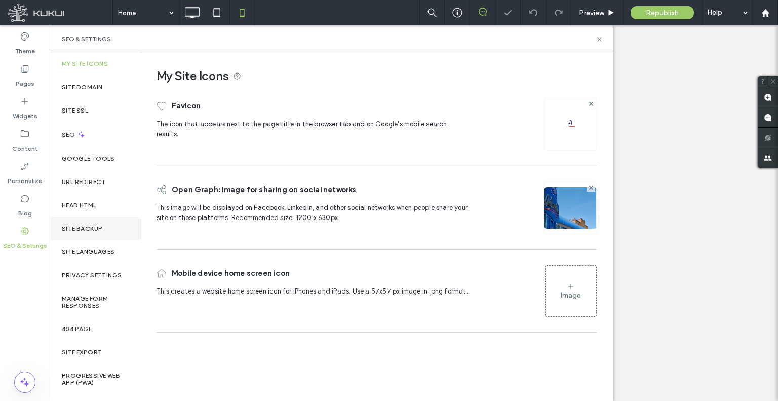
click at [75, 228] on label "Site Backup" at bounding box center [82, 228] width 41 height 7
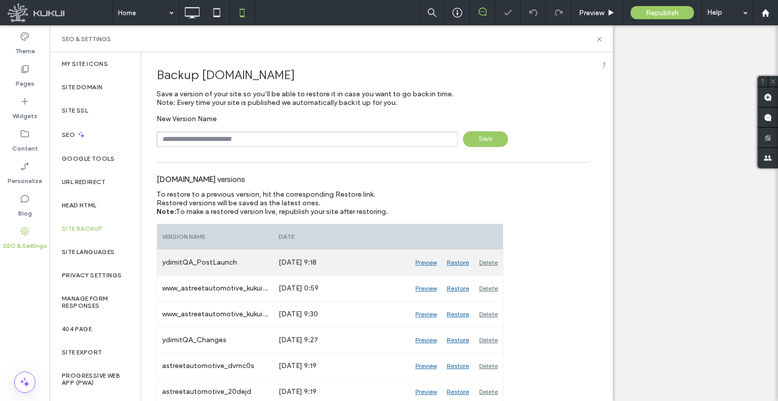
click at [453, 263] on div "Restore" at bounding box center [458, 262] width 32 height 25
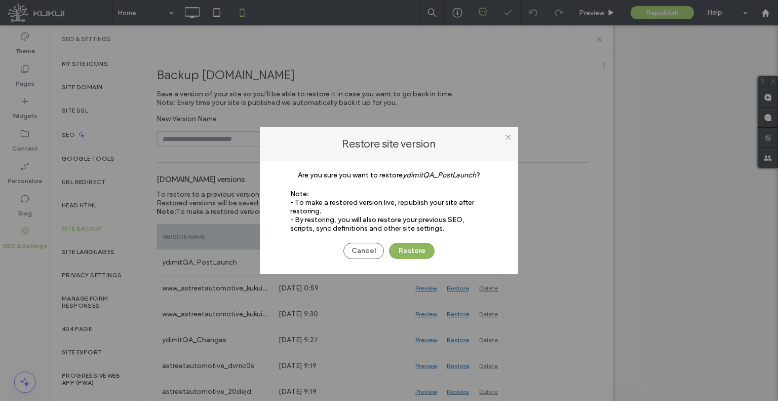
click at [432, 252] on button "Restore" at bounding box center [412, 251] width 46 height 16
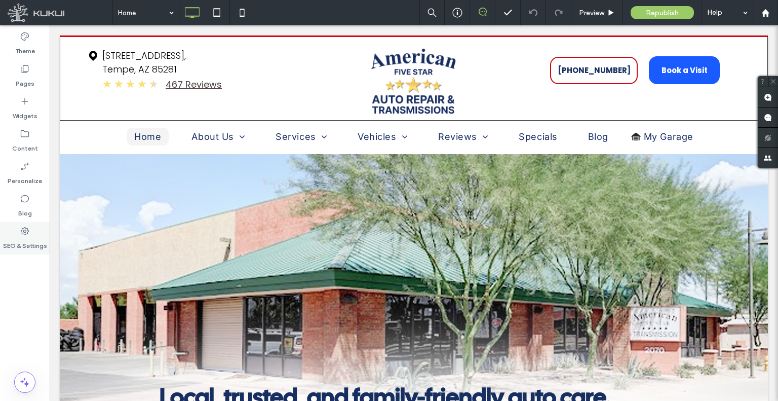
click at [3, 226] on div "SEO & Settings" at bounding box center [25, 238] width 50 height 32
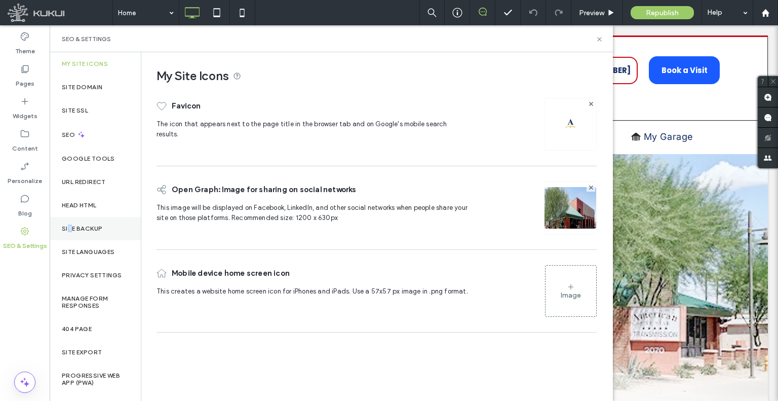
click at [70, 218] on div "Site Backup" at bounding box center [95, 228] width 91 height 23
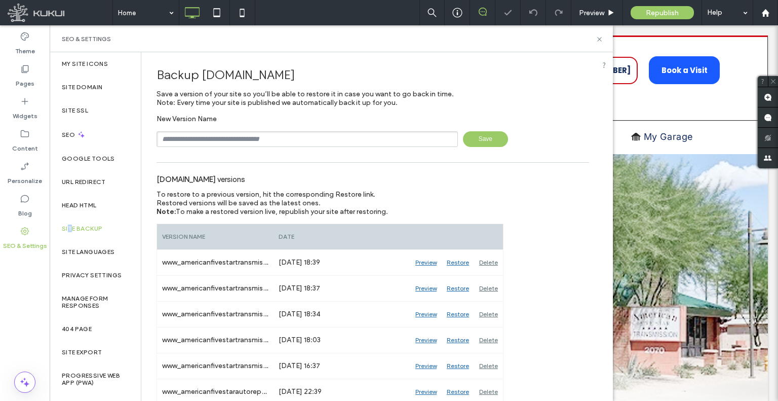
click at [249, 139] on input "text" at bounding box center [307, 139] width 301 height 16
type input "**********"
click at [472, 137] on span "Save" at bounding box center [485, 139] width 45 height 16
click at [24, 150] on label "Content" at bounding box center [25, 146] width 26 height 14
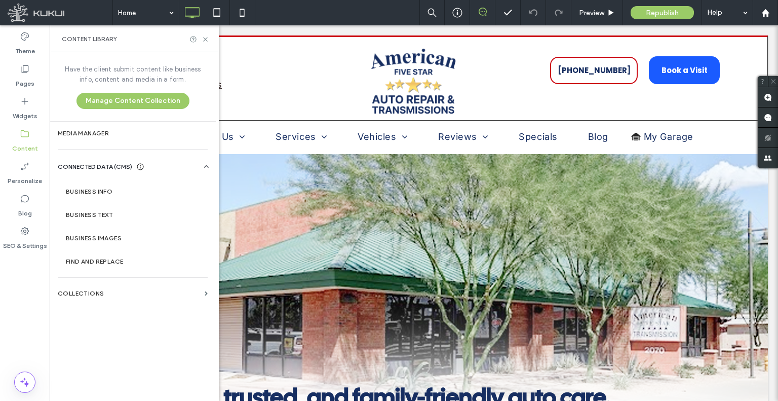
click at [76, 190] on div "URL Redirect" at bounding box center [95, 181] width 91 height 23
click at [107, 194] on label "Business Info" at bounding box center [135, 191] width 138 height 7
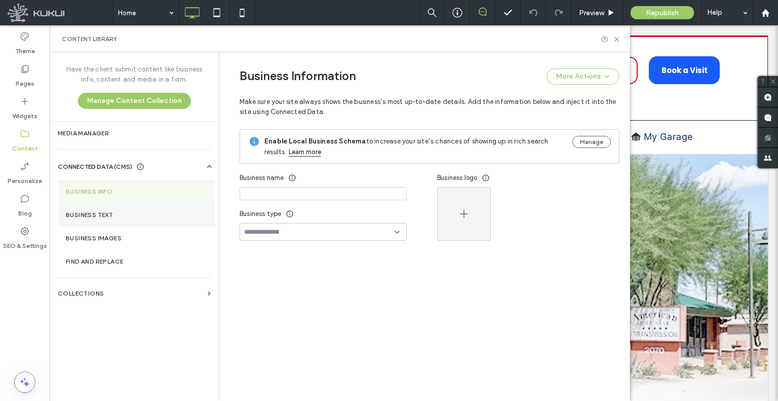
type input "**********"
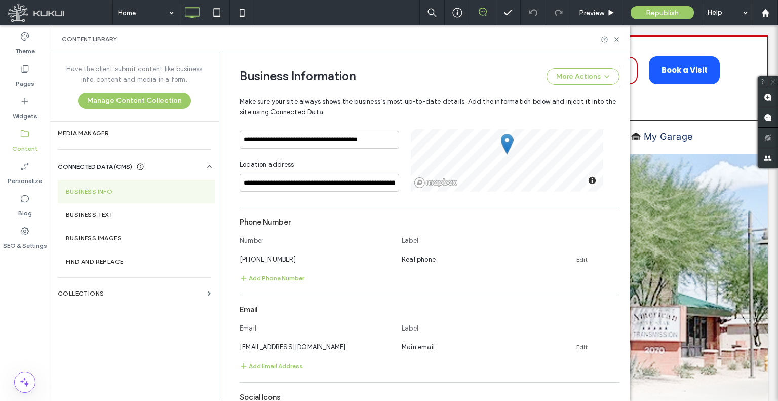
scroll to position [375, 0]
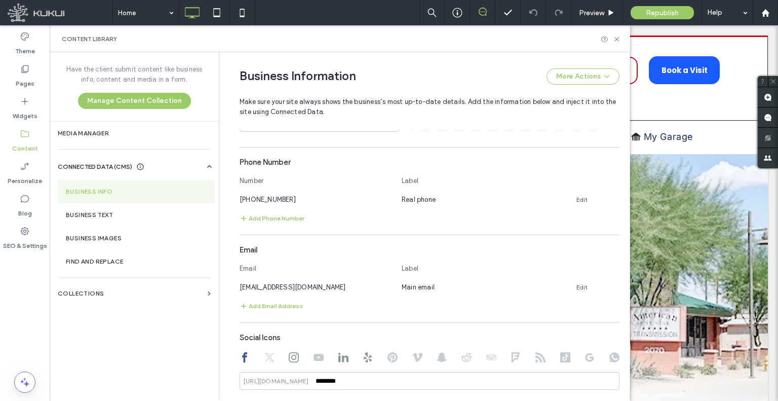
click at [252, 190] on div "Number Label" at bounding box center [430, 183] width 380 height 22
click at [251, 199] on span "[PHONE_NUMBER]" at bounding box center [268, 200] width 56 height 8
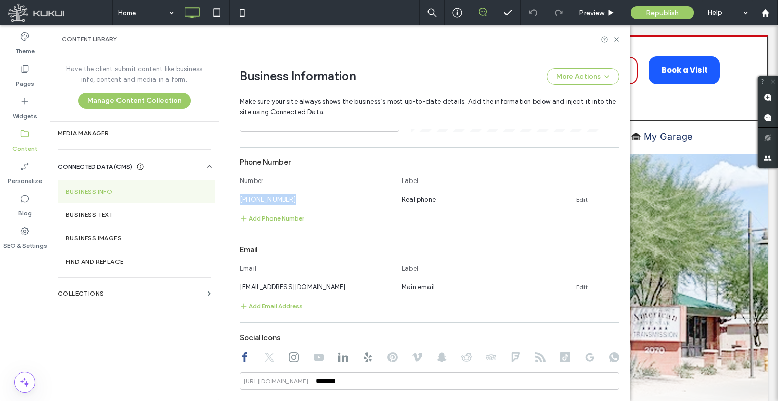
copy span "[PHONE_NUMBER]"
click at [305, 293] on section "Email Email Label americanfivestartempe@gmail.com Main email Edit Add Email Add…" at bounding box center [430, 276] width 380 height 72
click at [305, 283] on span "americanfivestartempe@gmail.com" at bounding box center [293, 287] width 106 height 8
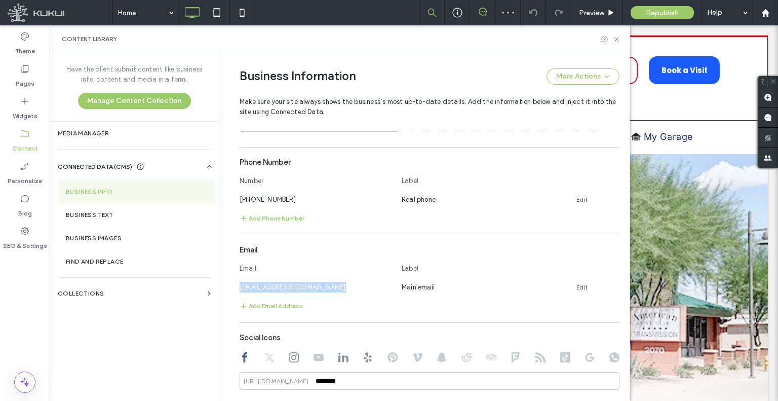
copy span "americanfivestartempe@gmail.com"
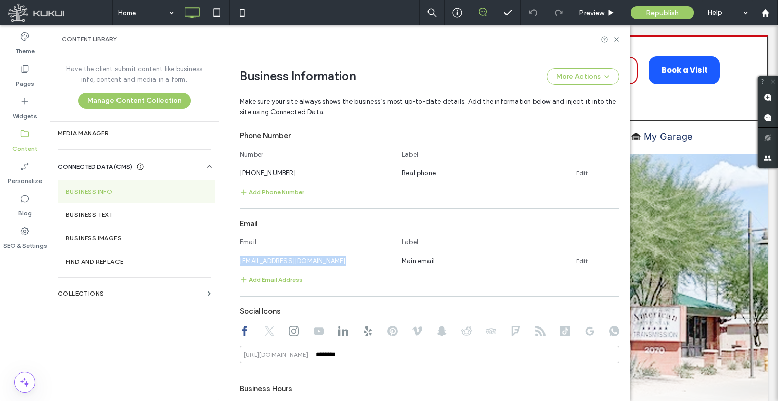
scroll to position [476, 0]
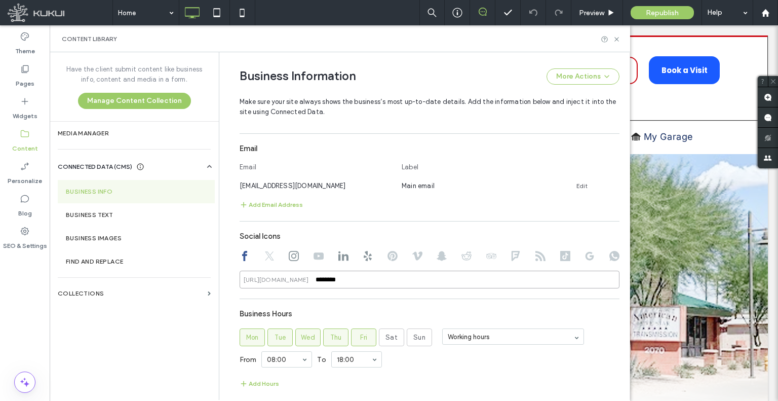
click at [325, 278] on input "********" at bounding box center [430, 280] width 380 height 18
click at [270, 257] on div at bounding box center [430, 257] width 380 height 12
click at [268, 257] on icon at bounding box center [269, 256] width 10 height 10
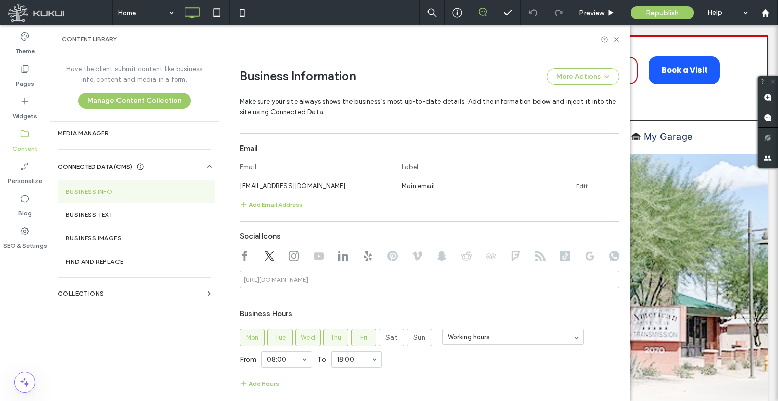
click at [293, 261] on div at bounding box center [294, 257] width 10 height 12
click at [292, 256] on icon at bounding box center [294, 256] width 10 height 10
type input "**********"
click at [329, 277] on input "**********" at bounding box center [430, 280] width 380 height 18
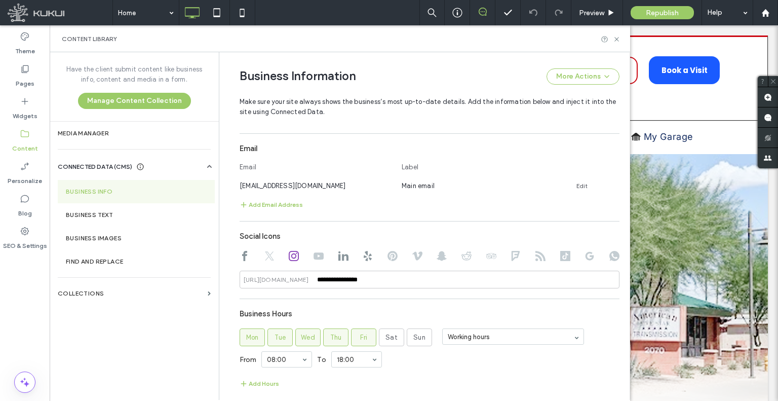
click at [322, 255] on div at bounding box center [430, 257] width 380 height 12
click at [318, 252] on use at bounding box center [319, 255] width 10 height 7
click at [338, 258] on use at bounding box center [343, 256] width 10 height 10
click at [364, 283] on input "**********" at bounding box center [430, 280] width 380 height 18
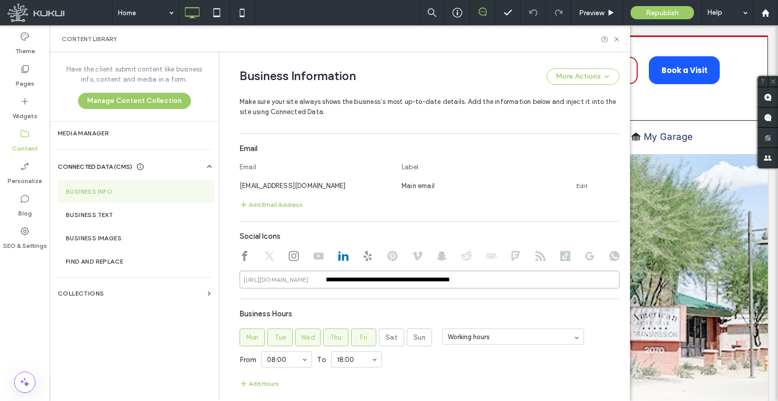
click at [364, 283] on input "**********" at bounding box center [430, 280] width 380 height 18
click at [365, 258] on use at bounding box center [368, 256] width 8 height 10
type input "**********"
click at [383, 269] on div "**********" at bounding box center [430, 257] width 380 height 62
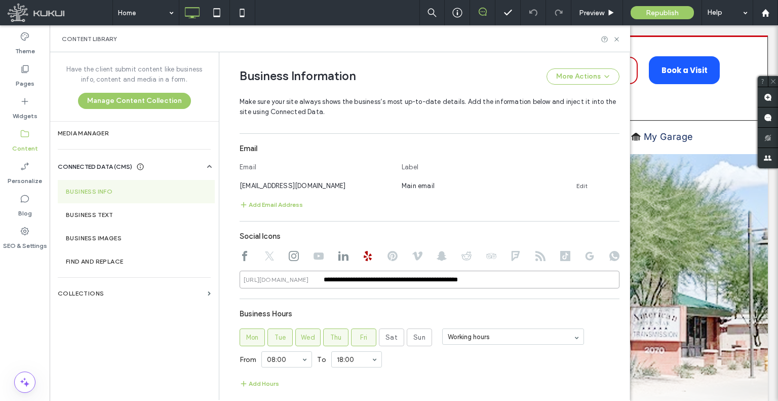
click at [385, 272] on input "**********" at bounding box center [430, 280] width 380 height 18
click at [388, 253] on icon at bounding box center [393, 256] width 10 height 10
click at [419, 256] on div at bounding box center [430, 257] width 380 height 12
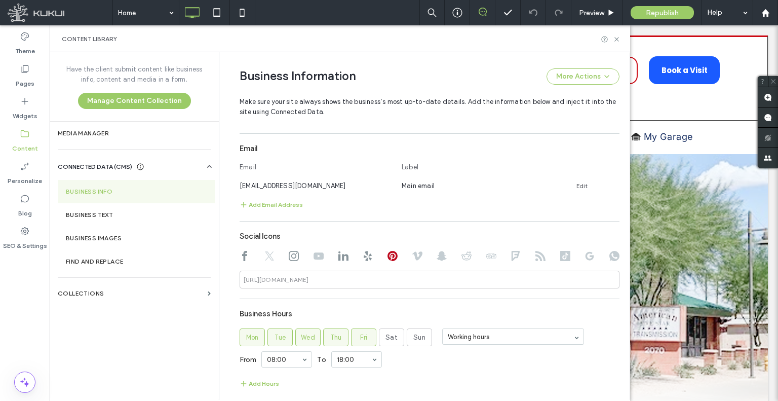
click at [414, 256] on use at bounding box center [417, 255] width 10 height 9
click at [440, 256] on icon at bounding box center [442, 256] width 10 height 10
click at [463, 255] on icon at bounding box center [467, 256] width 10 height 10
click at [486, 257] on use at bounding box center [491, 256] width 10 height 6
drag, startPoint x: 509, startPoint y: 252, endPoint x: 518, endPoint y: 259, distance: 11.2
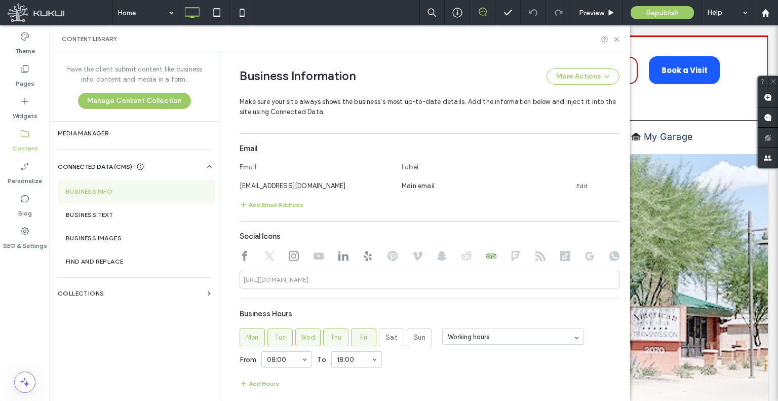
click at [511, 253] on icon at bounding box center [516, 256] width 10 height 10
drag, startPoint x: 531, startPoint y: 253, endPoint x: 537, endPoint y: 261, distance: 9.7
click at [535, 255] on icon at bounding box center [540, 256] width 10 height 10
click at [560, 255] on icon at bounding box center [565, 256] width 10 height 10
click at [586, 256] on icon at bounding box center [590, 256] width 10 height 10
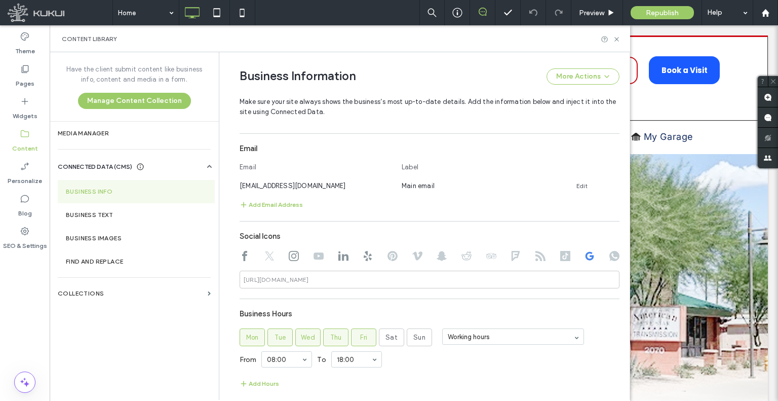
click at [609, 256] on icon at bounding box center [614, 256] width 10 height 10
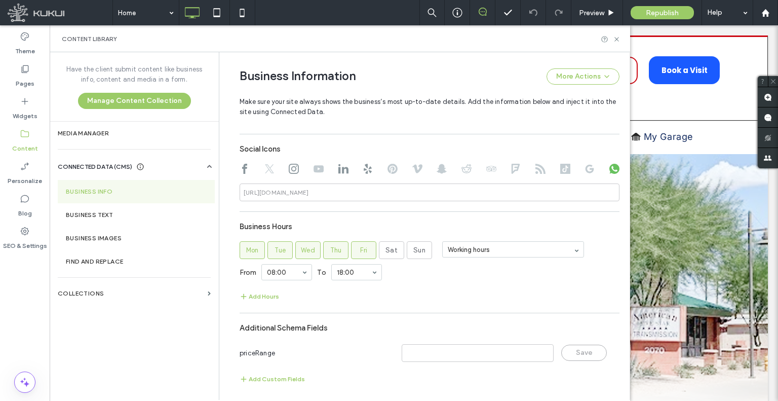
scroll to position [566, 0]
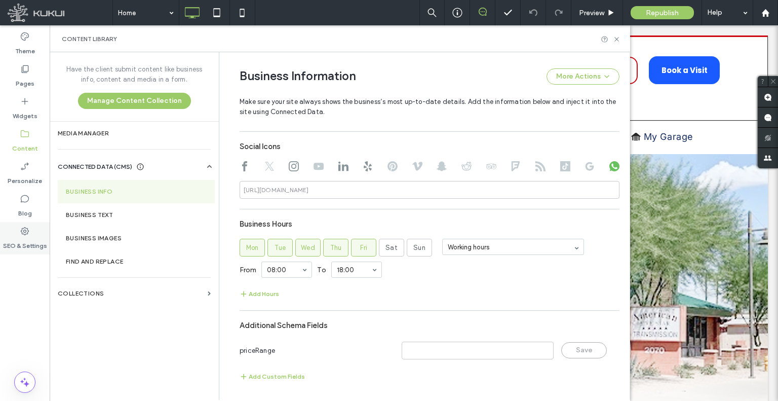
click at [27, 234] on icon at bounding box center [25, 231] width 10 height 10
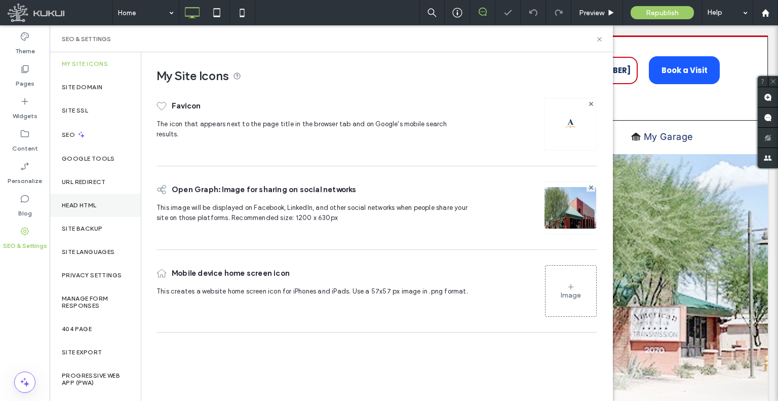
click at [108, 208] on div "Head HTML" at bounding box center [95, 205] width 91 height 23
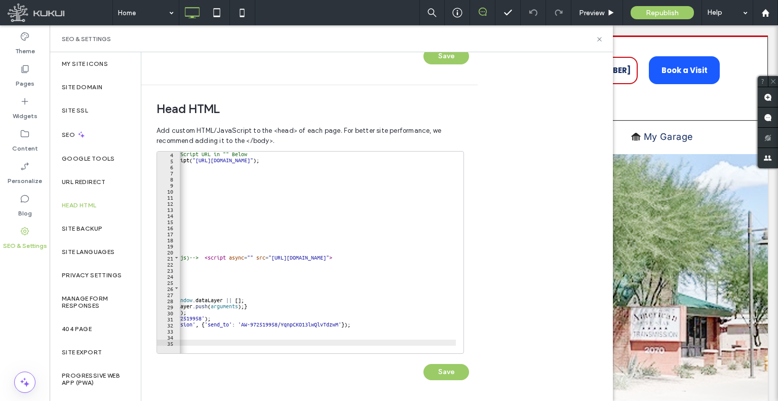
scroll to position [0, 0]
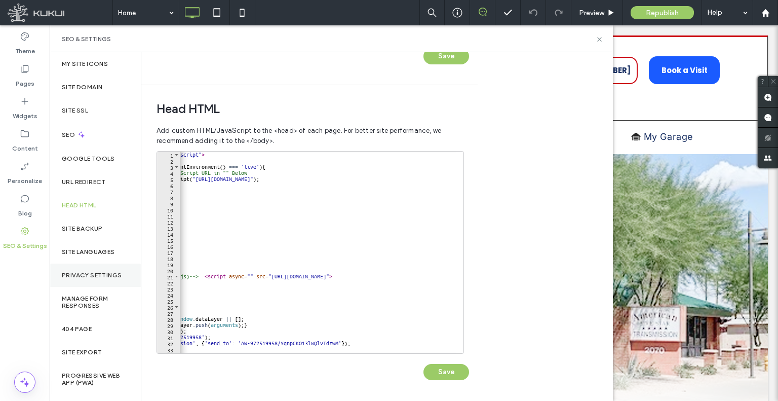
click at [95, 274] on label "Privacy Settings" at bounding box center [92, 275] width 60 height 7
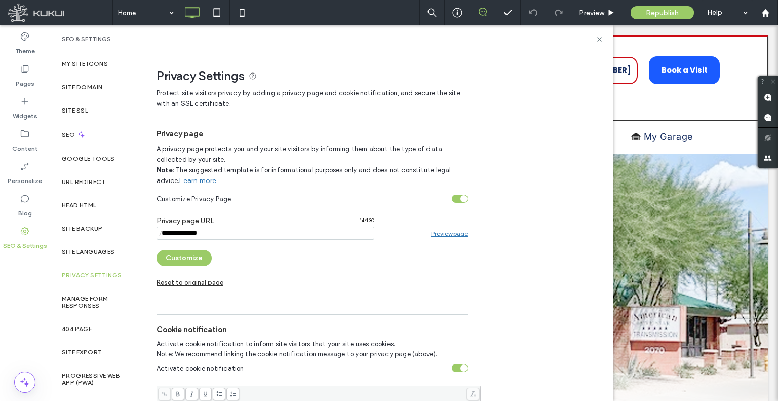
click at [440, 228] on div "/ 14 / 130 Preview page" at bounding box center [313, 232] width 312 height 13
click at [440, 231] on link "Preview page" at bounding box center [449, 233] width 37 height 8
click at [26, 89] on div "Pages" at bounding box center [25, 76] width 50 height 32
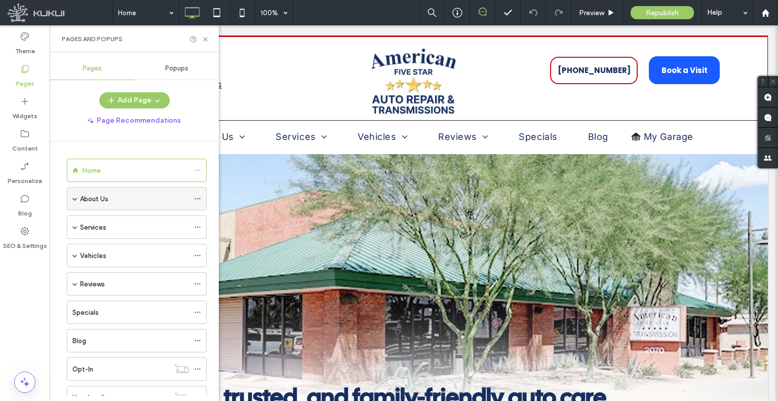
click at [75, 196] on span at bounding box center [74, 198] width 5 height 5
click at [74, 202] on span at bounding box center [74, 198] width 5 height 22
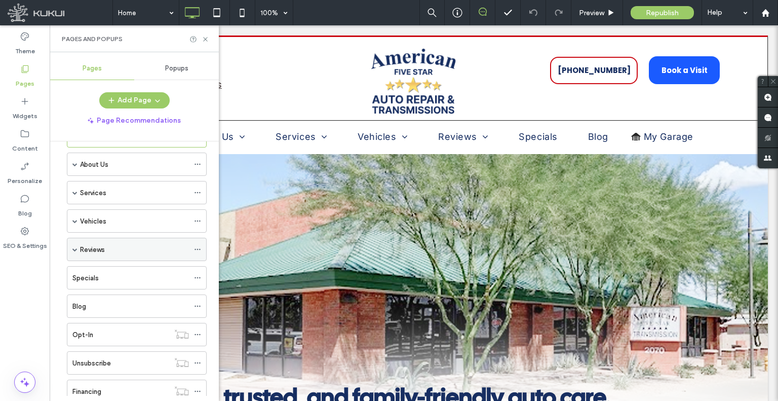
scroll to position [121, 0]
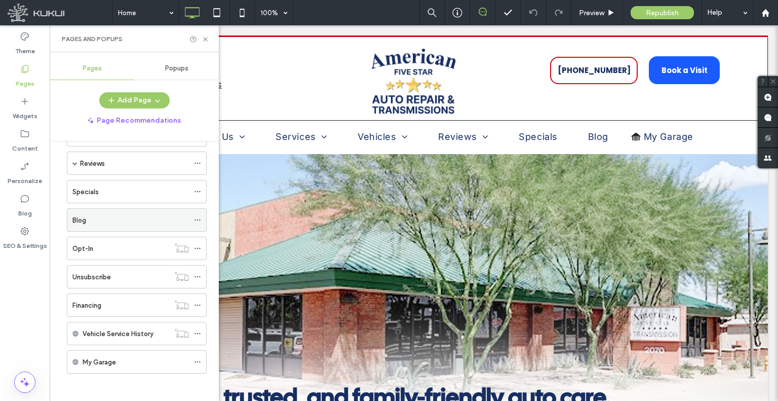
click at [197, 216] on icon at bounding box center [197, 219] width 7 height 7
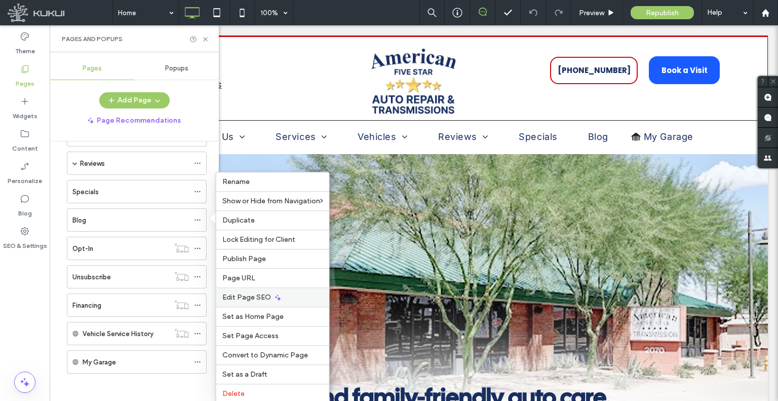
click at [248, 297] on span "Edit Page SEO" at bounding box center [246, 297] width 49 height 9
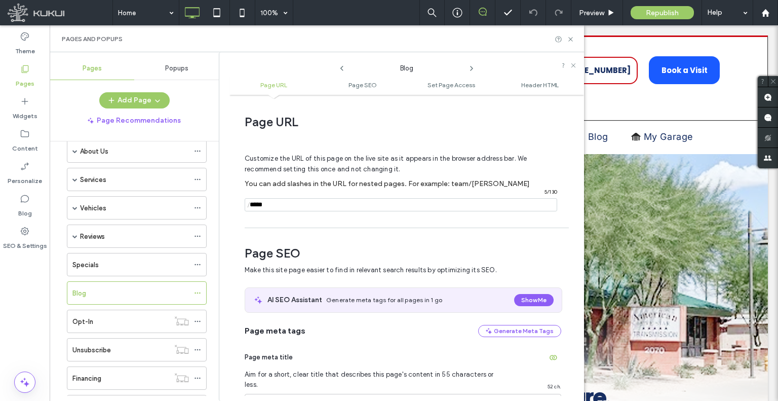
scroll to position [0, 0]
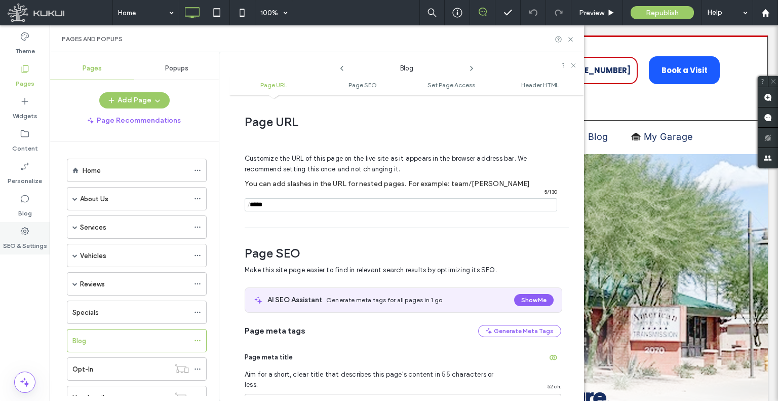
click at [26, 232] on icon at bounding box center [25, 231] width 10 height 10
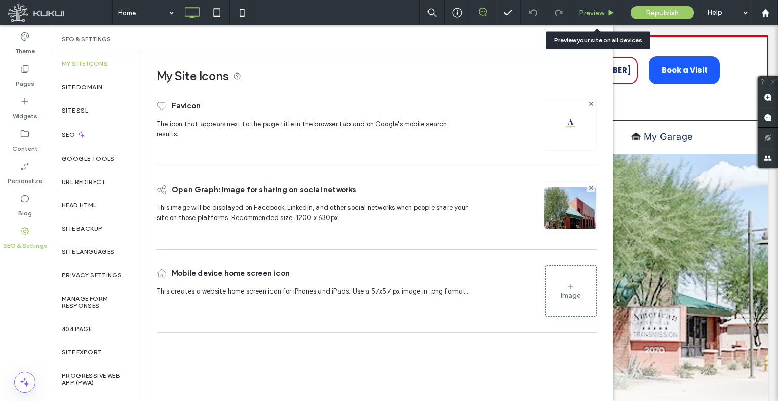
click at [582, 14] on span "Preview" at bounding box center [591, 13] width 25 height 9
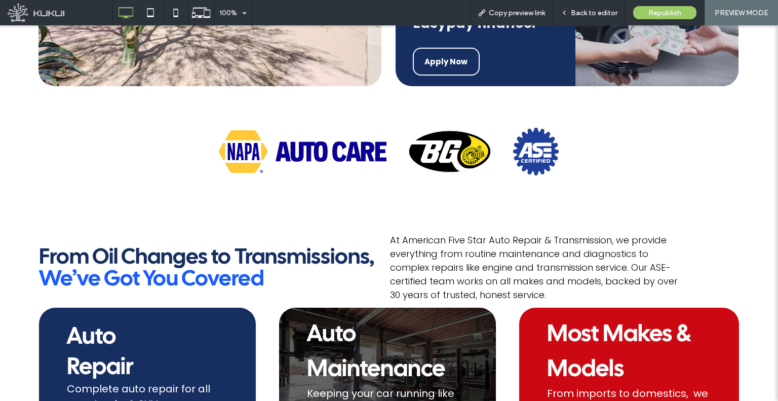
scroll to position [1621, 0]
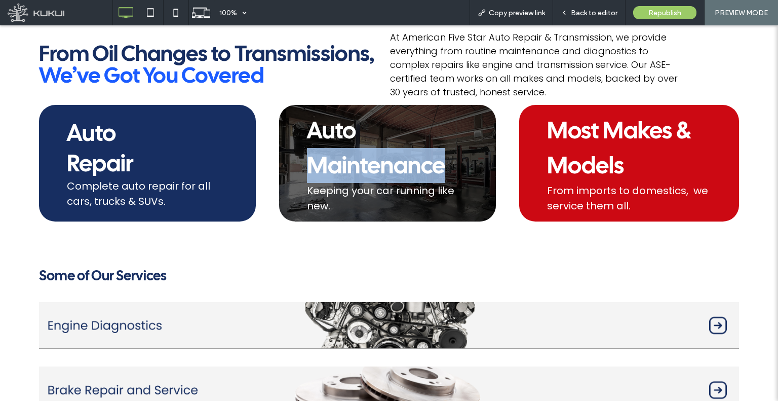
drag, startPoint x: 449, startPoint y: 172, endPoint x: 305, endPoint y: 149, distance: 145.1
click at [307, 149] on h2 "Auto Maintenance Keeping your car running like new." at bounding box center [387, 163] width 161 height 100
copy span "Maintenance"
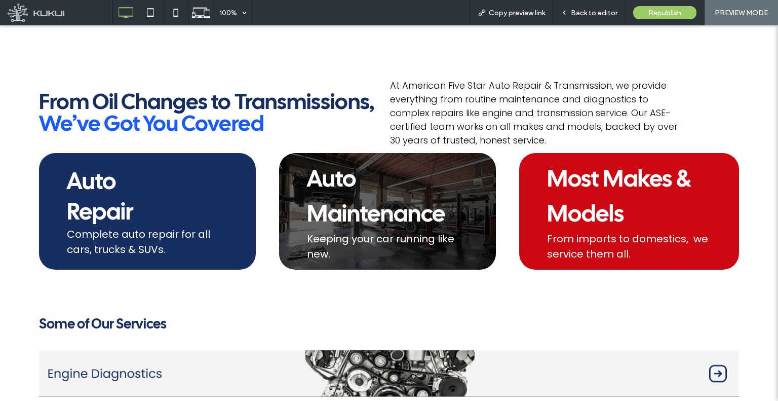
scroll to position [1610, 0]
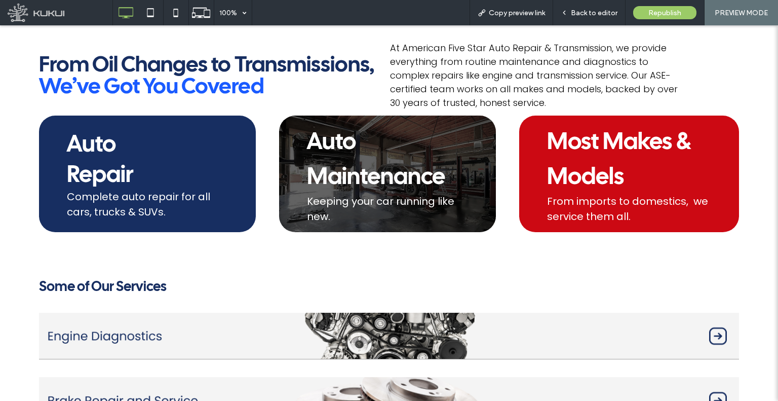
click at [439, 174] on span "Auto Maintenance" at bounding box center [376, 158] width 138 height 65
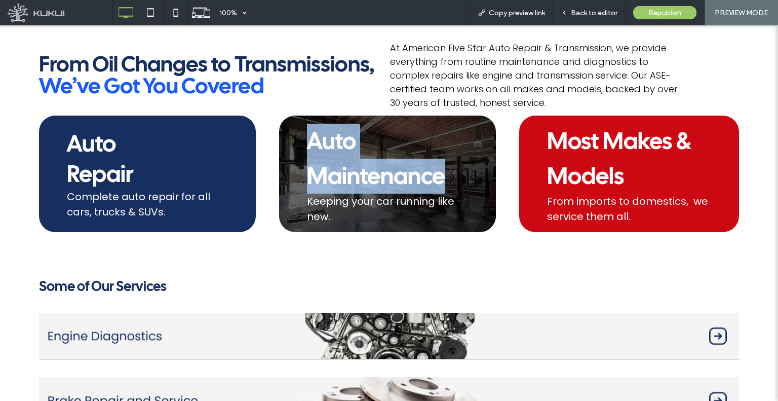
drag, startPoint x: 449, startPoint y: 174, endPoint x: 292, endPoint y: 139, distance: 160.9
click at [292, 139] on div "Auto Maintenance Keeping your car running like new." at bounding box center [387, 174] width 217 height 117
copy span "Auto Maintenance"
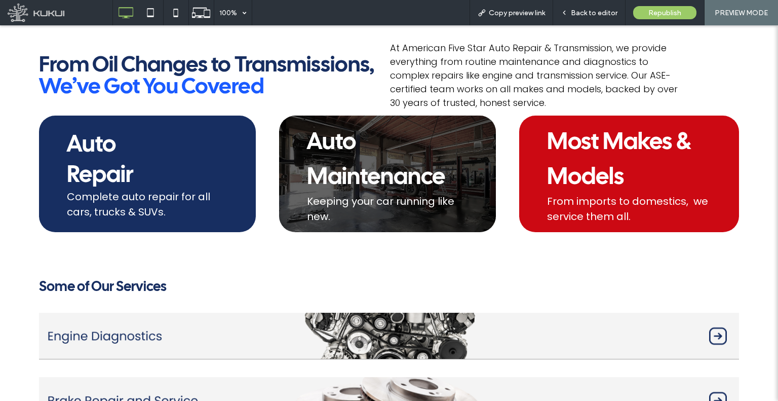
click at [362, 113] on div "From Oil Changes to Transmissions, We’ve Got You Covered" at bounding box center [207, 74] width 337 height 81
click at [344, 92] on h2 "From Oil Changes to Transmissions, We’ve Got You Covered" at bounding box center [207, 75] width 337 height 44
click at [384, 92] on div "From Oil Changes to Transmissions, We’ve Got You Covered At American Five Star …" at bounding box center [389, 74] width 700 height 81
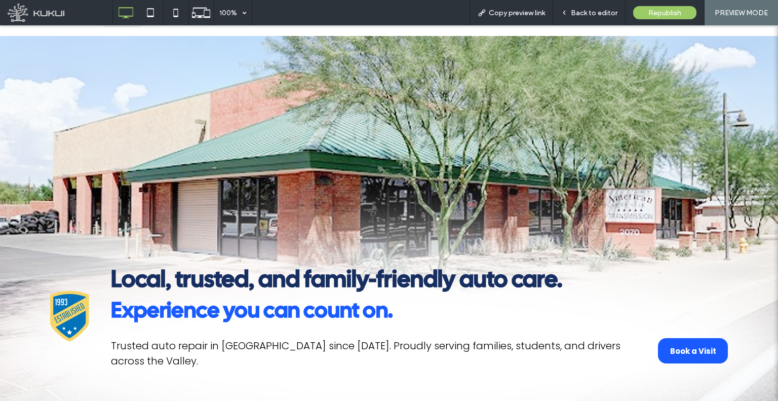
scroll to position [0, 0]
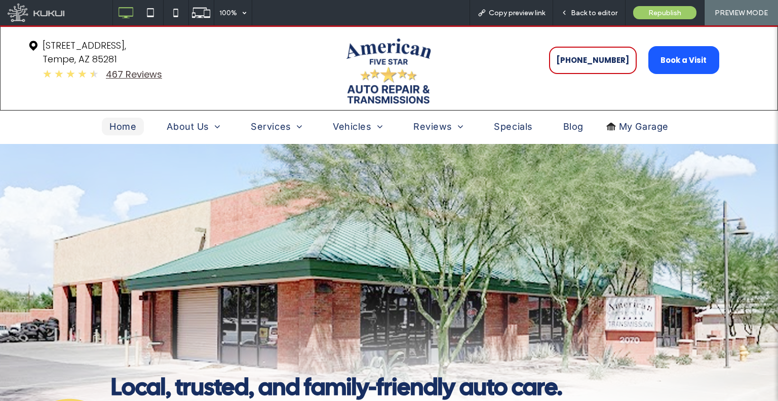
drag, startPoint x: 405, startPoint y: 78, endPoint x: 390, endPoint y: -17, distance: 95.9
click at [591, 10] on span "Back to editor" at bounding box center [594, 13] width 47 height 9
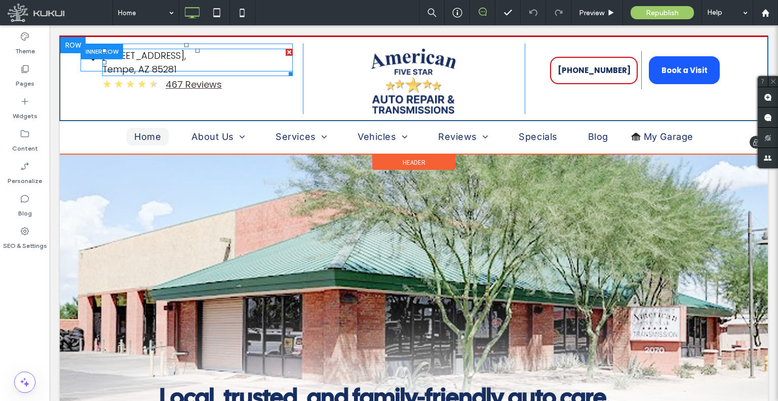
click at [177, 64] on p "2070 E Apache Blvd, Suite 101, Tempe, AZ 85281" at bounding box center [197, 62] width 190 height 27
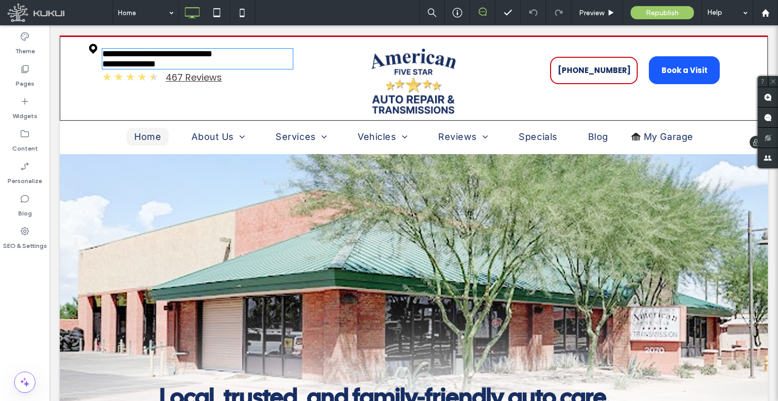
type input "*******"
type input "**"
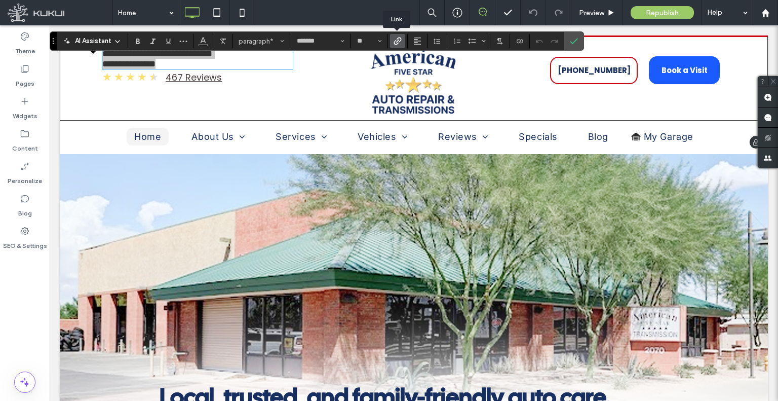
click at [395, 42] on icon "Link" at bounding box center [398, 41] width 8 height 8
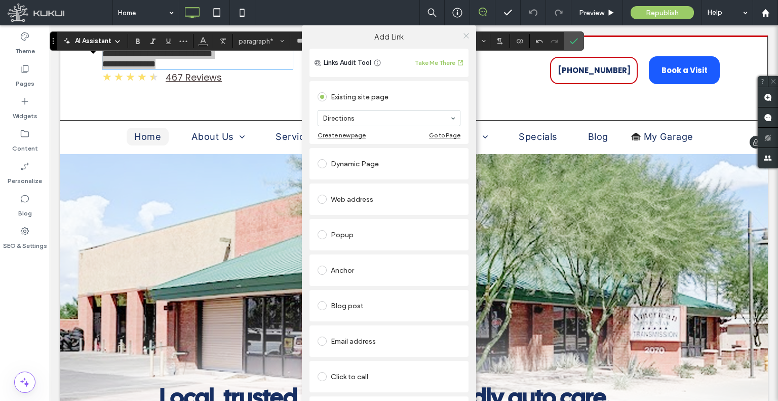
click at [465, 37] on use at bounding box center [466, 35] width 5 height 5
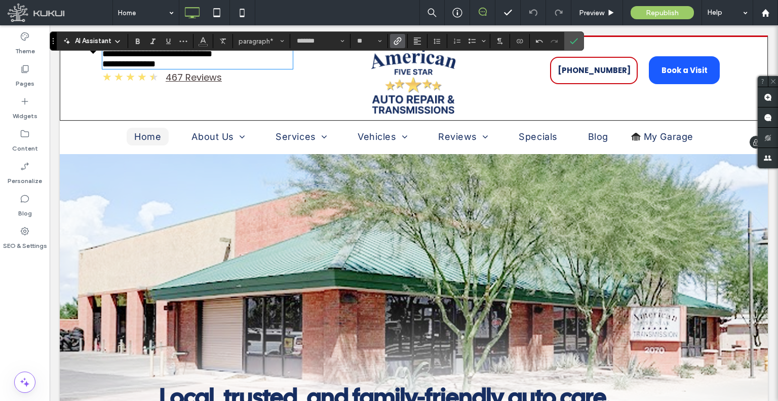
click at [149, 82] on span "★" at bounding box center [154, 77] width 10 height 16
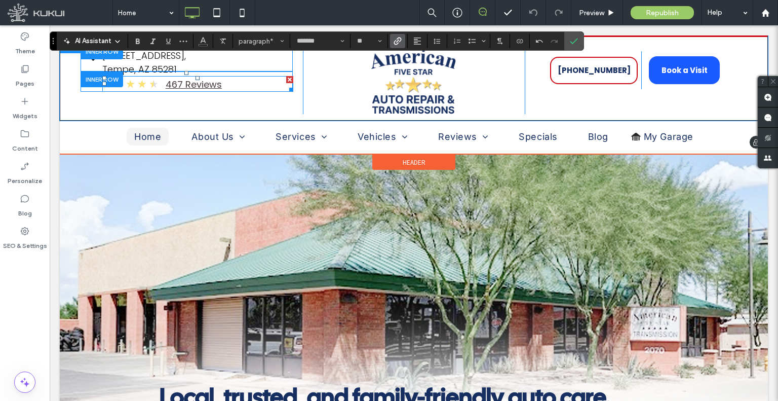
click at [148, 82] on span at bounding box center [197, 84] width 191 height 16
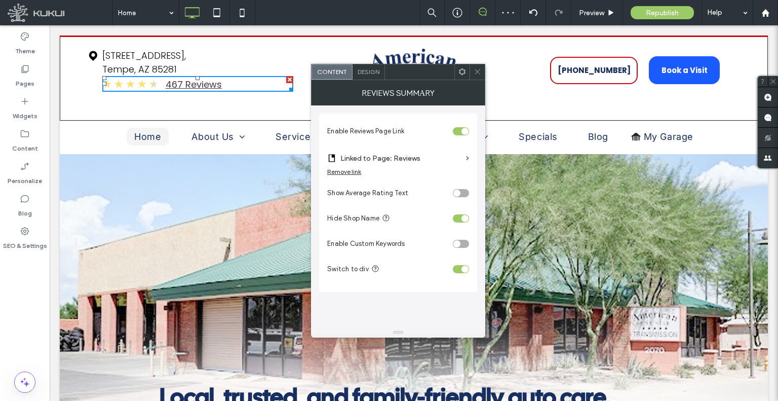
click at [477, 72] on icon at bounding box center [478, 72] width 8 height 8
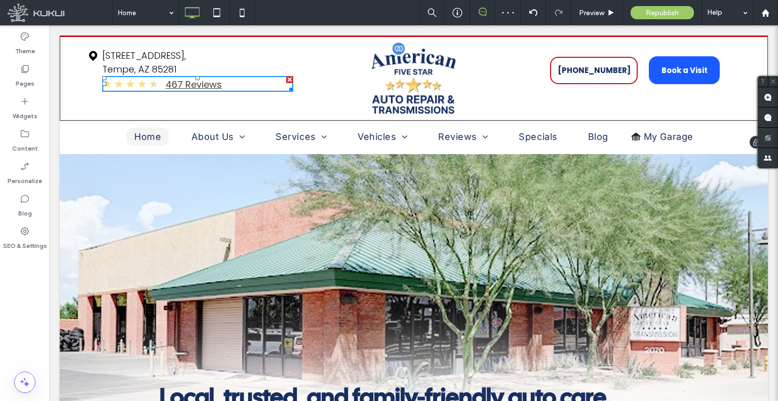
click at [440, 80] on img at bounding box center [413, 81] width 85 height 65
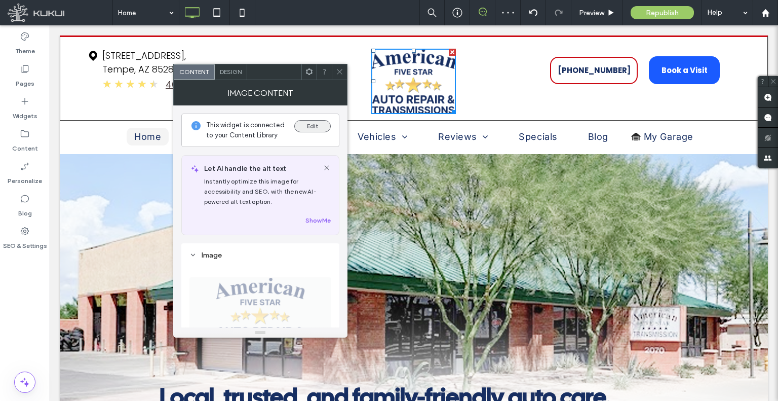
scroll to position [152, 0]
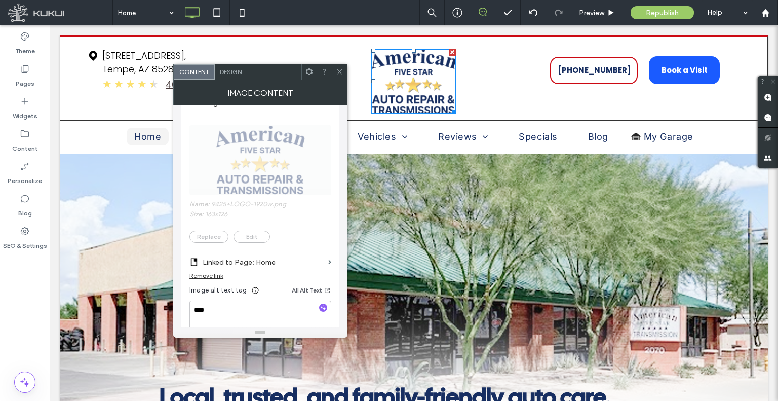
click at [343, 72] on icon at bounding box center [340, 72] width 8 height 8
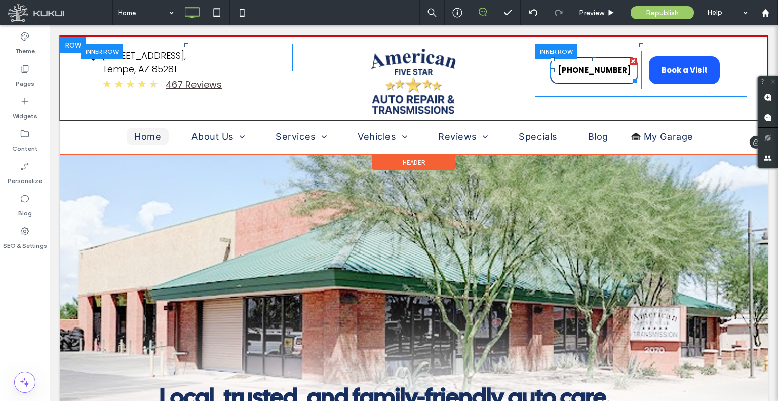
click at [575, 80] on link "[PHONE_NUMBER]" at bounding box center [594, 70] width 88 height 27
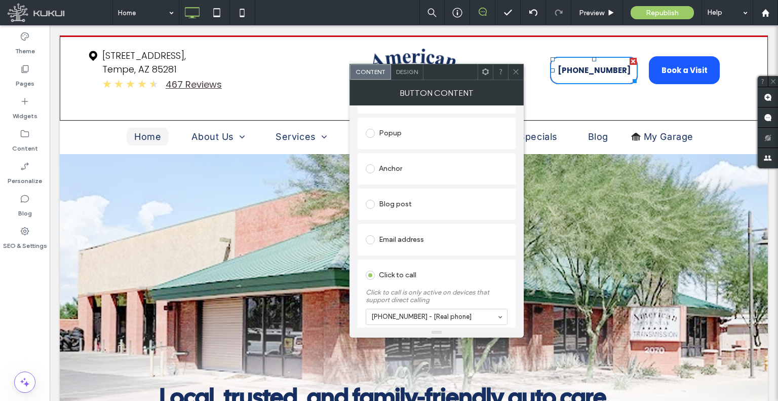
scroll to position [203, 0]
click at [510, 72] on div at bounding box center [515, 71] width 15 height 15
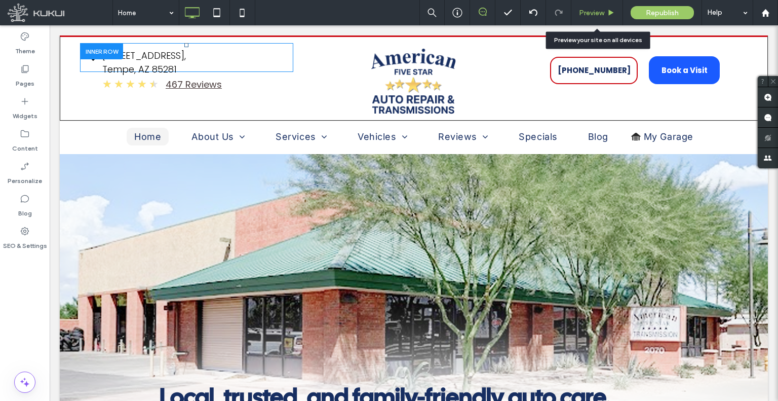
click at [587, 14] on span "Preview" at bounding box center [591, 13] width 25 height 9
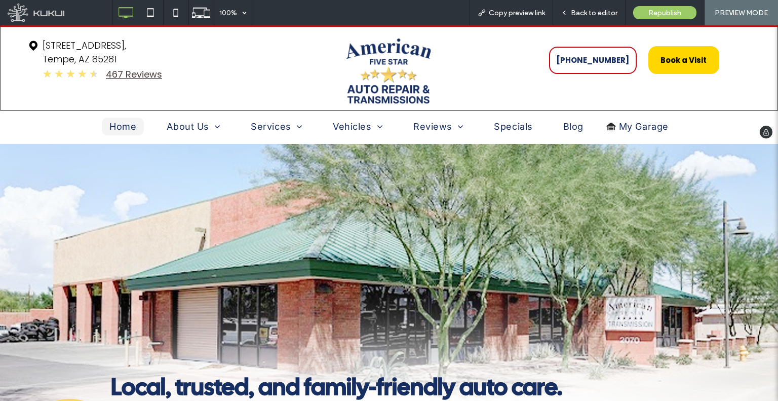
click at [677, 67] on span "Book a Visit" at bounding box center [684, 60] width 46 height 22
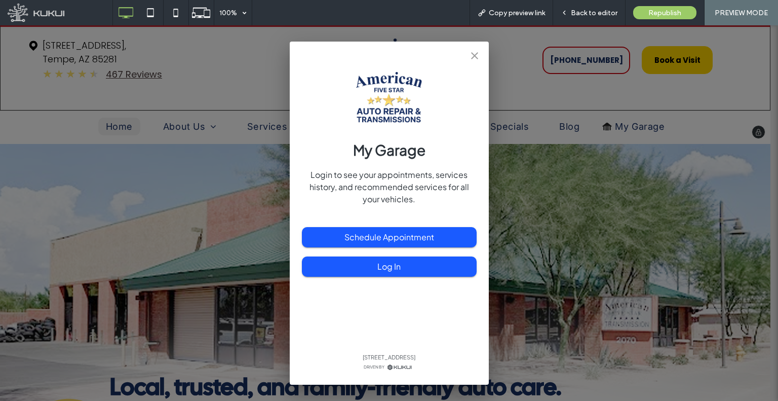
click at [677, 67] on div "My Garage Login to see your appointments, services history, and recommended ser…" at bounding box center [389, 212] width 778 height 375
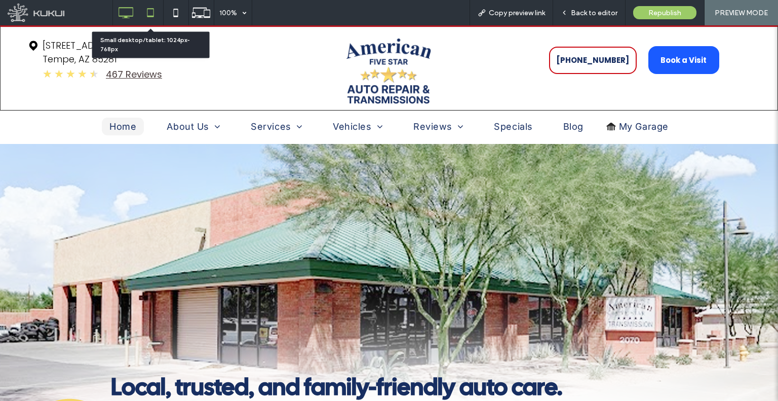
click at [145, 14] on icon at bounding box center [150, 13] width 20 height 20
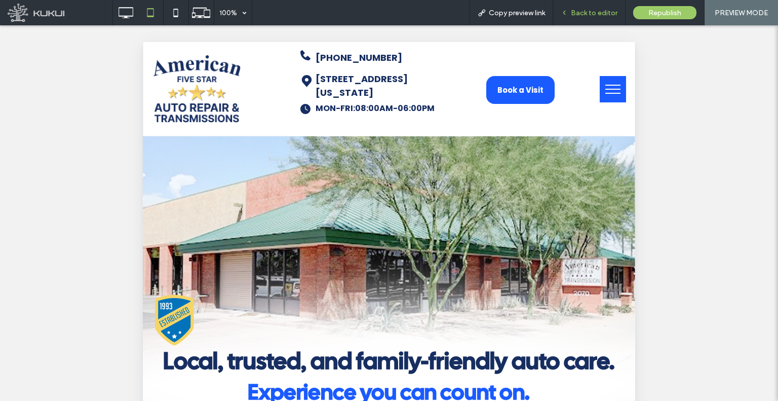
click at [590, 18] on div "Back to editor" at bounding box center [589, 12] width 72 height 25
click at [582, 16] on span "Back to editor" at bounding box center [594, 13] width 47 height 9
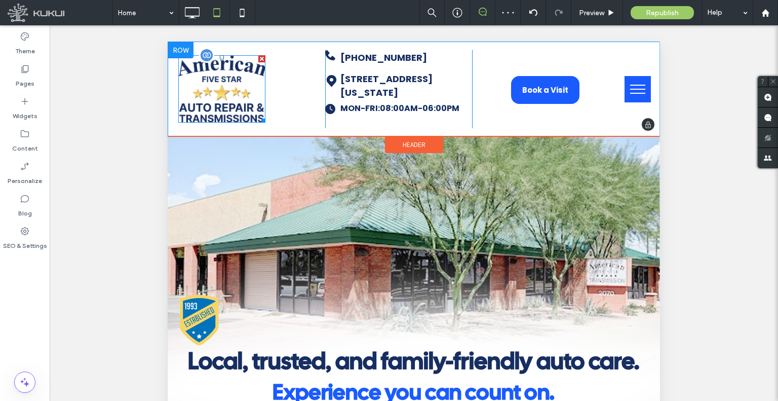
click at [229, 109] on img at bounding box center [221, 88] width 87 height 67
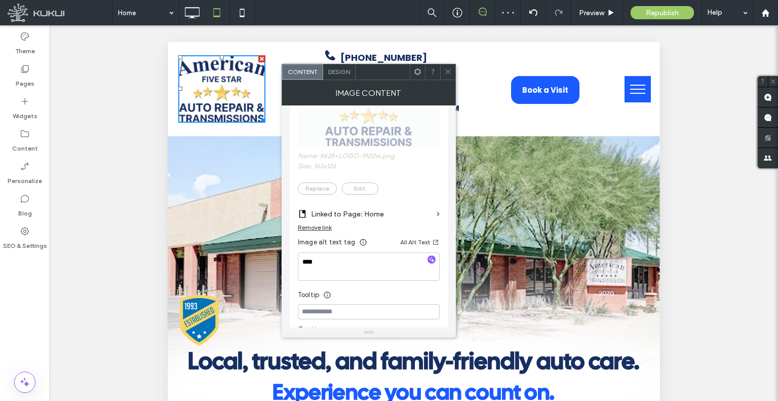
scroll to position [203, 0]
click at [450, 74] on icon at bounding box center [448, 72] width 8 height 8
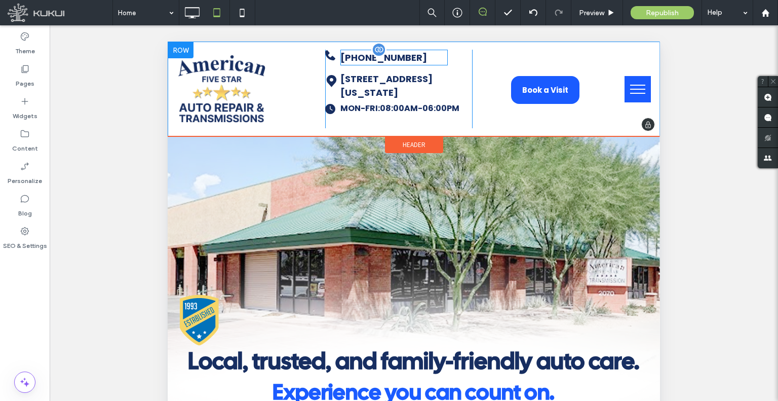
click at [376, 60] on span "[PHONE_NUMBER]" at bounding box center [383, 57] width 87 height 13
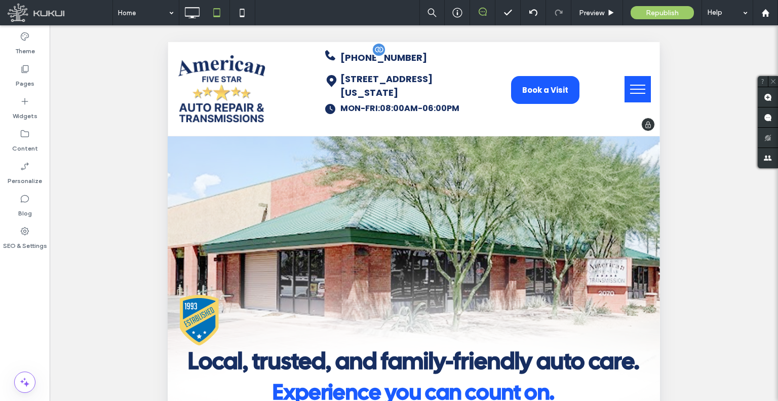
type input "*******"
type input "**"
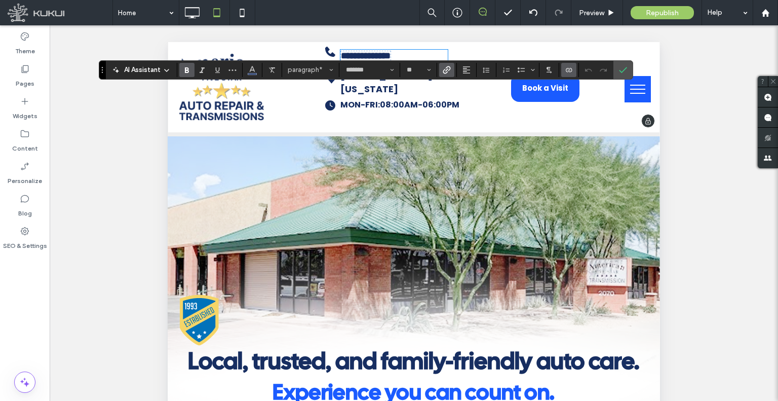
click at [448, 73] on icon "Link" at bounding box center [447, 70] width 8 height 8
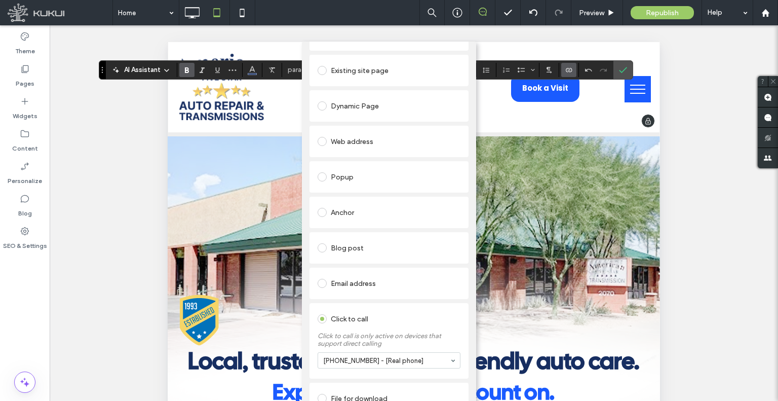
scroll to position [0, 0]
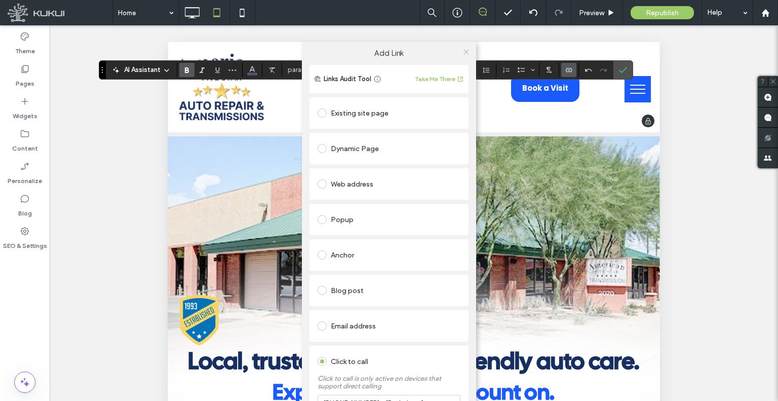
click at [465, 54] on icon at bounding box center [467, 52] width 8 height 8
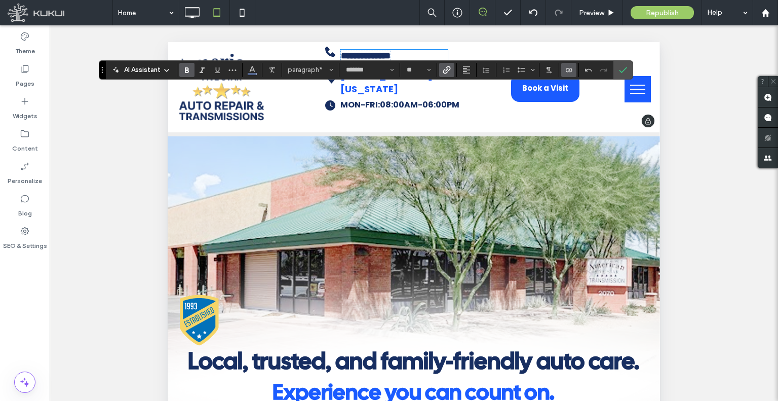
click at [404, 95] on strong "[STREET_ADDRESS][US_STATE]" at bounding box center [386, 82] width 92 height 26
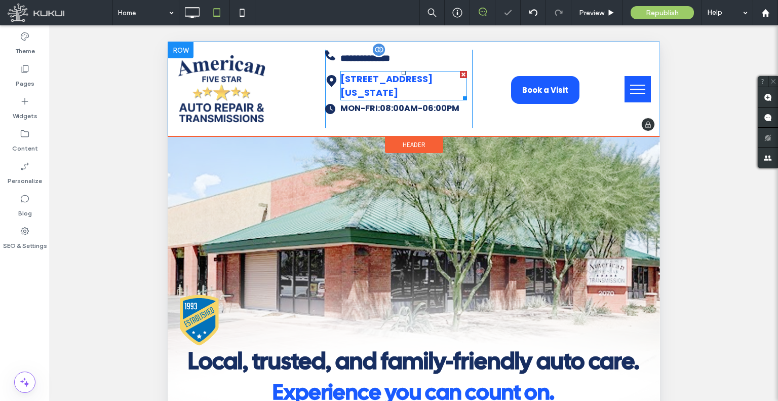
click at [404, 96] on strong "[STREET_ADDRESS][US_STATE]" at bounding box center [386, 85] width 92 height 26
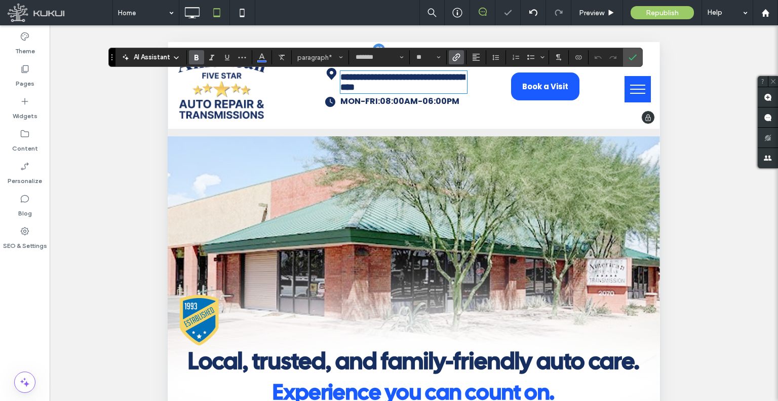
click at [454, 62] on span "Link" at bounding box center [454, 57] width 5 height 14
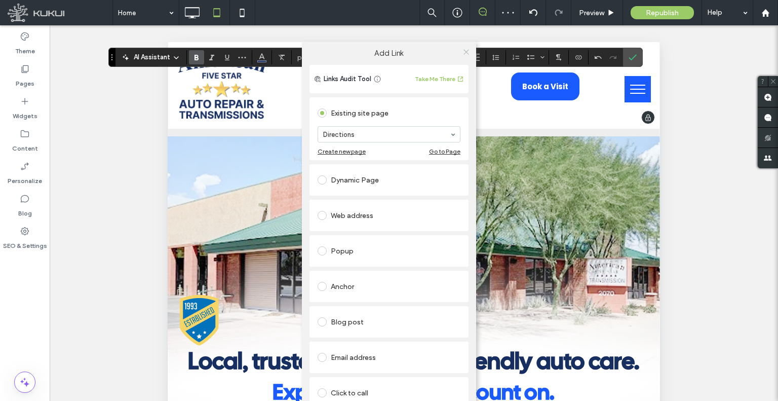
click at [466, 54] on icon at bounding box center [467, 52] width 8 height 8
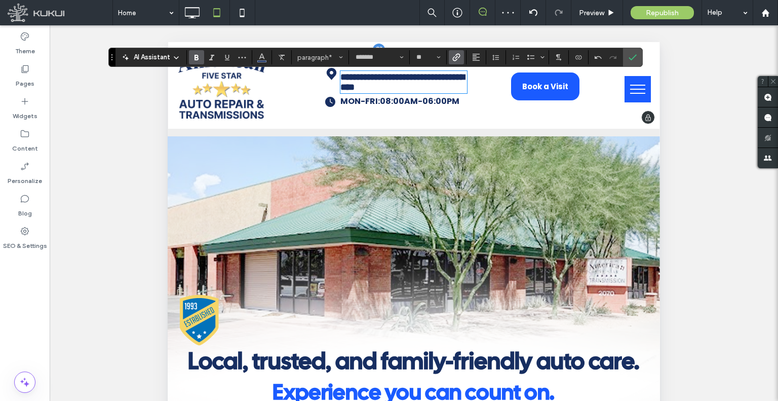
click at [414, 107] on span "08:00AM-06:00PM" at bounding box center [420, 101] width 80 height 12
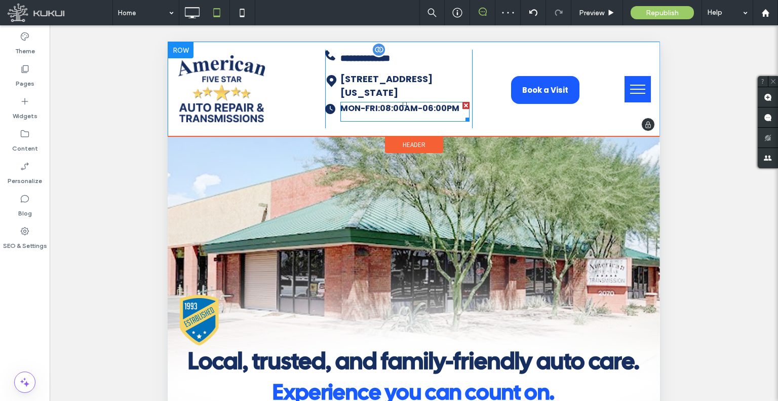
click at [414, 110] on span at bounding box center [404, 112] width 129 height 20
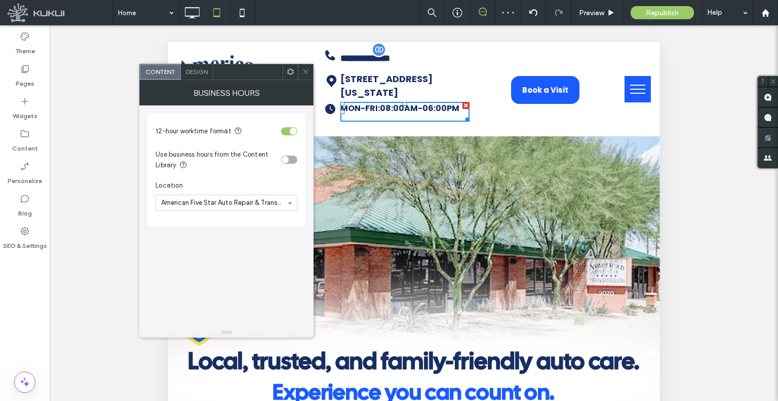
click at [306, 76] on span at bounding box center [306, 71] width 8 height 15
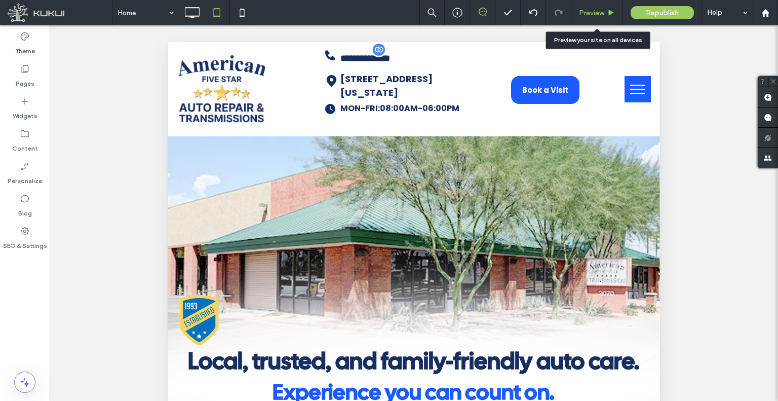
click at [583, 13] on span "Preview" at bounding box center [591, 13] width 25 height 9
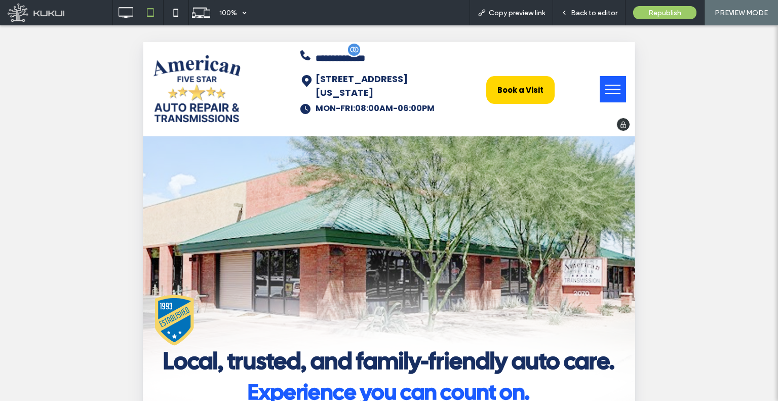
click at [540, 82] on div "Book a Visit" at bounding box center [520, 90] width 68 height 28
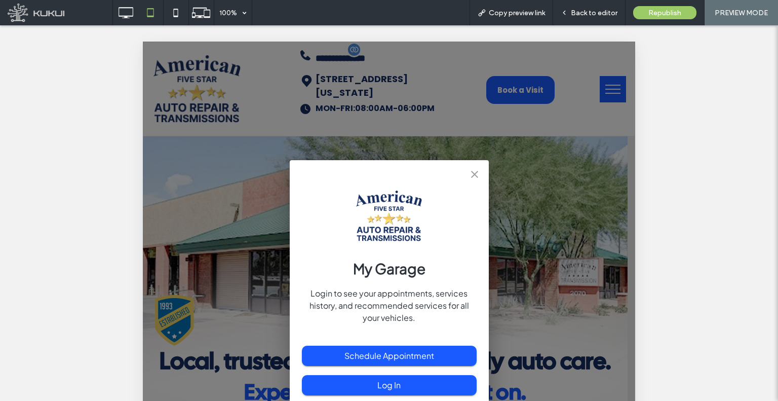
click at [577, 87] on div "My Garage Login to see your appointments, services history, and recommended ser…" at bounding box center [389, 366] width 492 height 648
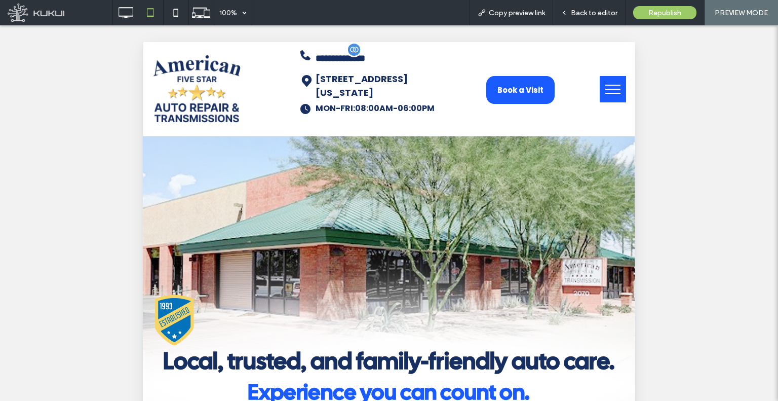
click at [606, 90] on button "menu" at bounding box center [613, 89] width 26 height 26
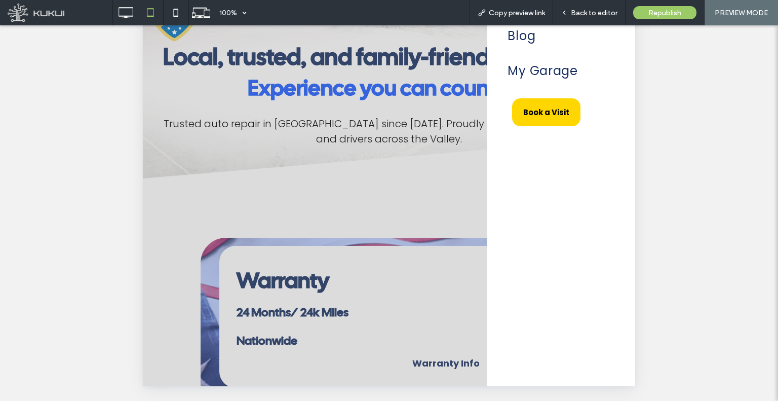
click at [564, 123] on span "Book a Visit" at bounding box center [546, 112] width 46 height 22
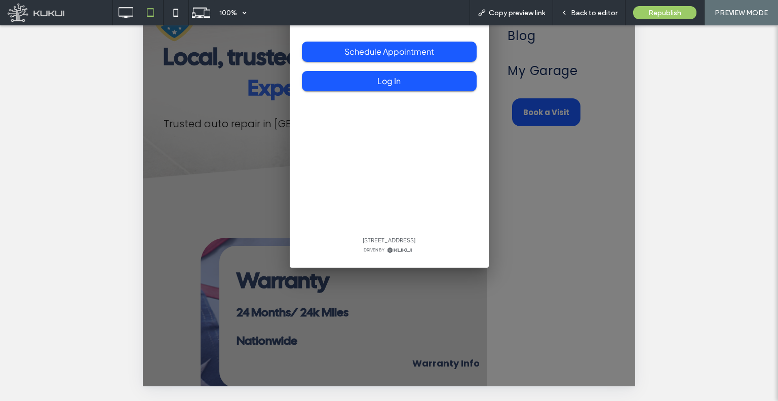
click at [609, 172] on div "My Garage Login to see your appointments, services history, and recommended ser…" at bounding box center [389, 62] width 492 height 648
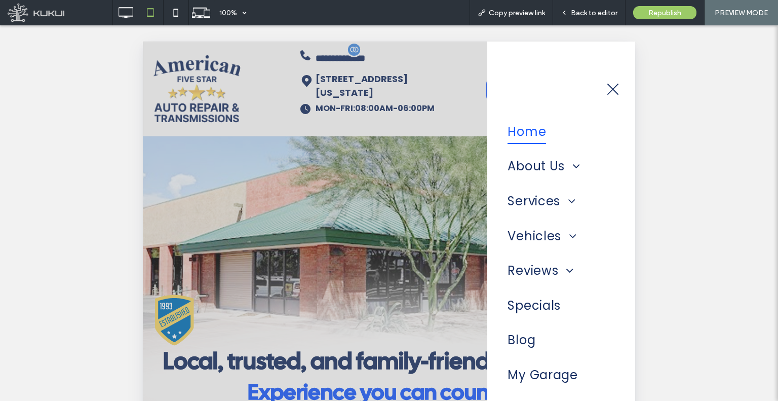
click at [469, 139] on div at bounding box center [389, 366] width 492 height 648
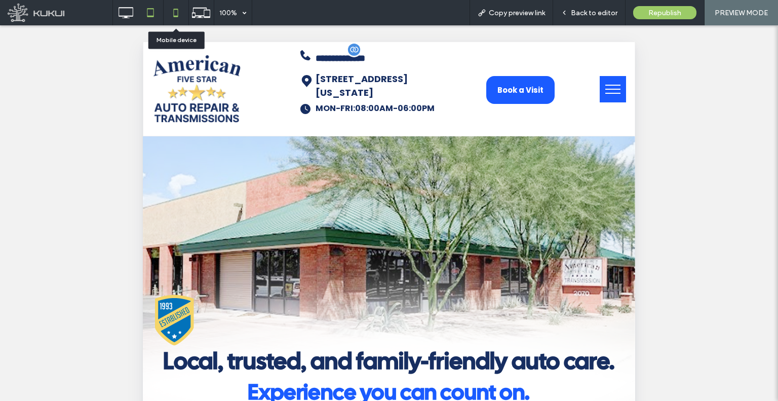
click at [177, 15] on icon at bounding box center [176, 13] width 20 height 20
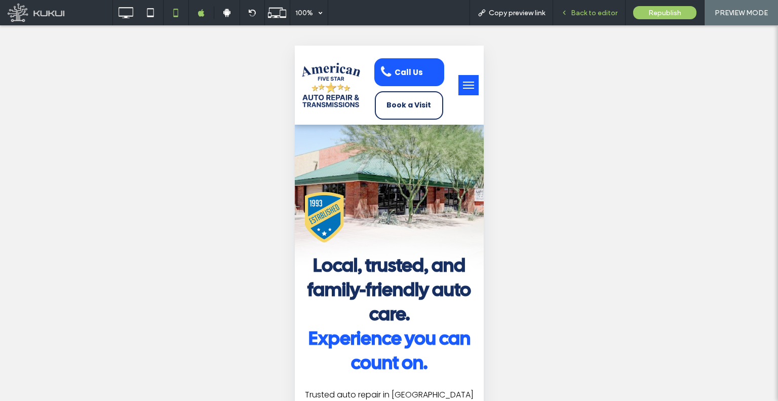
click at [578, 17] on div "Back to editor" at bounding box center [589, 12] width 72 height 25
click at [574, 20] on div "Back to editor" at bounding box center [589, 12] width 72 height 25
click at [570, 14] on div "Back to editor" at bounding box center [589, 13] width 72 height 9
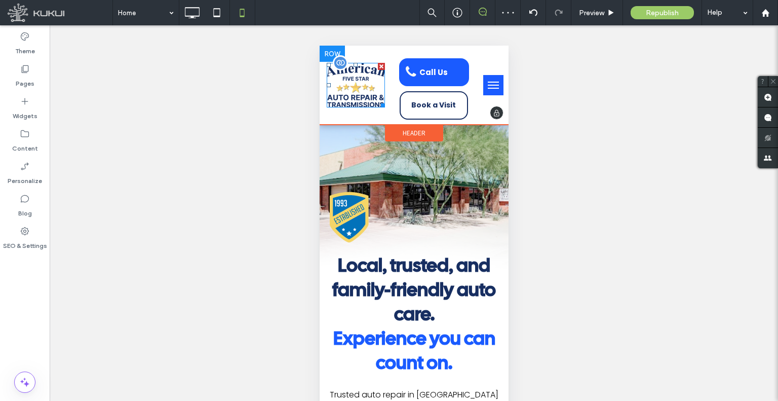
click at [374, 95] on img at bounding box center [355, 85] width 58 height 45
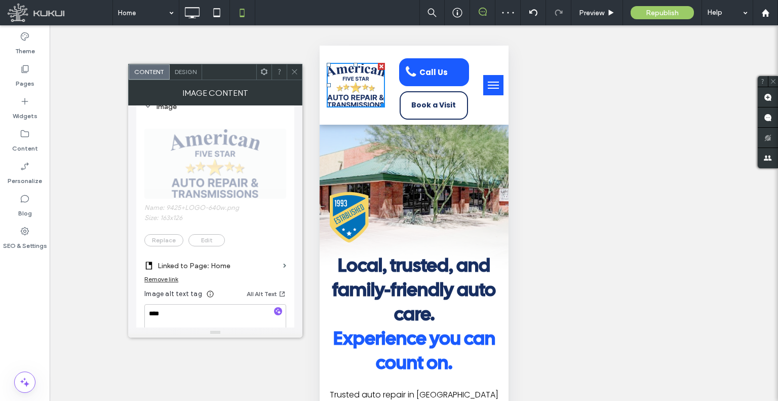
scroll to position [152, 0]
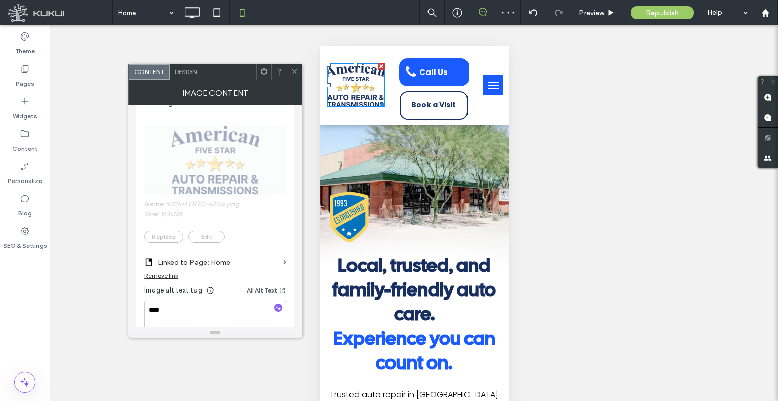
click at [291, 78] on span at bounding box center [295, 71] width 8 height 15
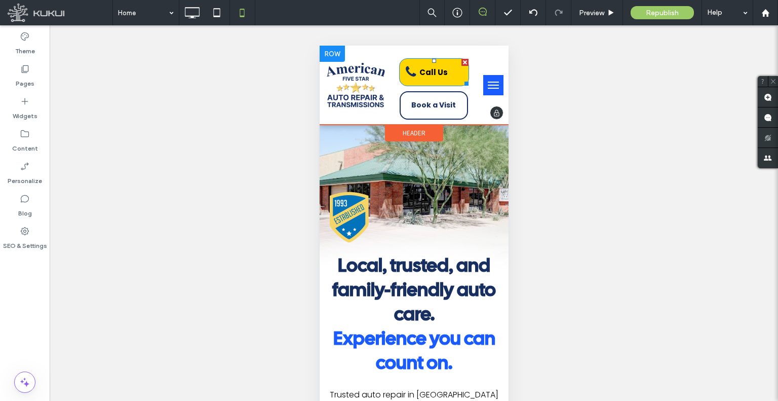
click at [421, 80] on link "Call Us" at bounding box center [434, 72] width 70 height 28
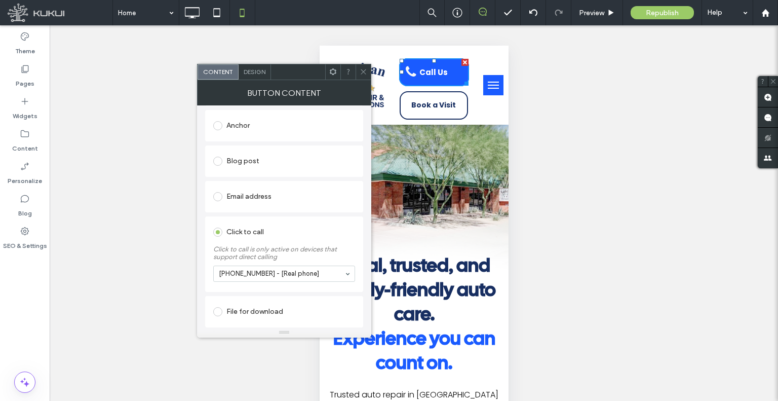
scroll to position [246, 0]
click at [363, 69] on icon at bounding box center [364, 72] width 8 height 8
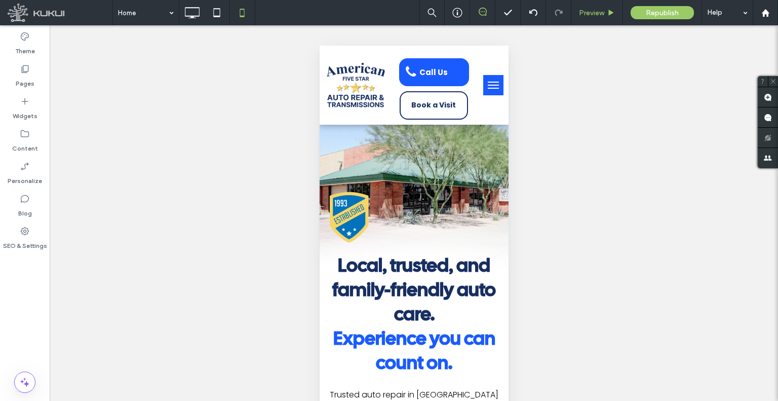
click at [590, 22] on div "Preview" at bounding box center [597, 12] width 52 height 25
click at [582, 12] on span "Preview" at bounding box center [591, 13] width 25 height 9
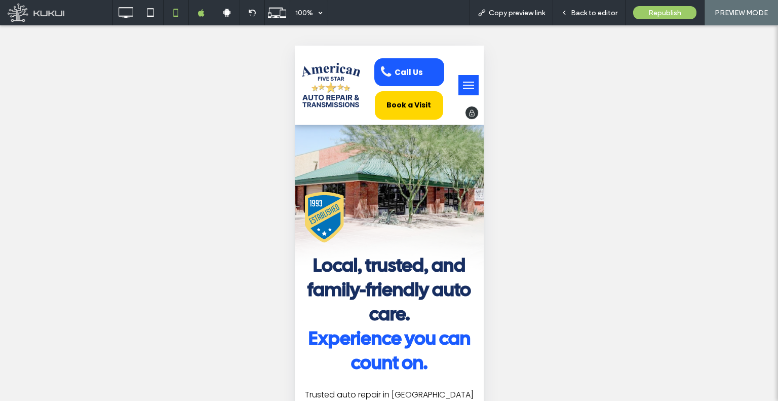
click at [427, 103] on div "Book a Visit" at bounding box center [408, 105] width 68 height 28
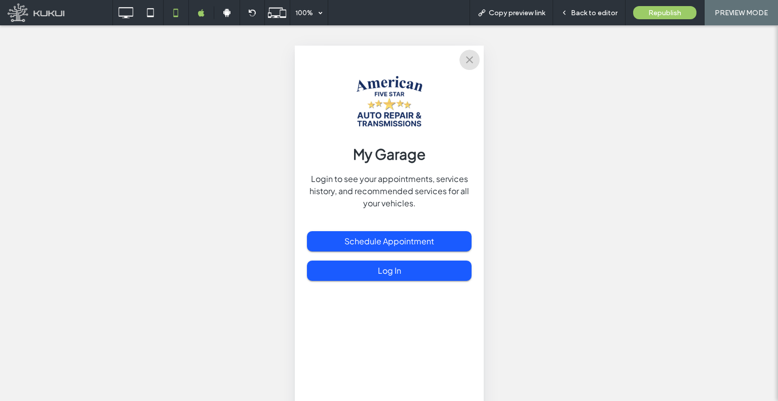
click at [466, 63] on icon "close" at bounding box center [469, 60] width 12 height 12
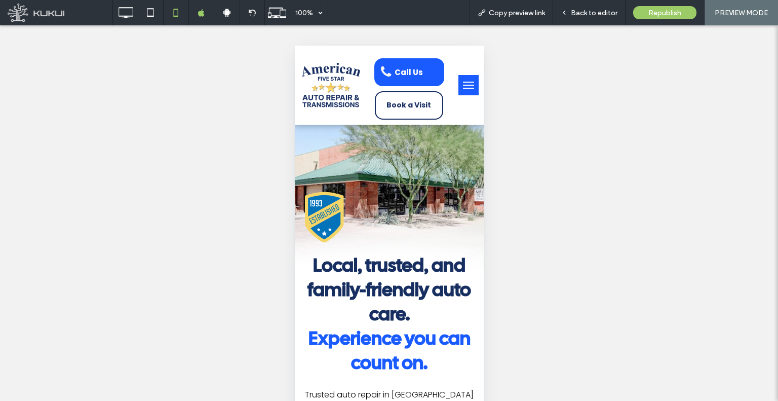
click at [458, 84] on button "menu" at bounding box center [468, 85] width 20 height 20
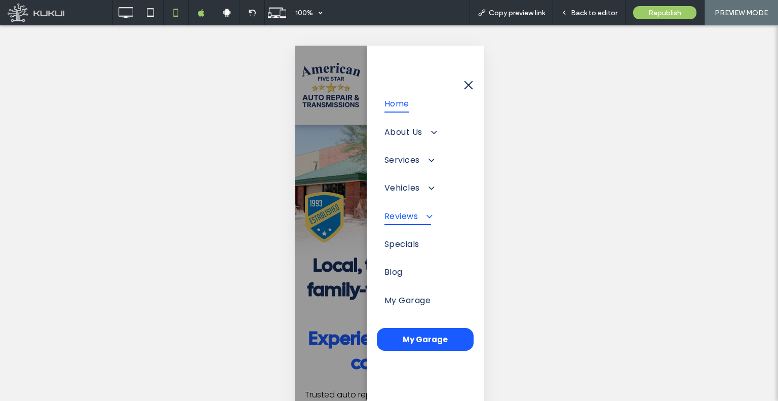
scroll to position [18, 0]
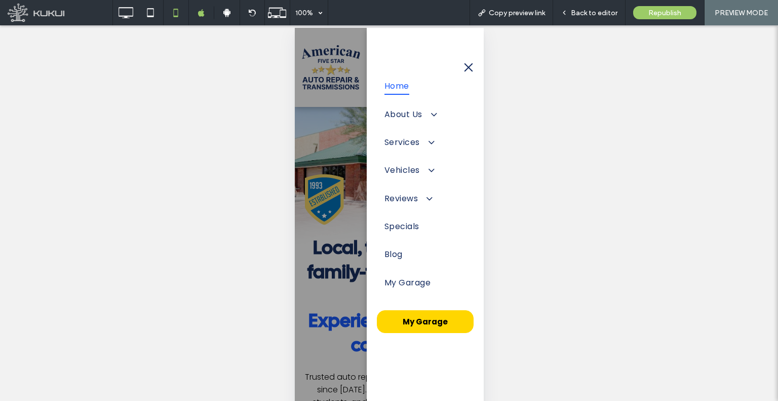
click at [428, 320] on span "My Garage" at bounding box center [424, 322] width 45 height 22
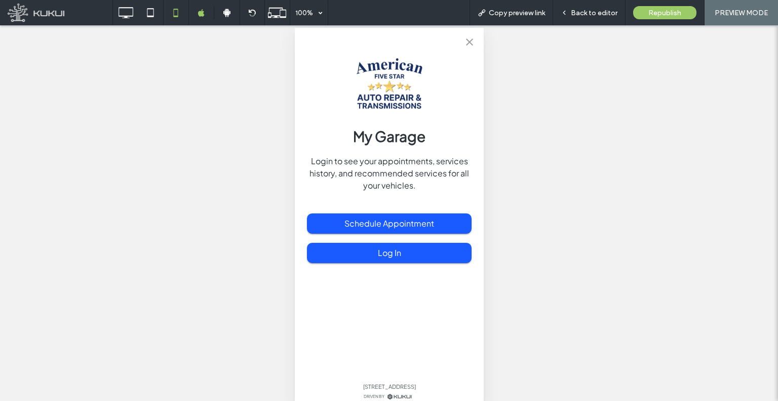
click at [480, 32] on div "My Garage Login to see your appointments, services history, and recommended ser…" at bounding box center [388, 199] width 189 height 342
click at [475, 41] on icon "close" at bounding box center [469, 42] width 12 height 12
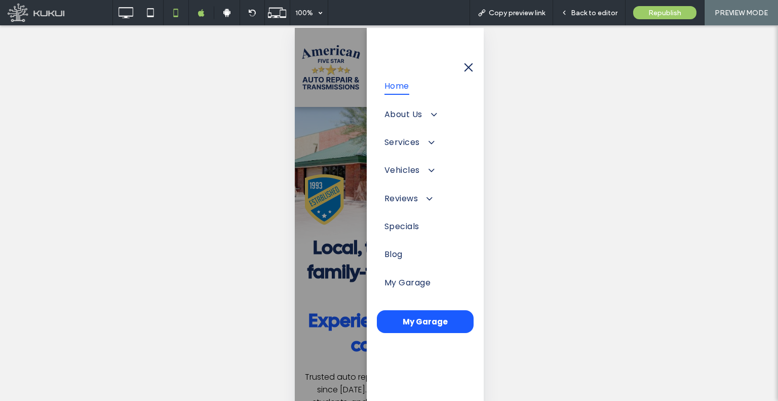
click at [363, 98] on div at bounding box center [388, 221] width 189 height 386
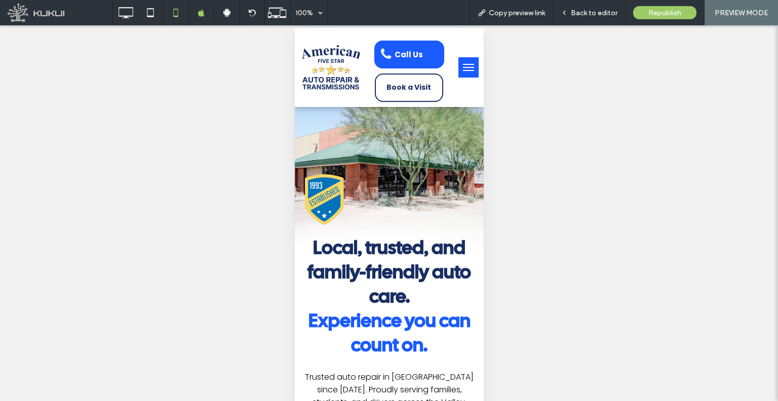
click at [459, 68] on button "menu" at bounding box center [468, 67] width 20 height 20
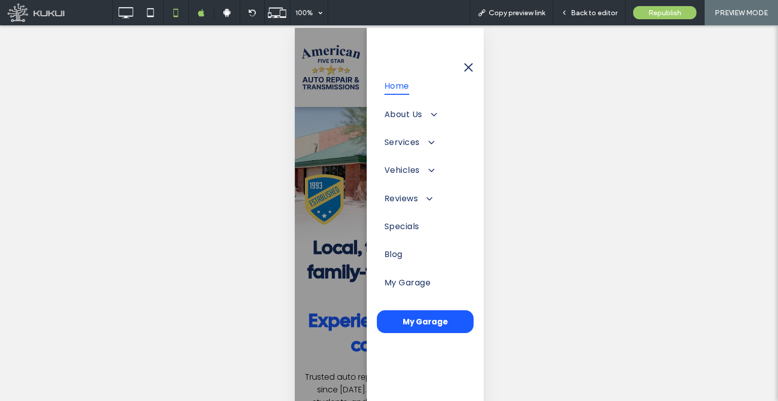
click at [336, 165] on div at bounding box center [388, 221] width 189 height 386
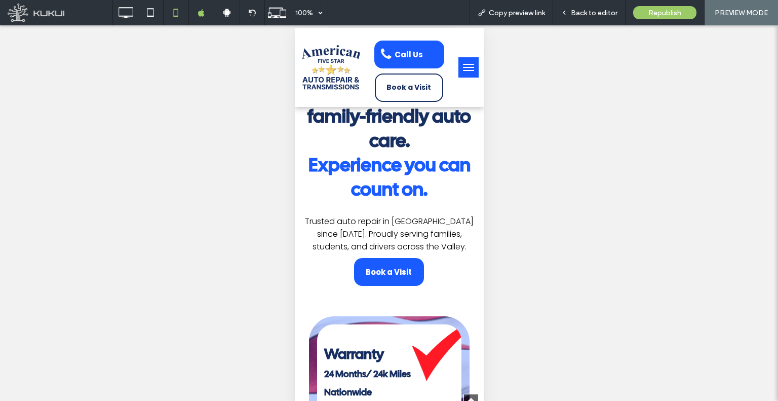
scroll to position [51, 0]
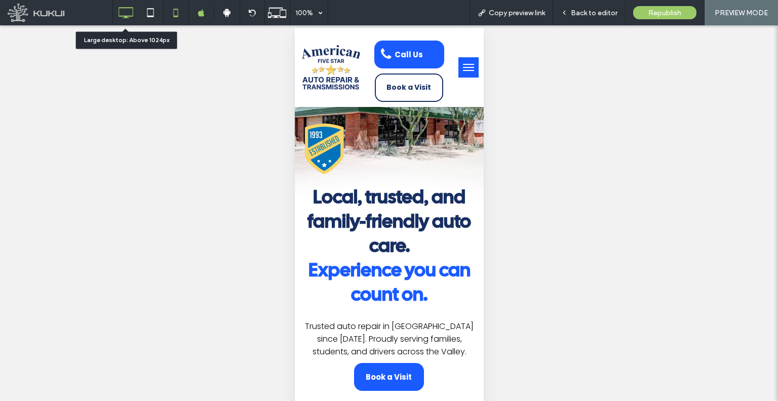
click at [131, 14] on icon at bounding box center [126, 13] width 20 height 20
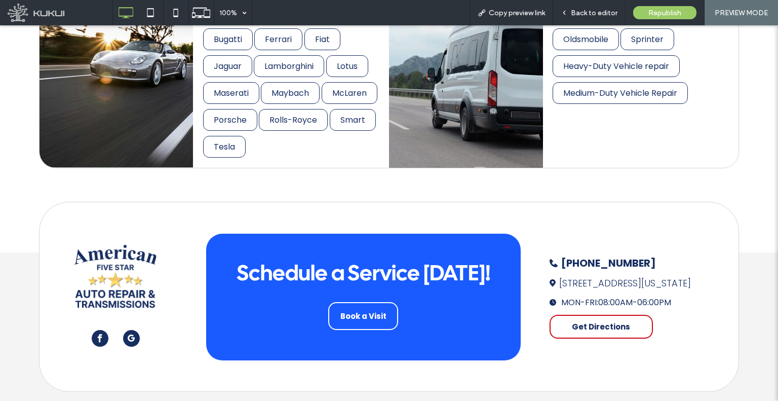
scroll to position [3377, 0]
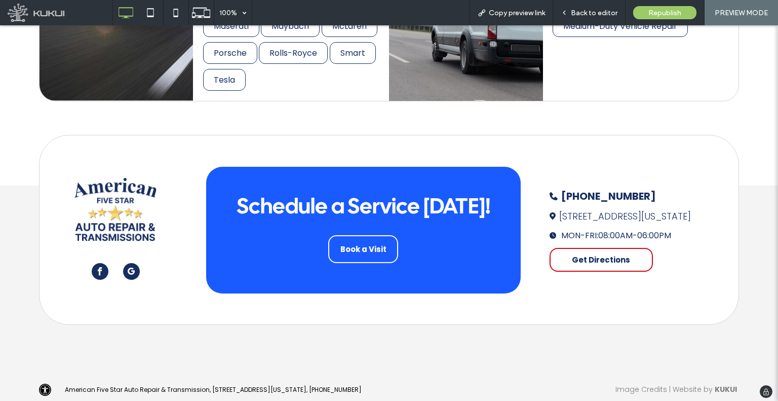
drag, startPoint x: 505, startPoint y: 72, endPoint x: 506, endPoint y: 214, distance: 142.4
click at [598, 15] on span "Back to editor" at bounding box center [594, 13] width 47 height 9
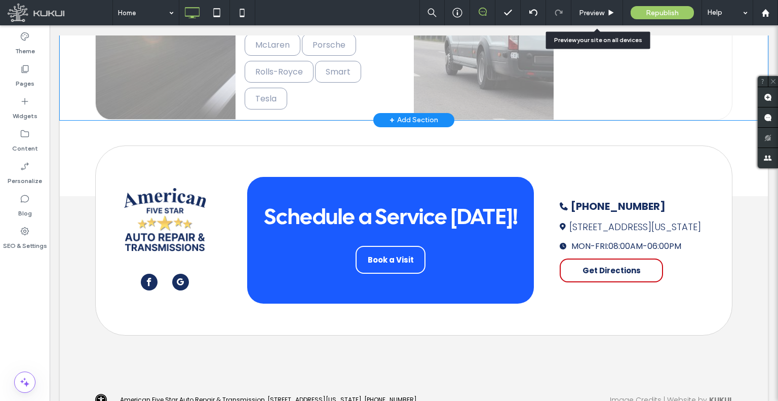
scroll to position [3351, 0]
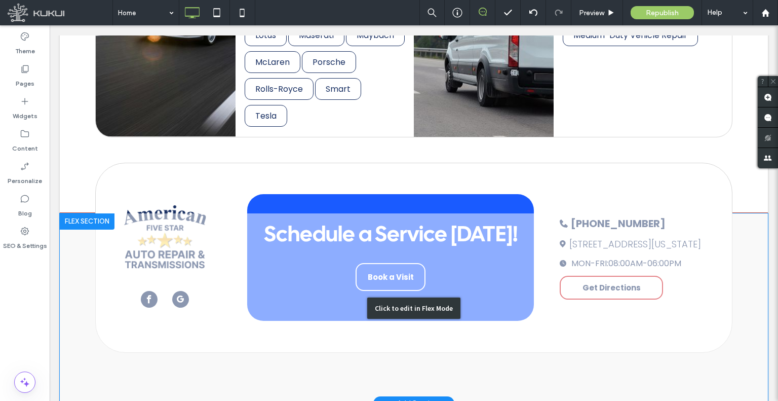
click at [164, 226] on div "Click to edit in Flex Mode" at bounding box center [414, 308] width 708 height 190
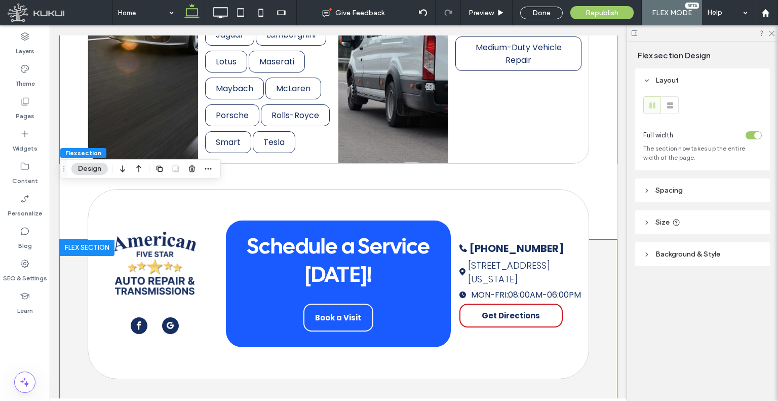
scroll to position [3662, 0]
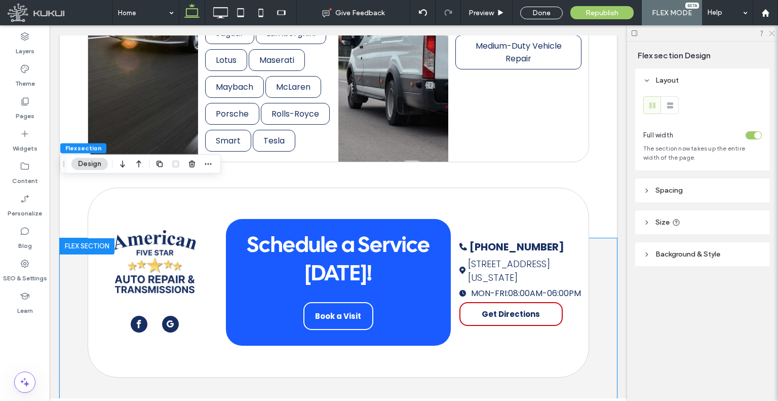
click at [772, 29] on icon at bounding box center [771, 32] width 7 height 7
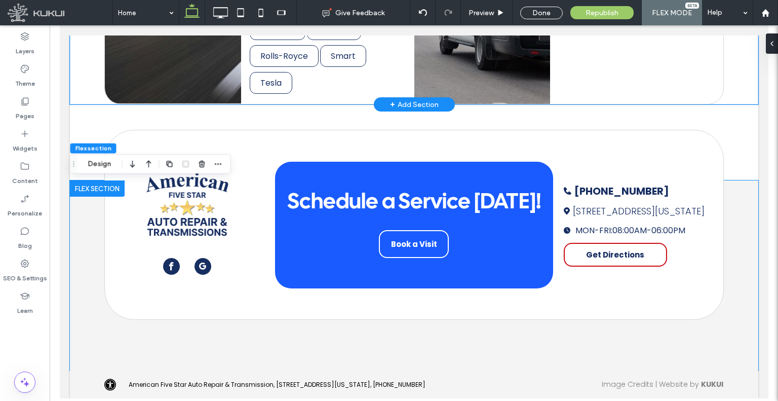
scroll to position [3934, 0]
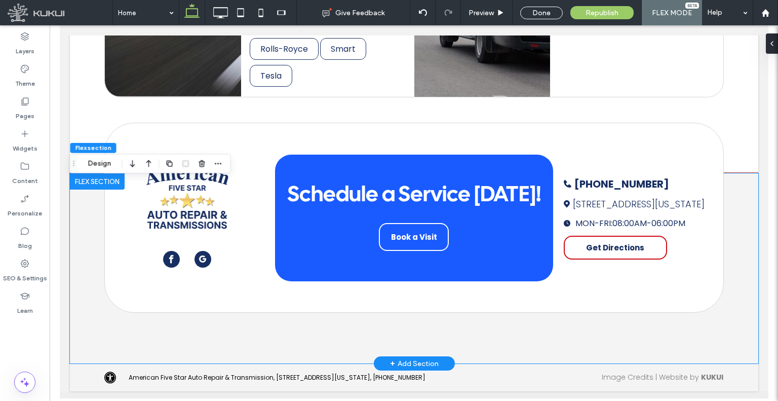
click at [210, 220] on img at bounding box center [187, 196] width 82 height 63
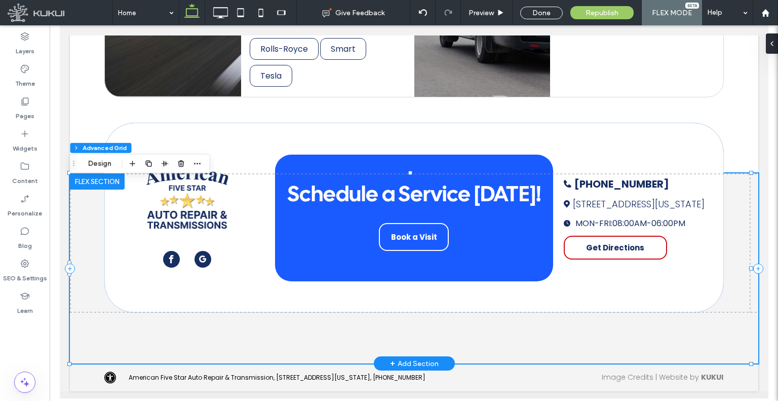
click at [210, 220] on img at bounding box center [187, 196] width 82 height 63
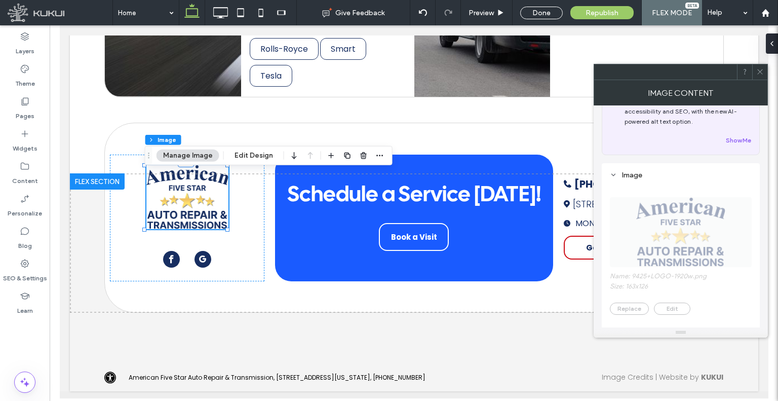
scroll to position [253, 0]
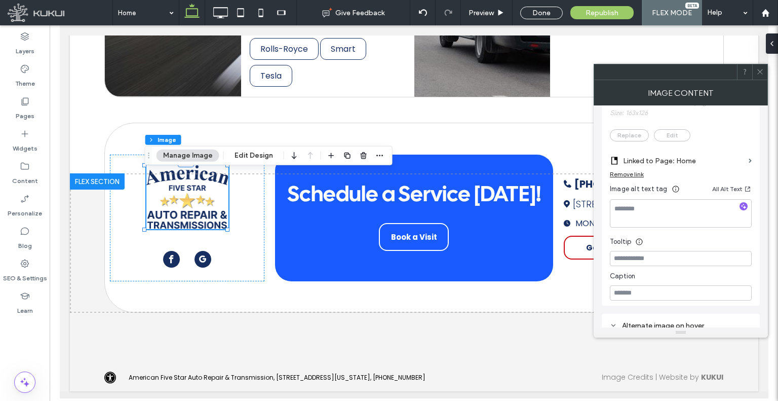
drag, startPoint x: 760, startPoint y: 74, endPoint x: 755, endPoint y: 76, distance: 5.2
click at [760, 74] on icon at bounding box center [760, 72] width 8 height 8
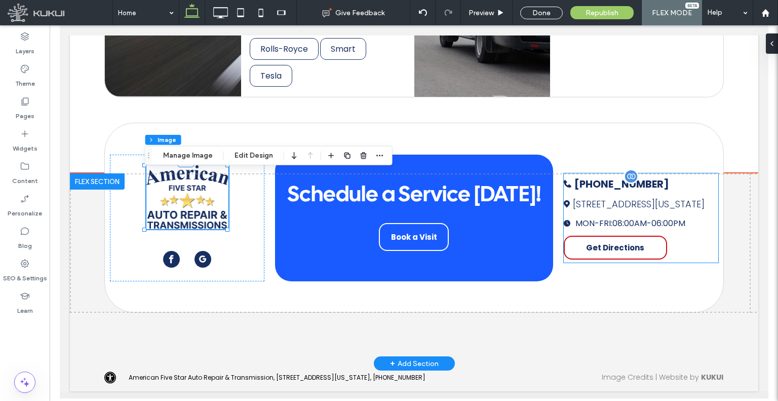
click at [595, 185] on span "[PHONE_NUMBER]" at bounding box center [621, 184] width 95 height 14
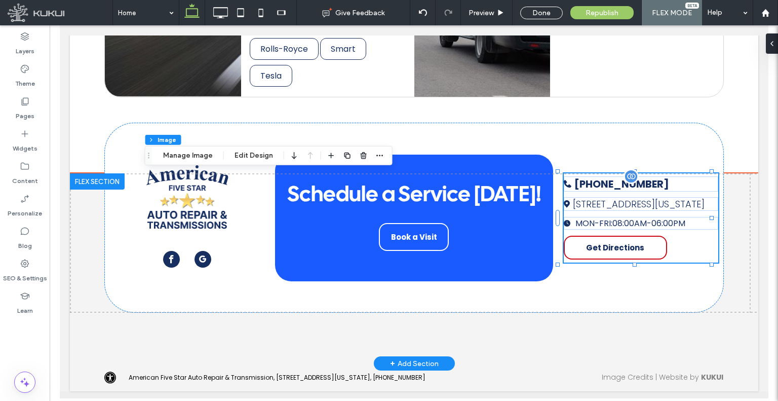
click at [595, 185] on span "[PHONE_NUMBER]" at bounding box center [621, 184] width 95 height 14
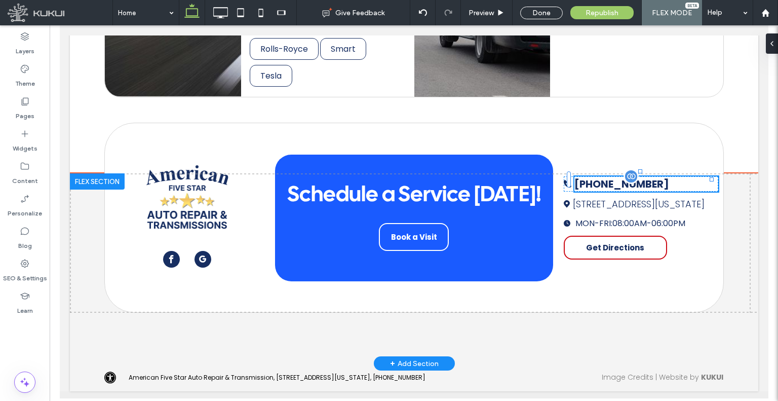
type input "*******"
type input "**"
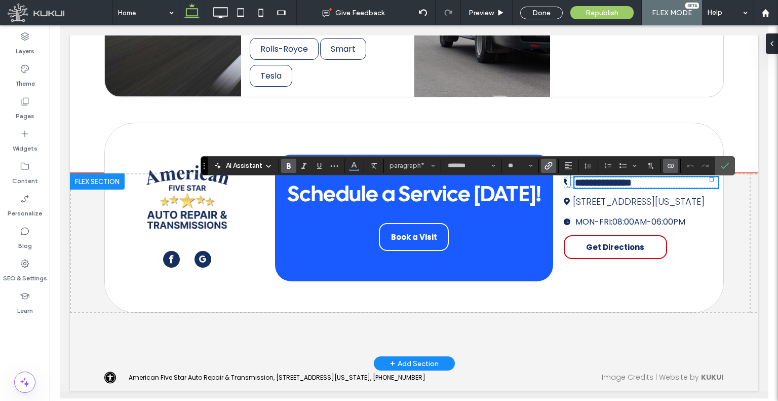
click at [549, 166] on icon "Link" at bounding box center [549, 166] width 8 height 8
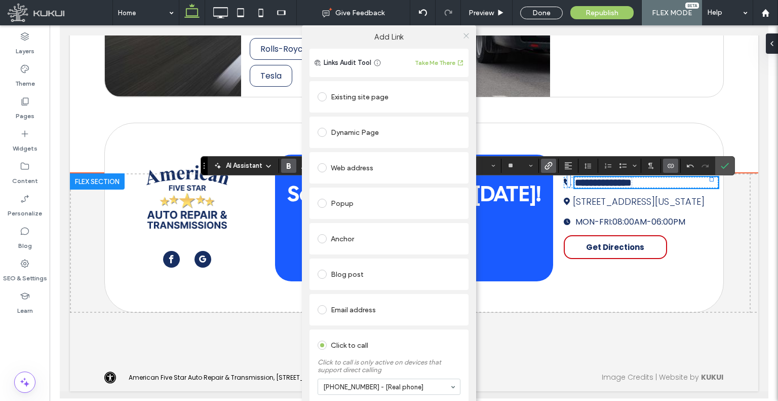
click at [466, 38] on icon at bounding box center [467, 36] width 8 height 8
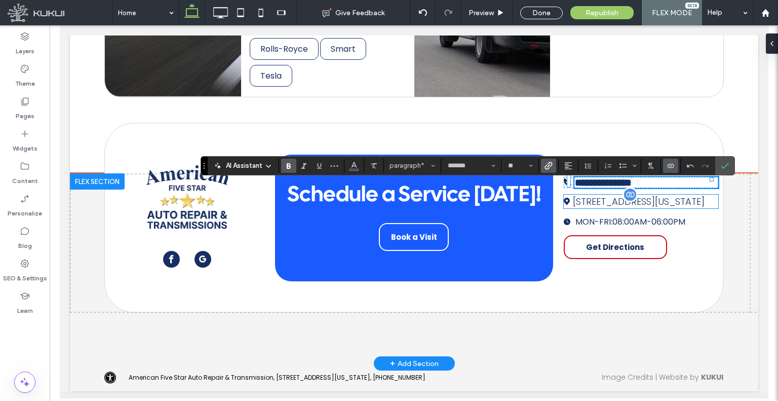
click at [611, 208] on span "[STREET_ADDRESS][US_STATE]" at bounding box center [638, 201] width 132 height 13
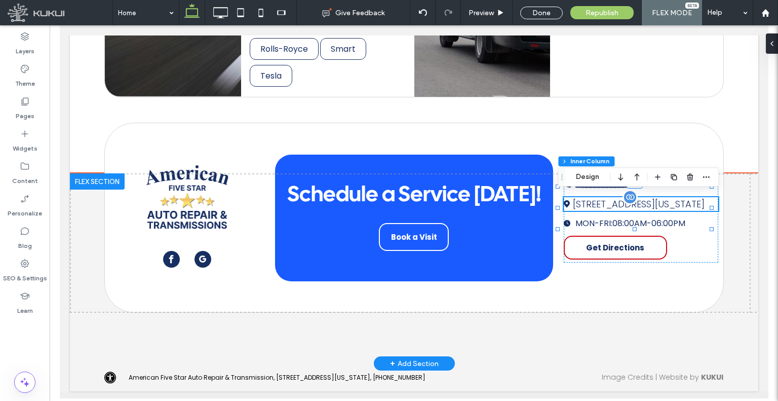
click at [611, 210] on span "[STREET_ADDRESS][US_STATE]" at bounding box center [638, 204] width 132 height 13
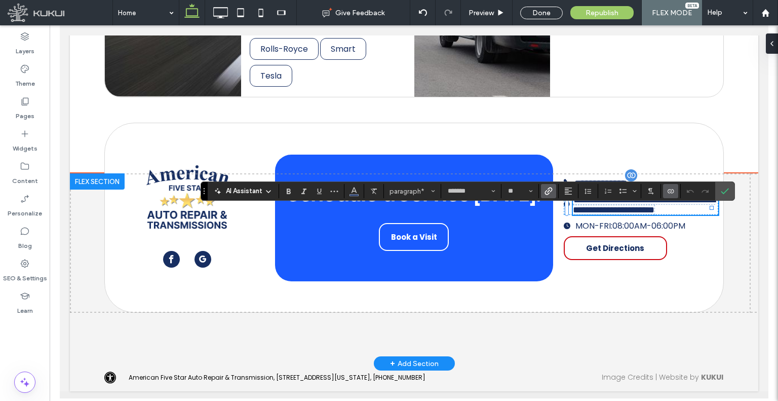
click at [546, 190] on use "Link" at bounding box center [549, 191] width 8 height 8
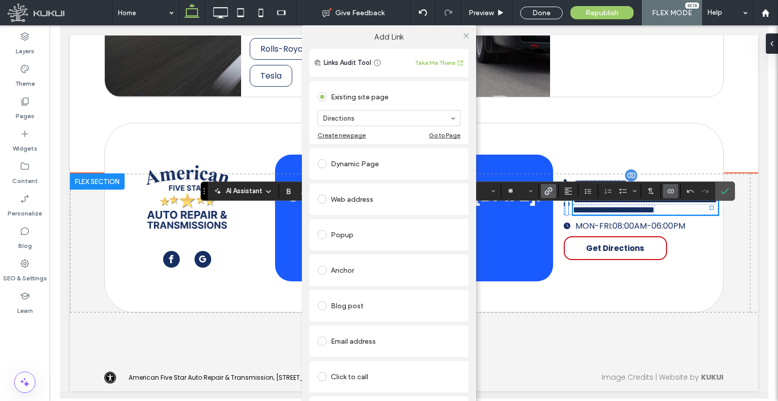
click at [459, 35] on div at bounding box center [465, 35] width 15 height 15
click at [464, 37] on icon at bounding box center [467, 36] width 8 height 8
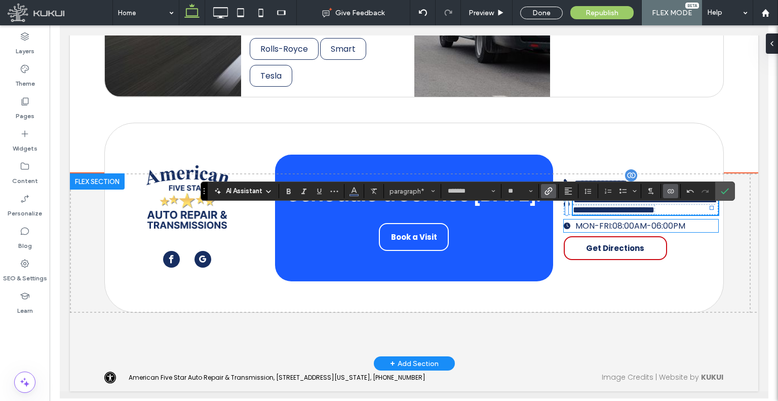
click at [631, 232] on span "08:00AM-06:00PM" at bounding box center [648, 226] width 73 height 12
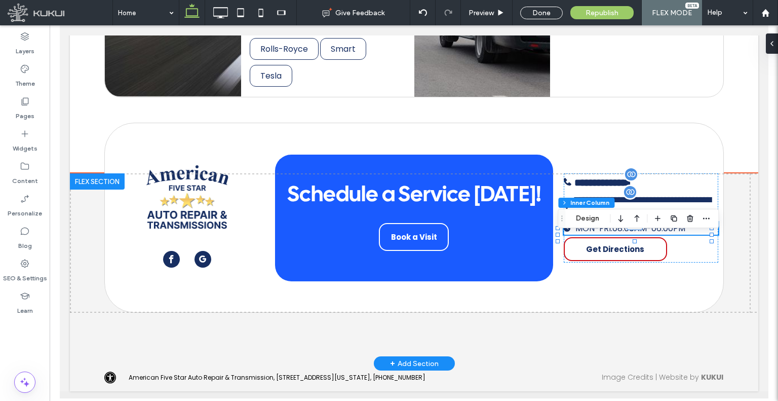
click at [631, 234] on span "08:00AM-06:00PM" at bounding box center [648, 228] width 73 height 12
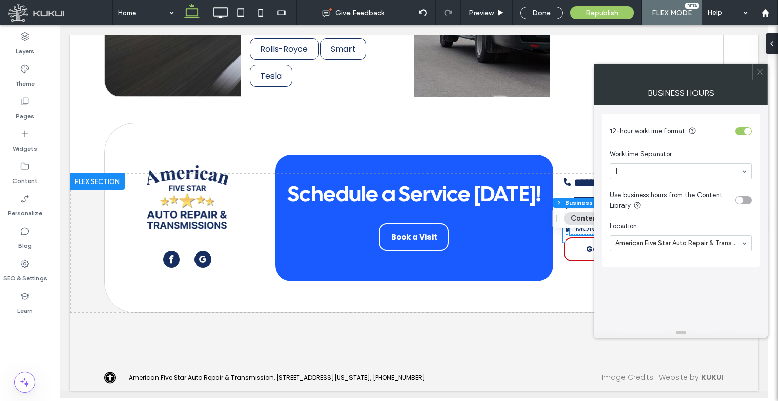
click at [764, 72] on div at bounding box center [759, 71] width 15 height 15
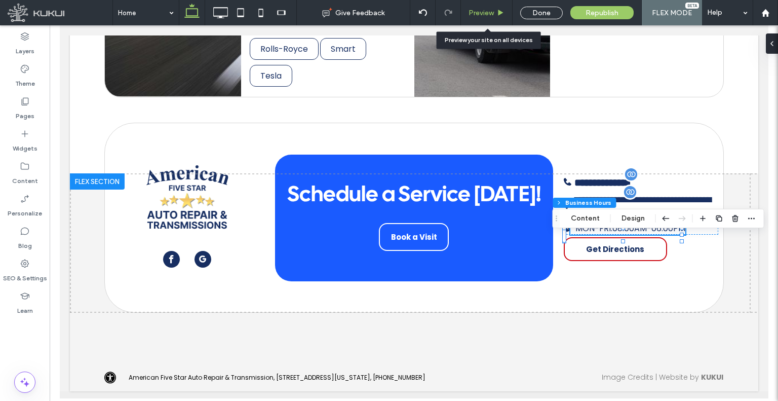
click at [476, 7] on div "Preview" at bounding box center [487, 12] width 52 height 25
drag, startPoint x: 480, startPoint y: 12, endPoint x: 185, endPoint y: 254, distance: 380.8
click at [480, 12] on span "Preview" at bounding box center [481, 13] width 25 height 9
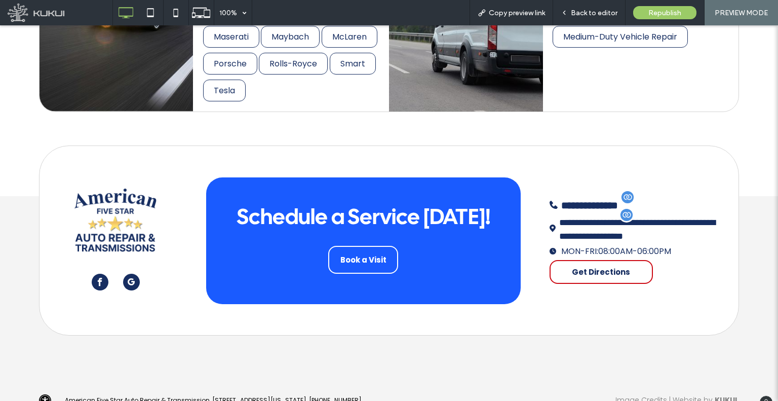
scroll to position [3377, 0]
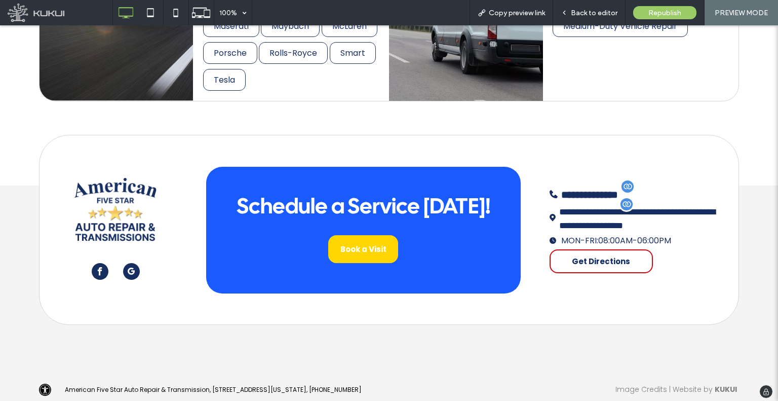
click at [369, 255] on span "Book a Visit" at bounding box center [363, 249] width 46 height 22
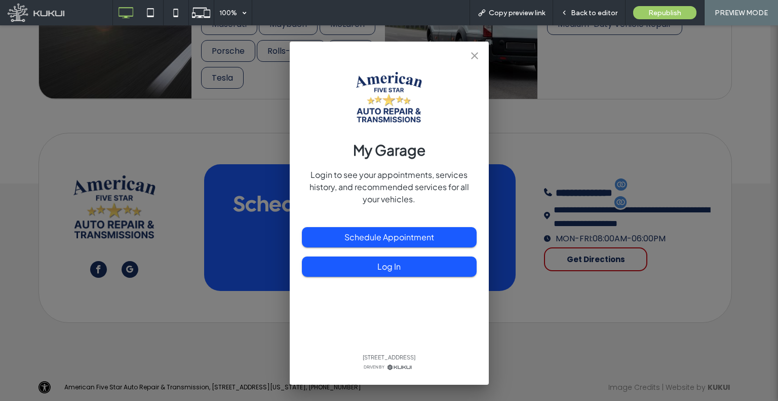
click at [536, 243] on div "My Garage Login to see your appointments, services history, and recommended ser…" at bounding box center [389, 212] width 778 height 375
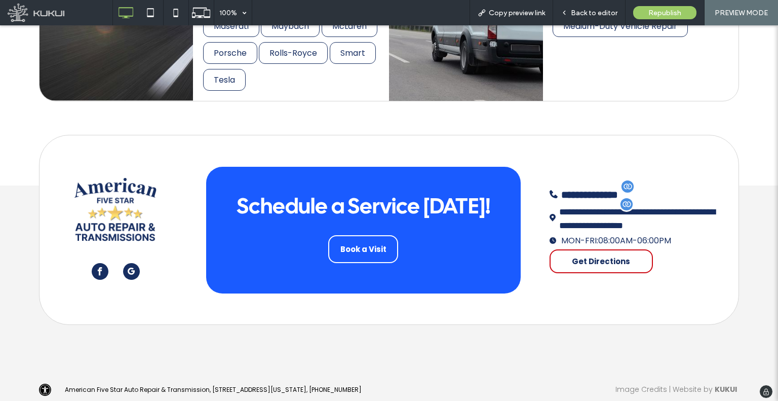
click at [626, 387] on link "Image Credits" at bounding box center [642, 389] width 52 height 10
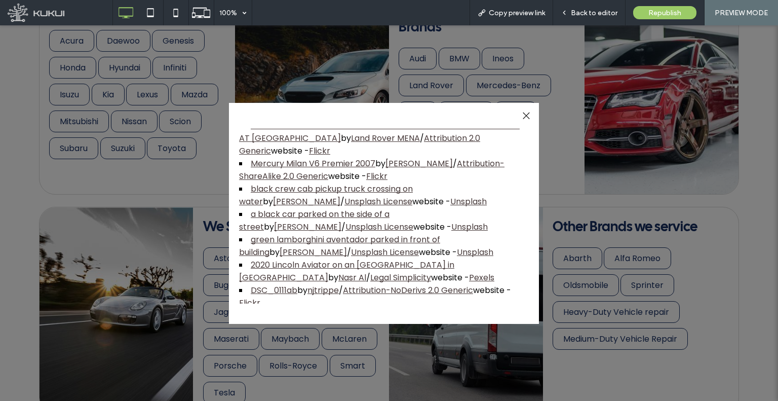
scroll to position [3124, 0]
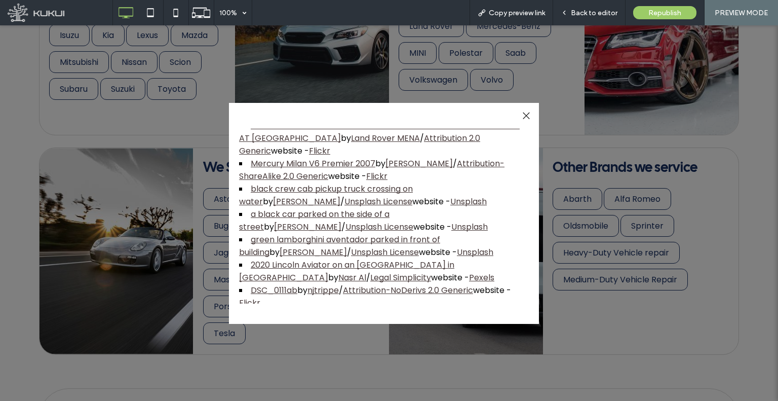
click at [527, 121] on div at bounding box center [526, 116] width 14 height 14
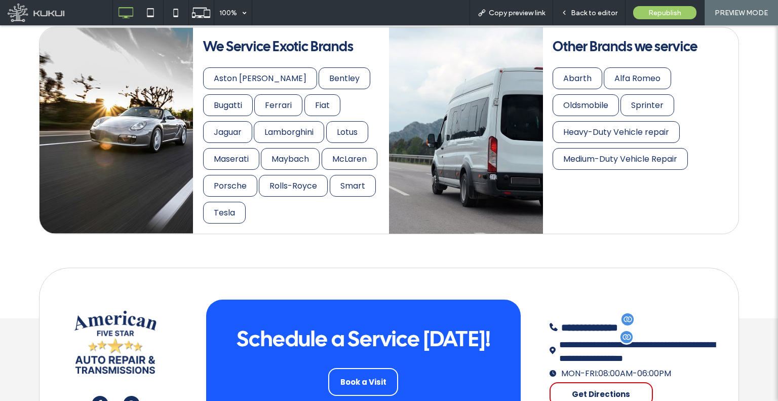
scroll to position [3377, 0]
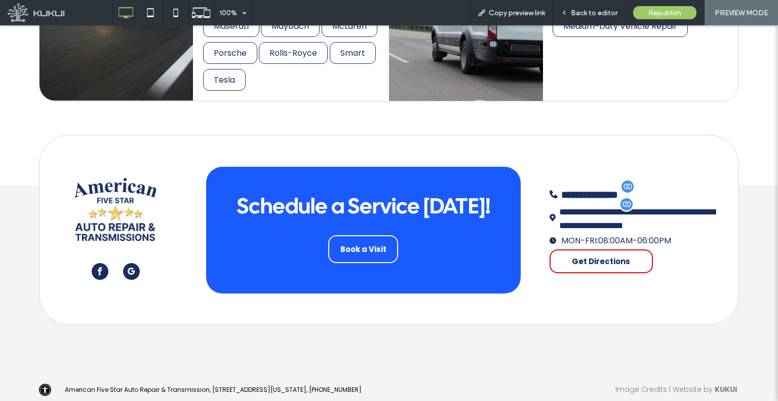
drag, startPoint x: 396, startPoint y: 79, endPoint x: 392, endPoint y: 239, distance: 160.1
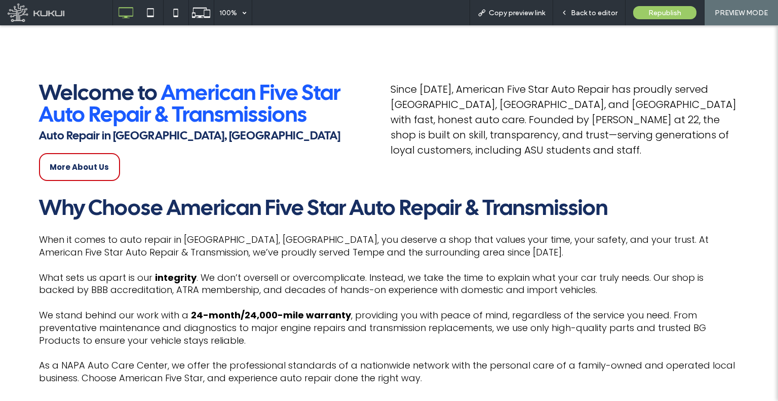
scroll to position [0, 0]
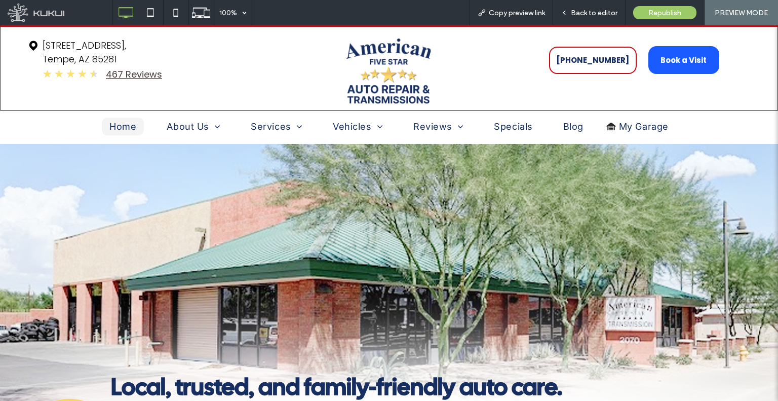
drag, startPoint x: 518, startPoint y: 160, endPoint x: 493, endPoint y: -42, distance: 202.6
click at [580, 14] on span "Back to editor" at bounding box center [594, 13] width 47 height 9
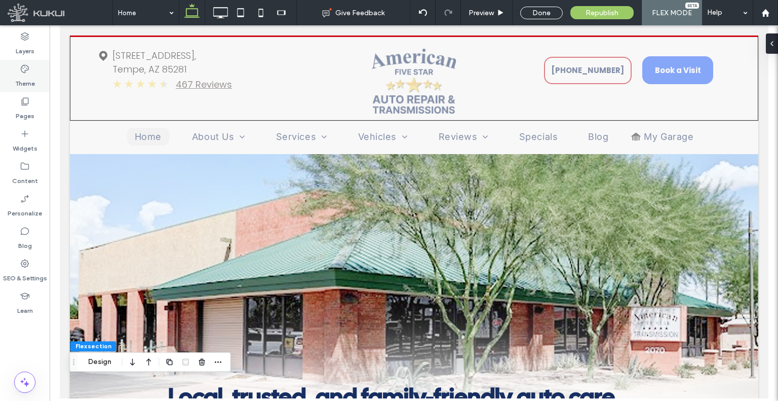
click at [33, 74] on label "Theme" at bounding box center [25, 81] width 20 height 14
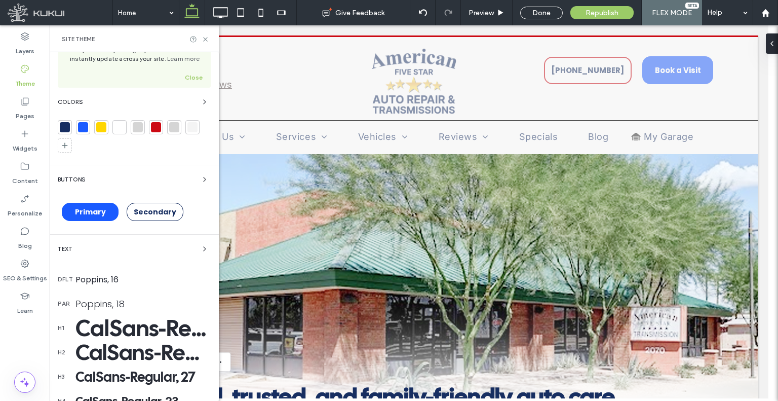
scroll to position [101, 0]
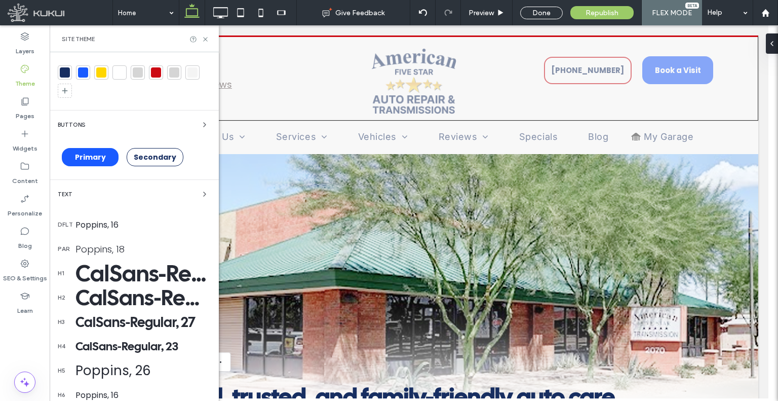
click at [156, 272] on div "CalSans-Regular, 46" at bounding box center [142, 273] width 135 height 30
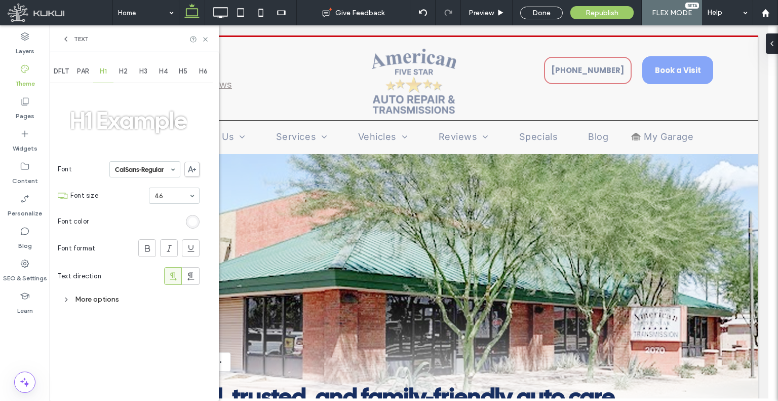
scroll to position [0, 0]
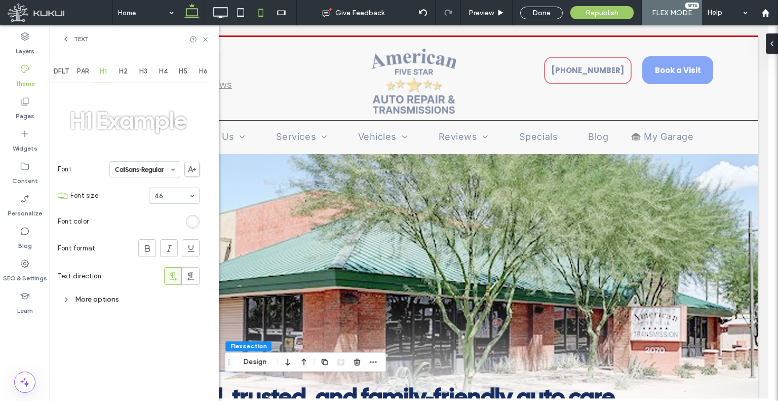
click at [252, 8] on icon at bounding box center [261, 13] width 20 height 20
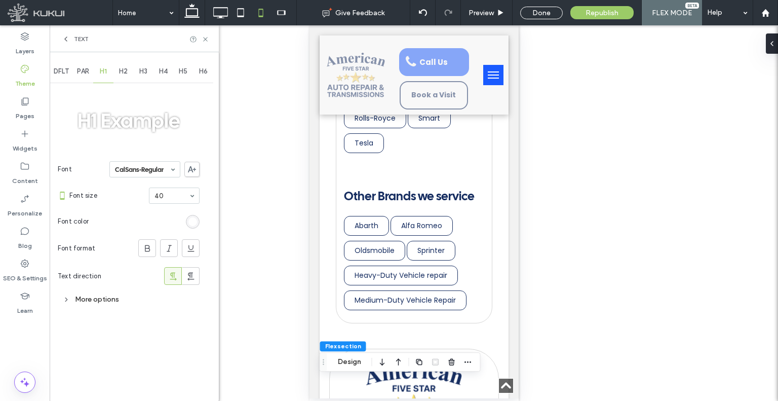
click at [65, 39] on use at bounding box center [66, 39] width 2 height 4
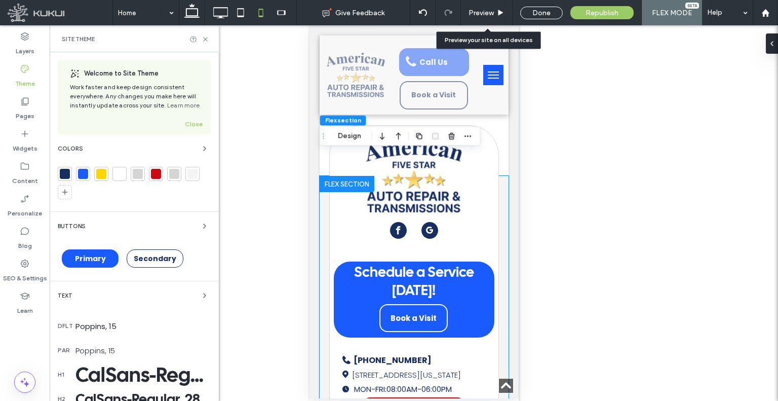
click at [487, 12] on span "Preview" at bounding box center [481, 13] width 25 height 9
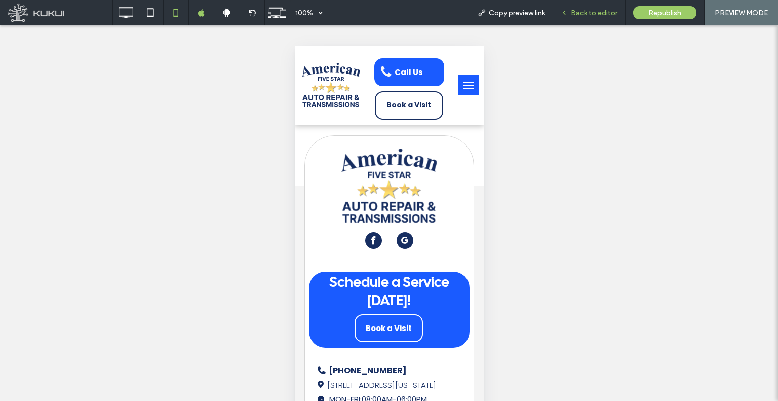
click at [572, 15] on div "Back to editor" at bounding box center [589, 13] width 72 height 9
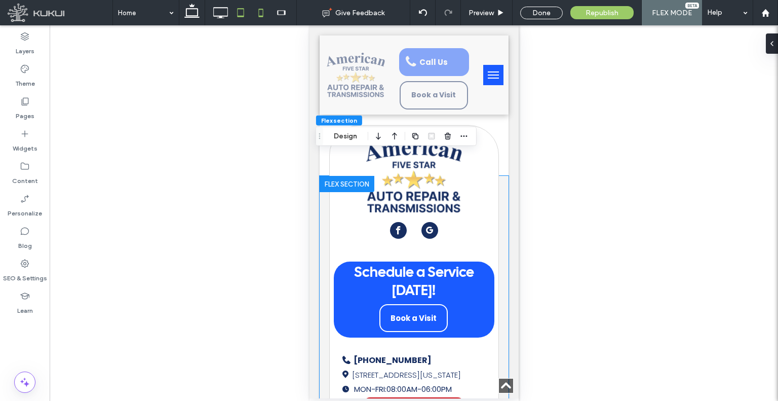
click at [234, 19] on icon at bounding box center [241, 13] width 20 height 20
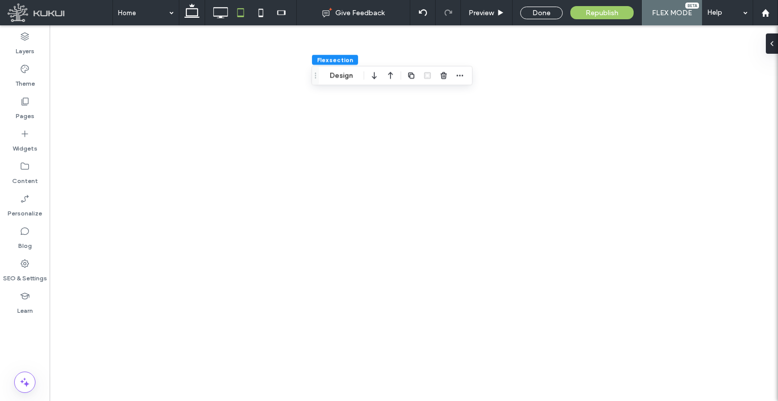
click at [223, 15] on div at bounding box center [389, 200] width 778 height 401
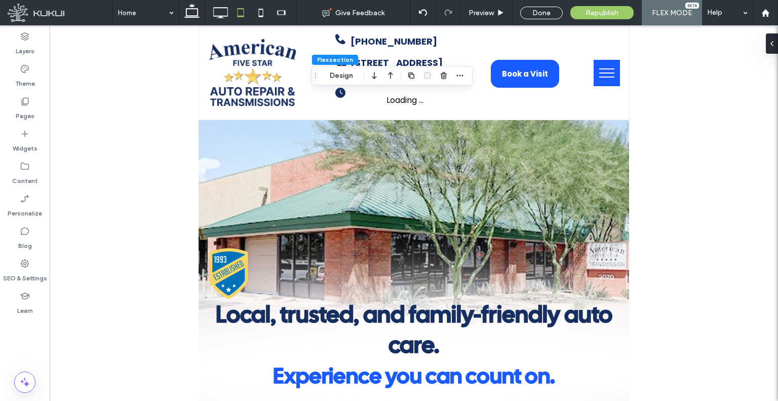
click at [223, 15] on icon at bounding box center [220, 13] width 20 height 20
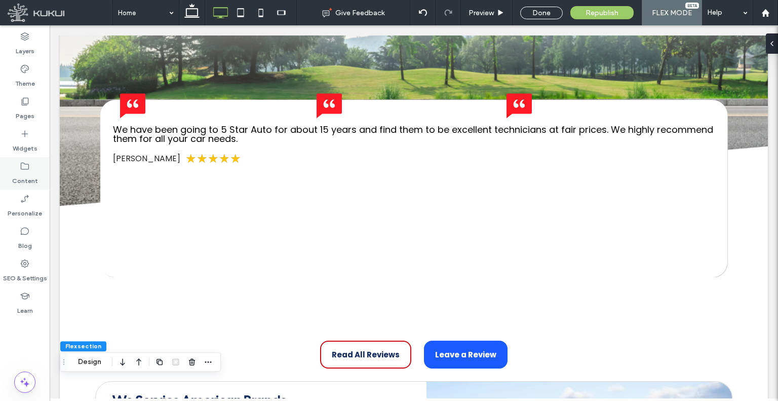
click at [31, 183] on label "Content" at bounding box center [25, 178] width 26 height 14
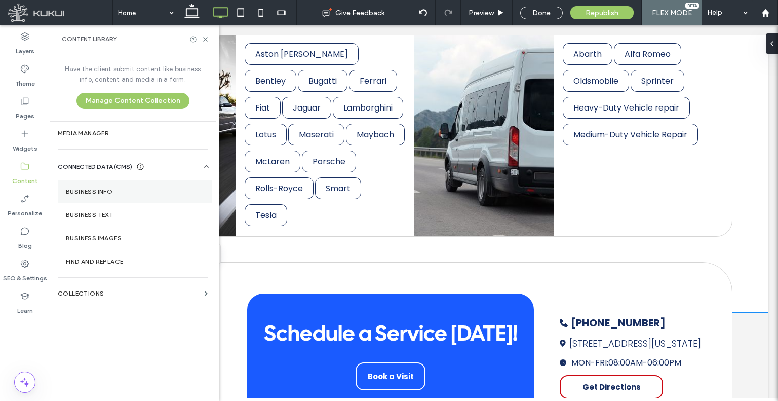
click at [101, 194] on label "Business Info" at bounding box center [135, 191] width 138 height 7
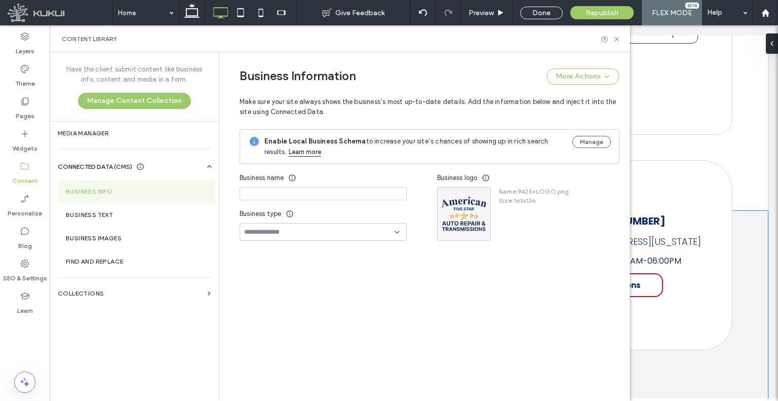
scroll to position [3371, 0]
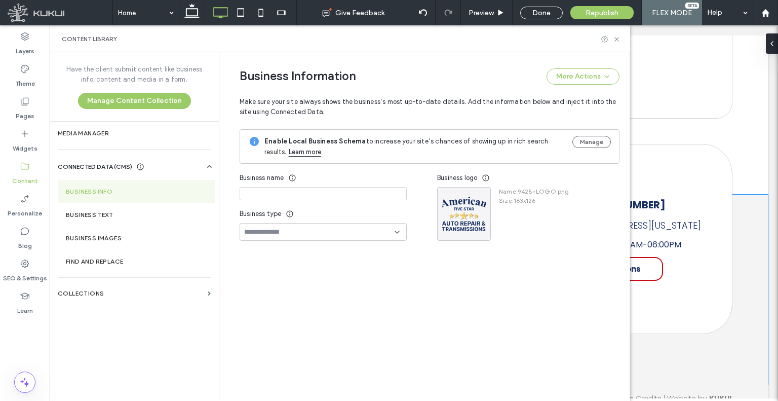
type input "**********"
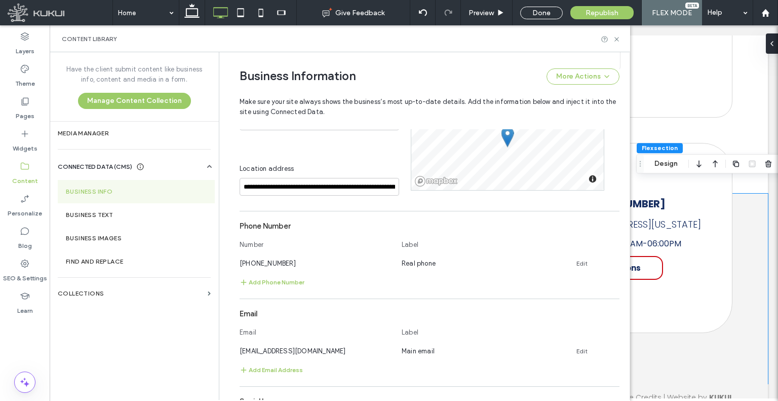
scroll to position [336, 0]
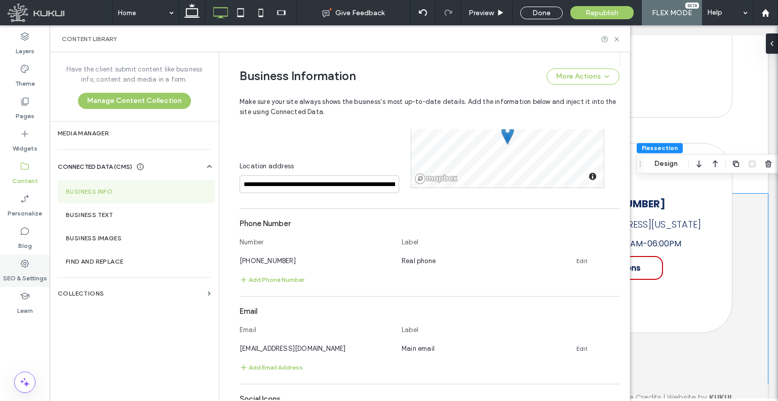
click at [29, 278] on label "SEO & Settings" at bounding box center [25, 275] width 44 height 14
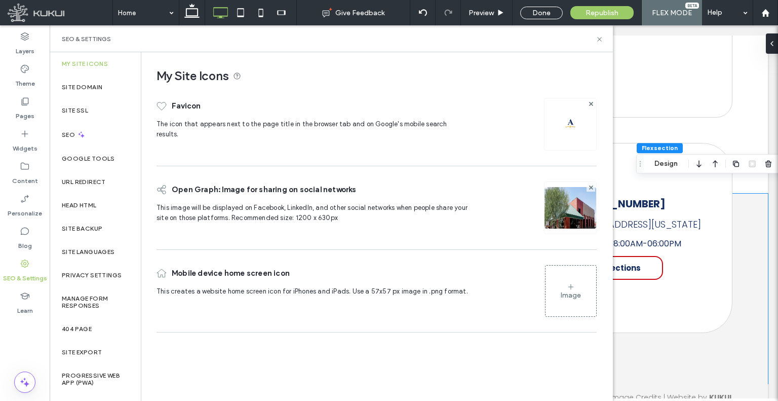
click at [81, 133] on label "Media Manager" at bounding box center [134, 133] width 153 height 7
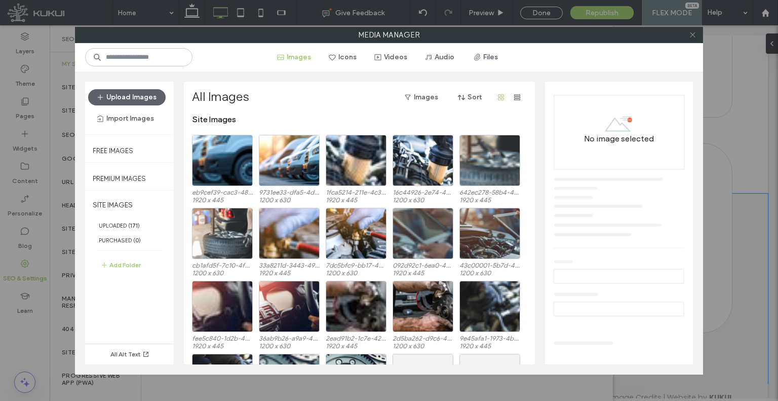
click at [690, 32] on use at bounding box center [692, 34] width 5 height 5
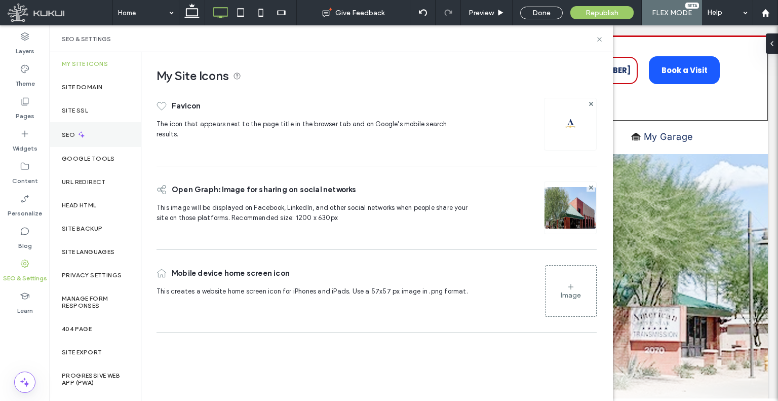
scroll to position [0, 0]
click at [86, 132] on div "SEO" at bounding box center [95, 134] width 91 height 25
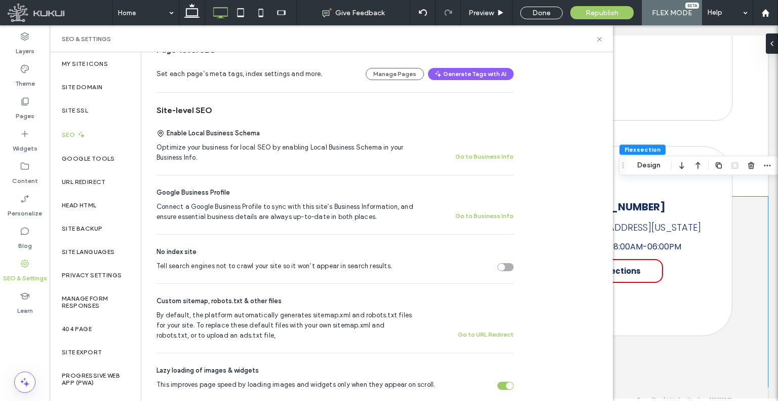
scroll to position [3371, 0]
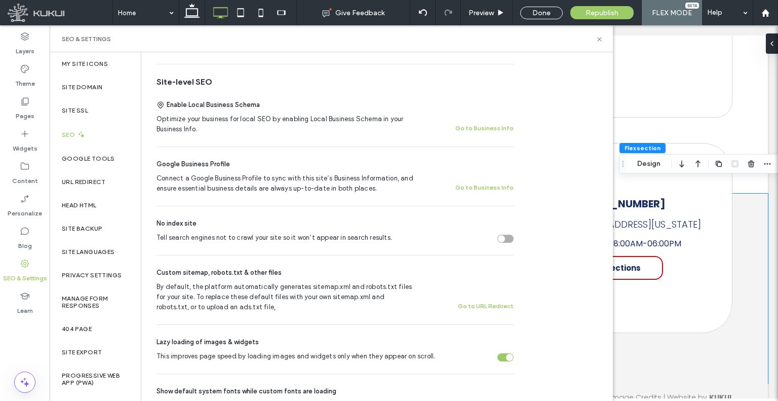
scroll to position [152, 0]
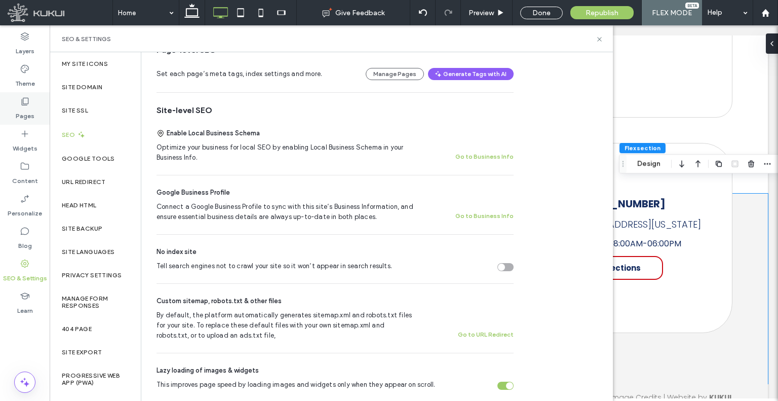
click at [31, 99] on div "Pages" at bounding box center [25, 108] width 50 height 32
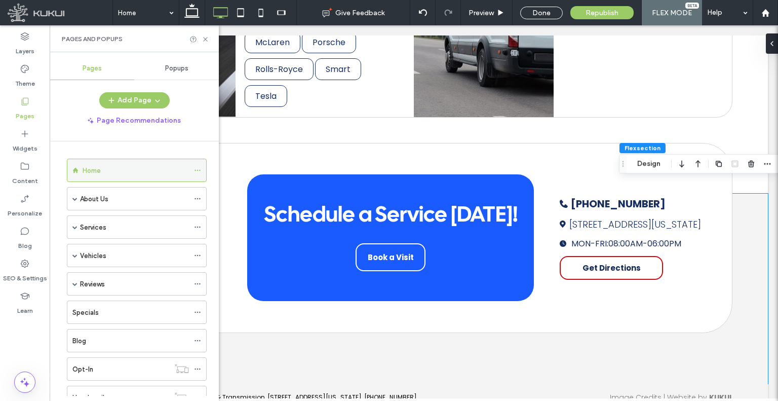
click at [199, 172] on icon at bounding box center [197, 170] width 7 height 7
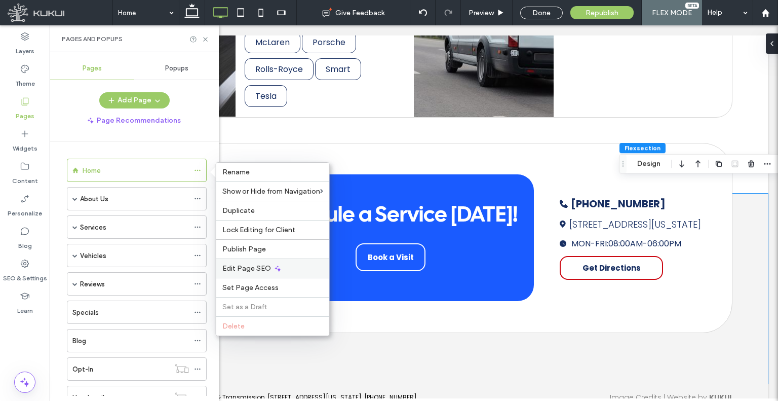
click at [247, 265] on span "Edit Page SEO" at bounding box center [246, 268] width 49 height 9
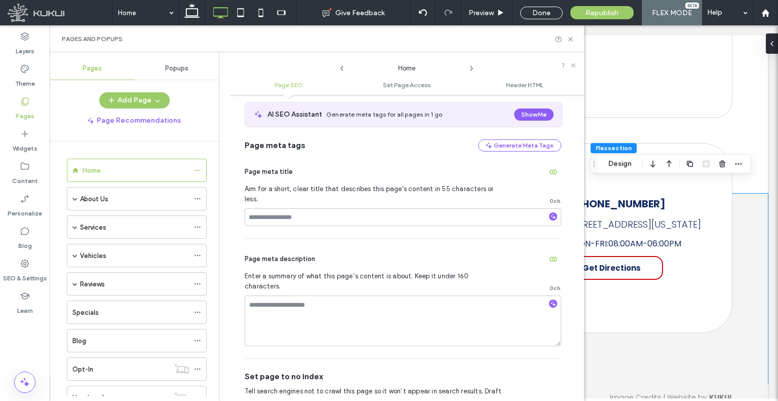
scroll to position [157, 0]
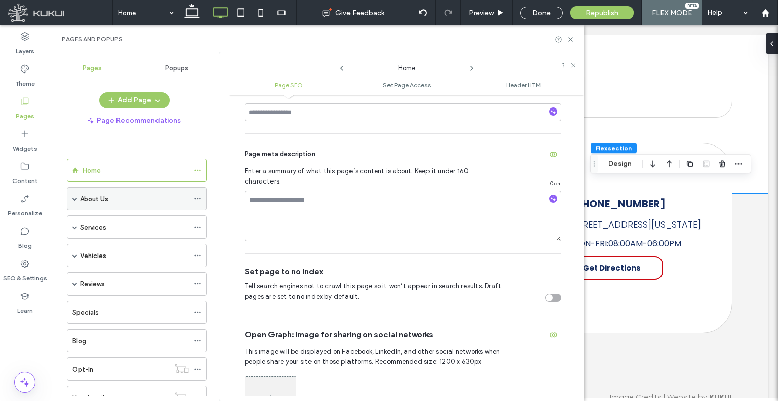
click at [199, 198] on use at bounding box center [198, 199] width 6 height 2
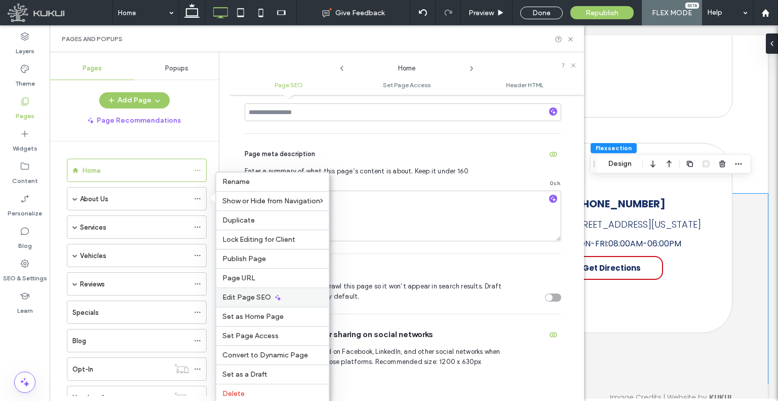
click at [247, 294] on span "Edit Page SEO" at bounding box center [246, 297] width 49 height 9
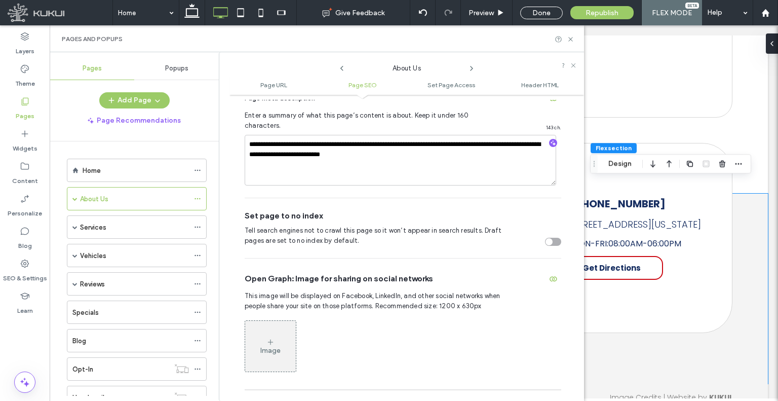
scroll to position [240, 0]
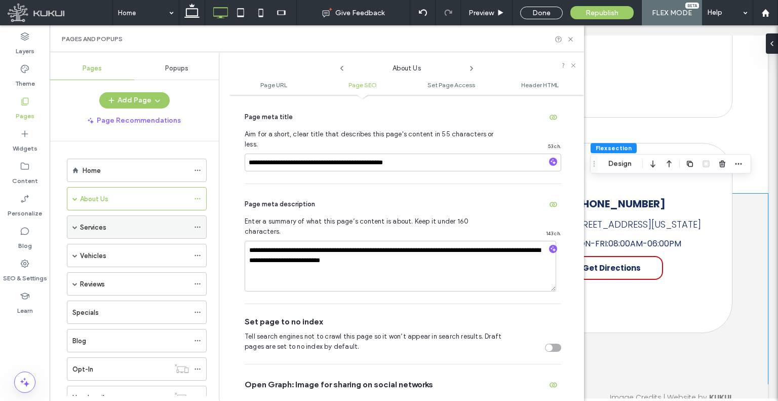
click at [200, 225] on icon at bounding box center [197, 226] width 7 height 7
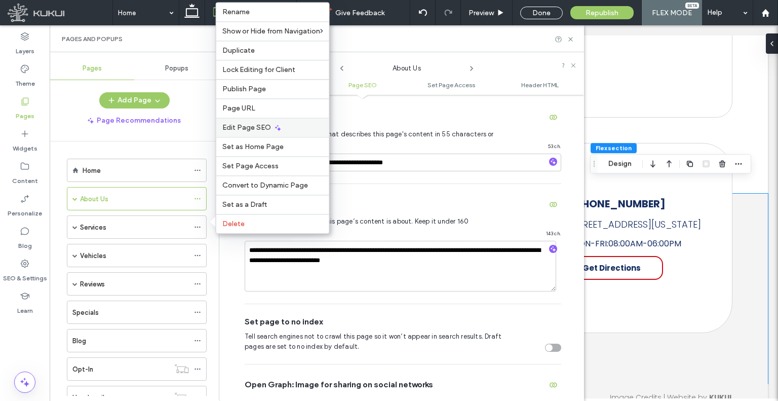
click at [249, 133] on div "Edit Page SEO" at bounding box center [272, 127] width 113 height 19
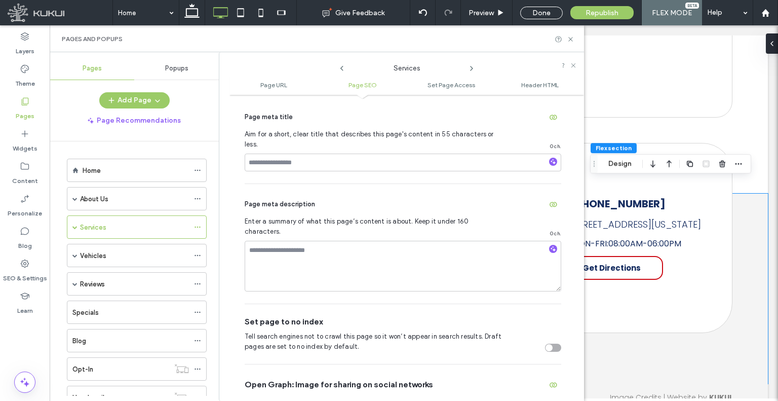
click at [468, 68] on icon at bounding box center [472, 68] width 8 height 8
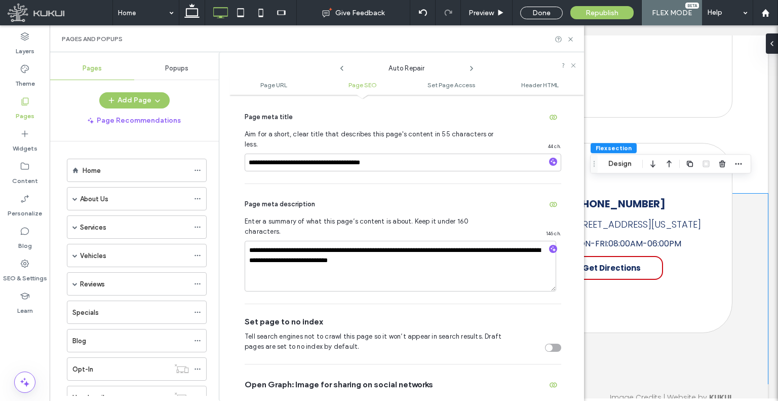
click at [472, 71] on icon at bounding box center [472, 68] width 8 height 8
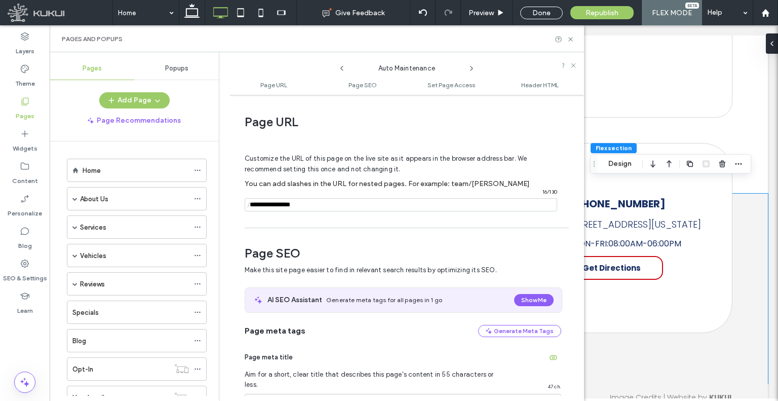
scroll to position [139, 0]
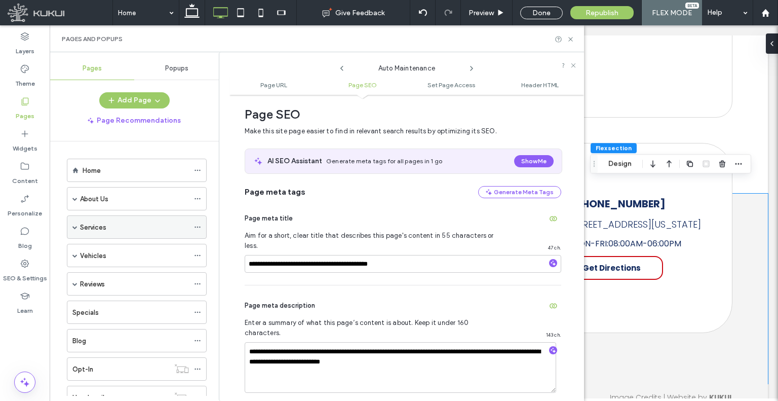
click at [75, 228] on span at bounding box center [74, 226] width 5 height 5
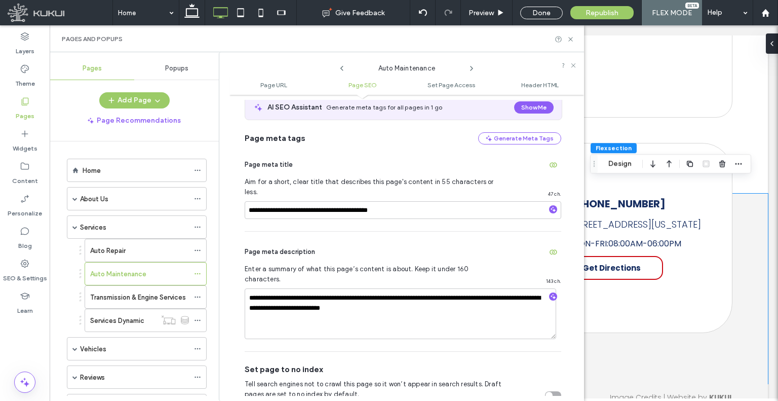
scroll to position [291, 0]
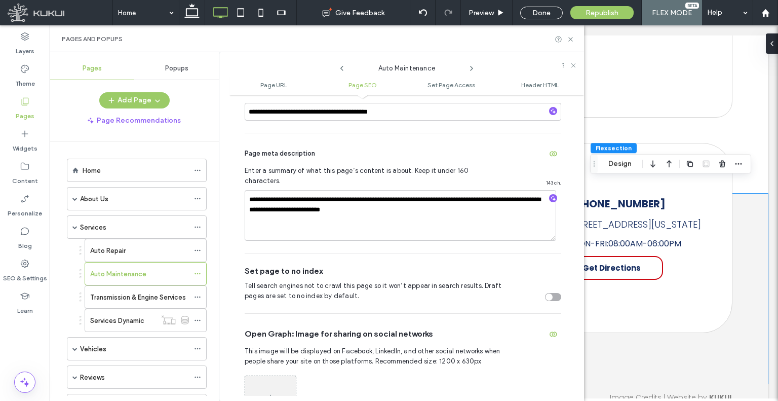
click at [475, 70] on icon at bounding box center [472, 68] width 8 height 8
click at [471, 69] on use at bounding box center [472, 68] width 2 height 4
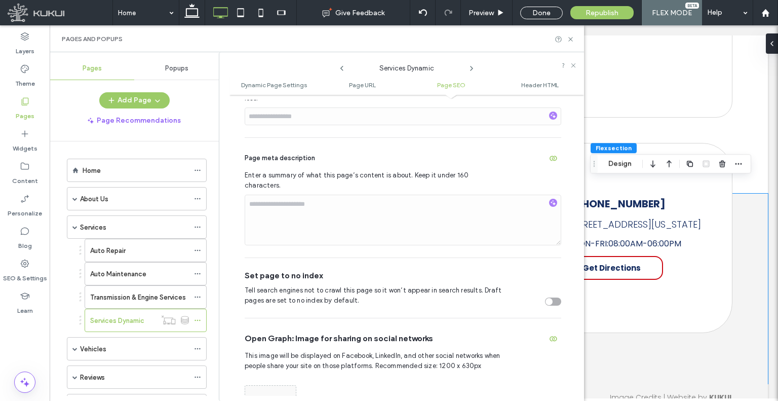
scroll to position [483, 0]
click at [472, 66] on icon at bounding box center [472, 68] width 8 height 8
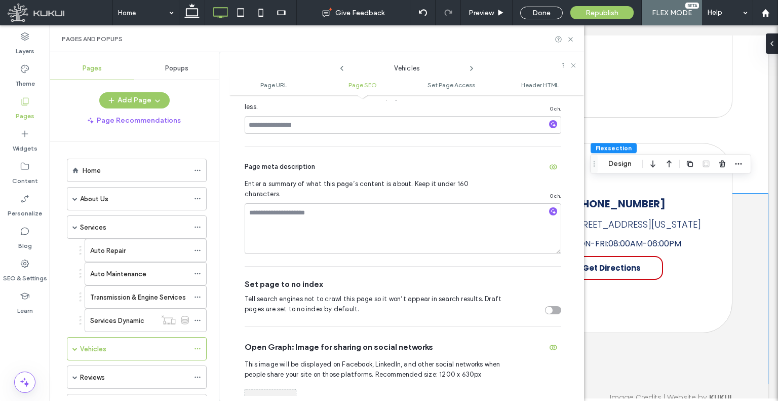
scroll to position [341, 0]
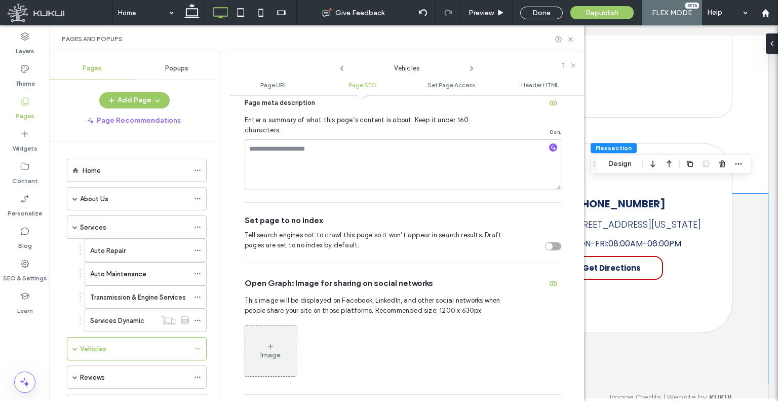
click at [472, 72] on icon at bounding box center [472, 68] width 8 height 8
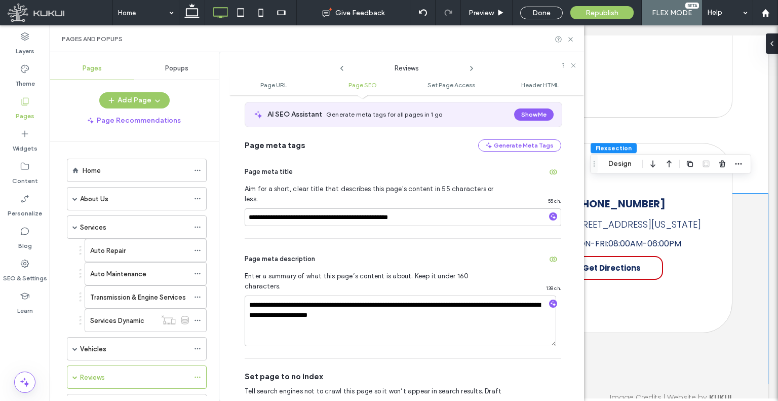
scroll to position [240, 0]
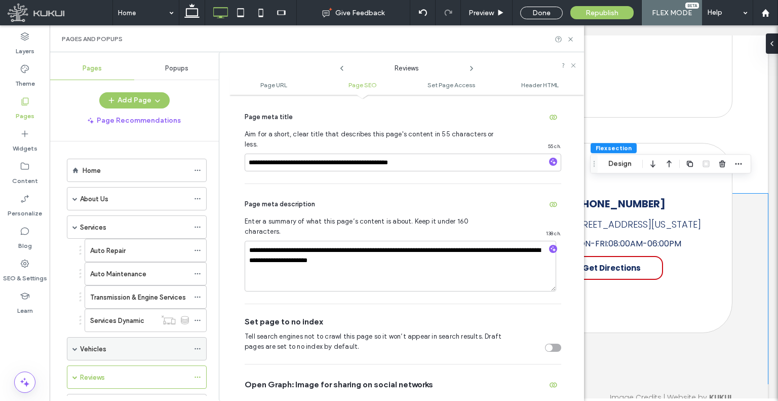
click at [75, 346] on span at bounding box center [74, 348] width 5 height 5
click at [200, 368] on icon at bounding box center [197, 371] width 7 height 7
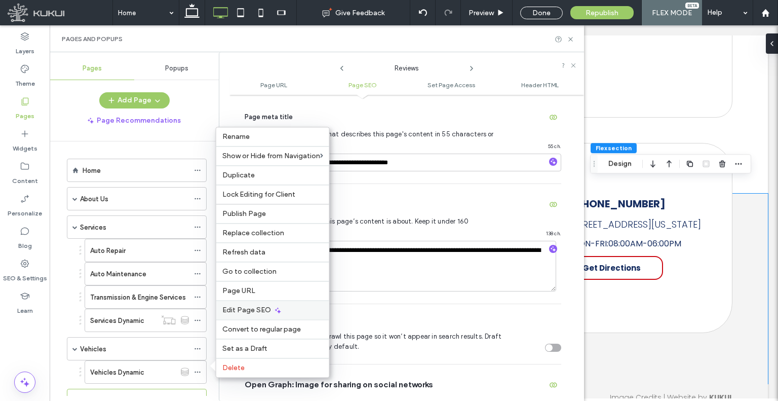
click at [248, 305] on div "Edit Page SEO" at bounding box center [272, 309] width 113 height 19
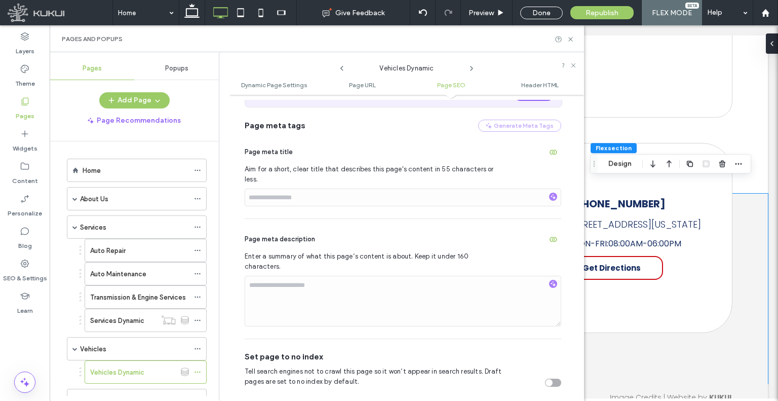
scroll to position [486, 0]
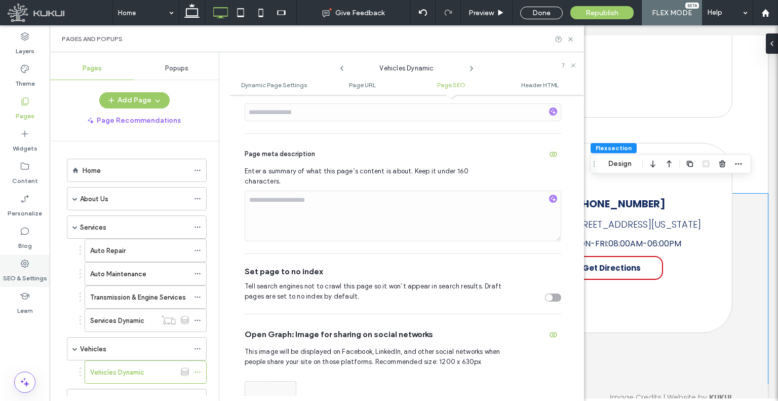
click at [18, 266] on div "SEO & Settings" at bounding box center [25, 270] width 50 height 32
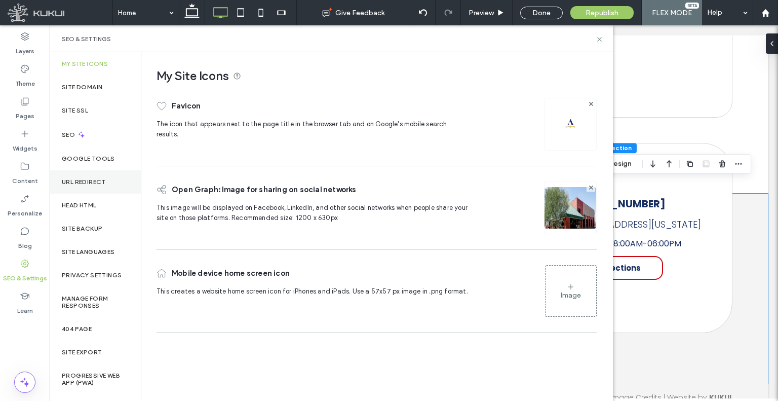
click at [88, 179] on label "URL Redirect" at bounding box center [84, 181] width 44 height 7
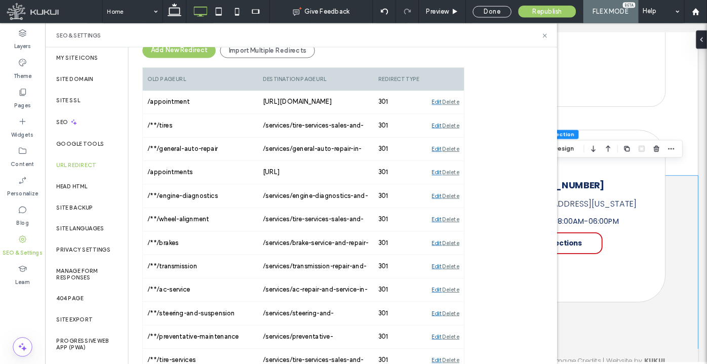
scroll to position [83, 0]
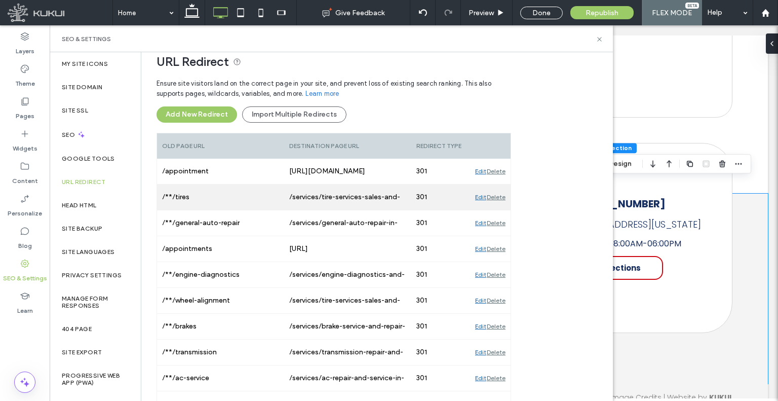
click at [199, 189] on div "/**/tires" at bounding box center [220, 196] width 127 height 25
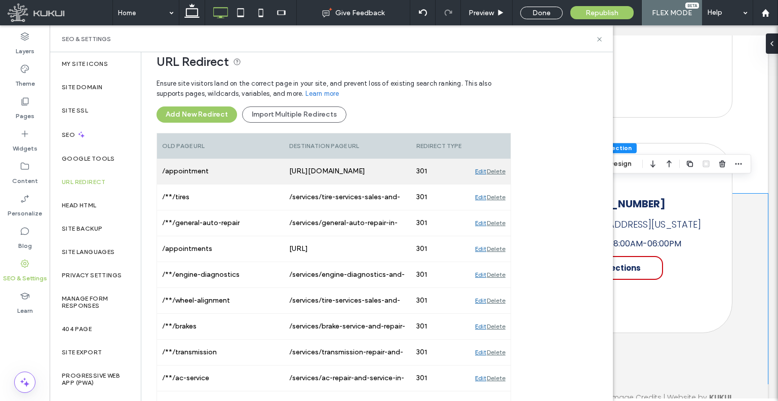
click at [199, 167] on div "/appointment" at bounding box center [220, 171] width 127 height 25
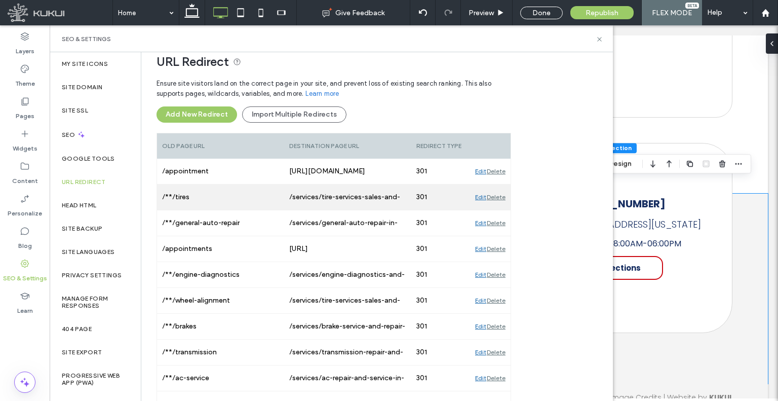
click at [207, 198] on div "/**/tires" at bounding box center [220, 196] width 127 height 25
copy div "/**/tires"
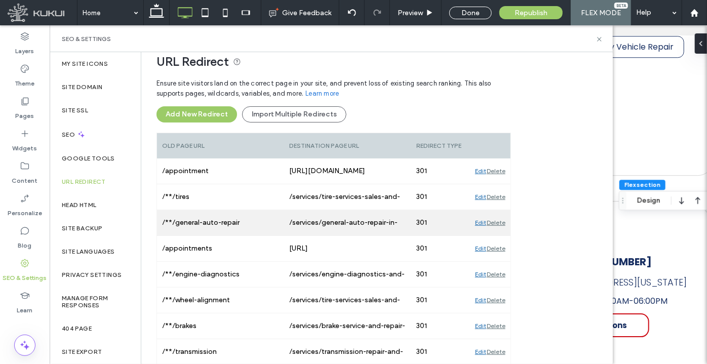
click at [194, 222] on div "/**/general-auto-repair" at bounding box center [220, 222] width 127 height 25
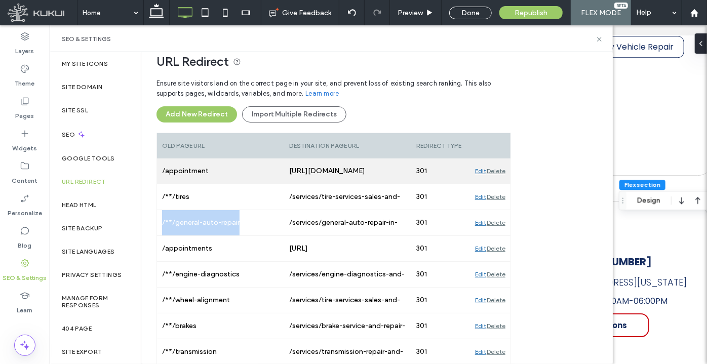
copy div "/**/general-auto-repair"
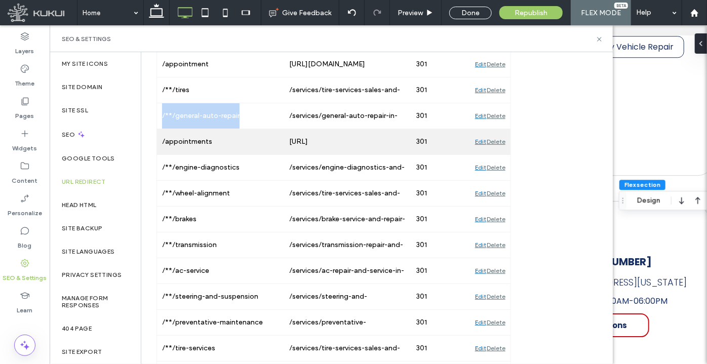
scroll to position [220, 0]
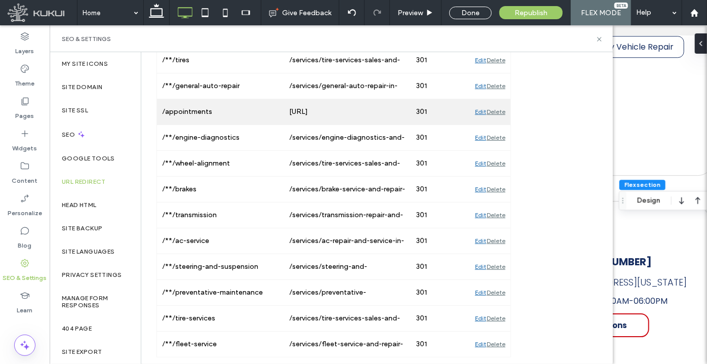
click at [198, 119] on div "/appointments" at bounding box center [220, 111] width 127 height 25
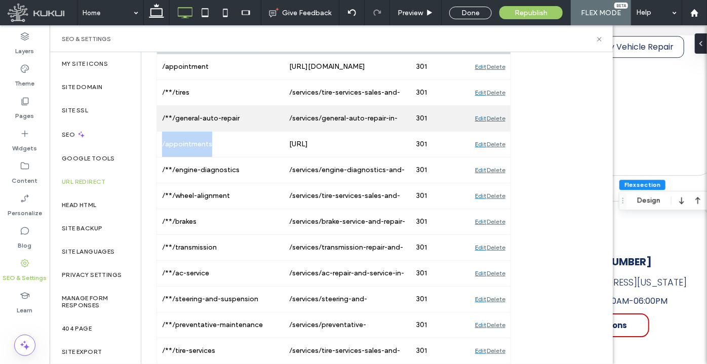
scroll to position [174, 0]
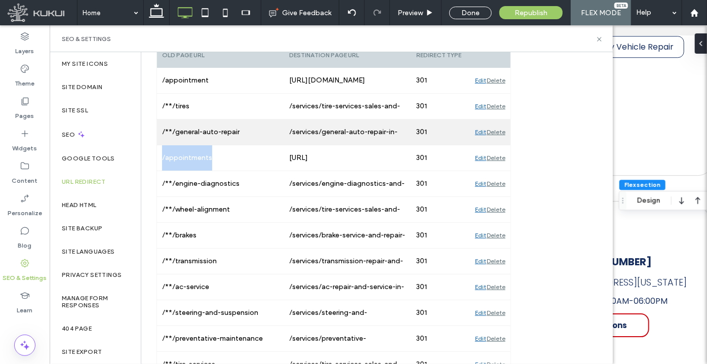
copy div "/appointments"
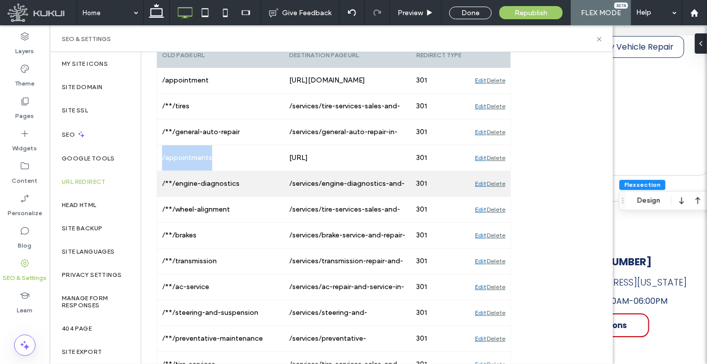
click at [210, 182] on div "/**/engine-diagnostics" at bounding box center [220, 183] width 127 height 25
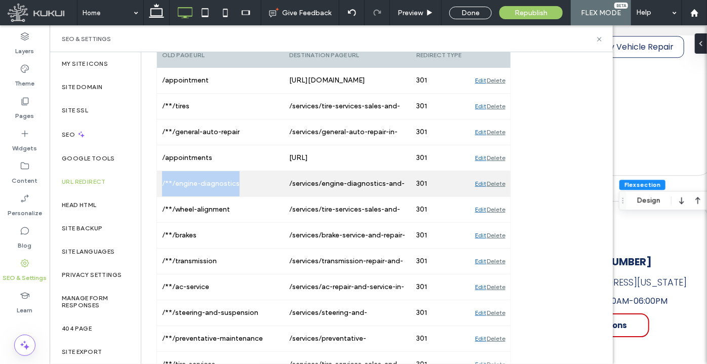
click at [210, 182] on div "/**/engine-diagnostics" at bounding box center [220, 183] width 127 height 25
copy div "/**/engine-diagnostics"
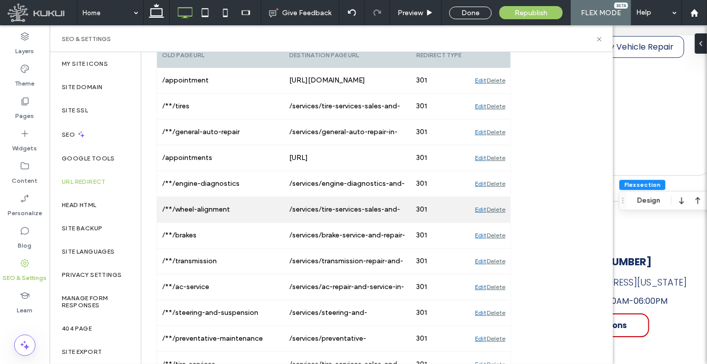
click at [216, 209] on div "/**/wheel-alignment" at bounding box center [220, 209] width 127 height 25
click at [215, 209] on div "/**/wheel-alignment" at bounding box center [220, 209] width 127 height 25
copy div "/**/wheel-alignment"
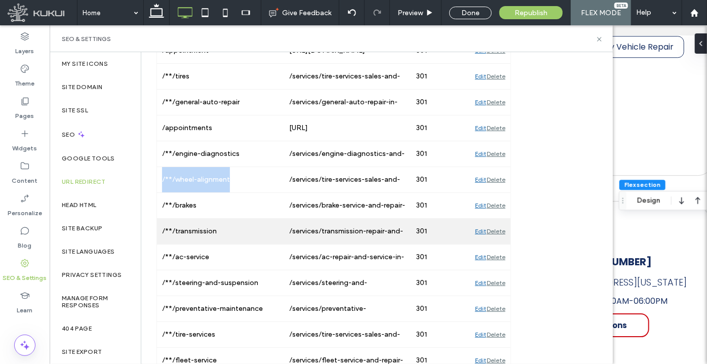
scroll to position [220, 0]
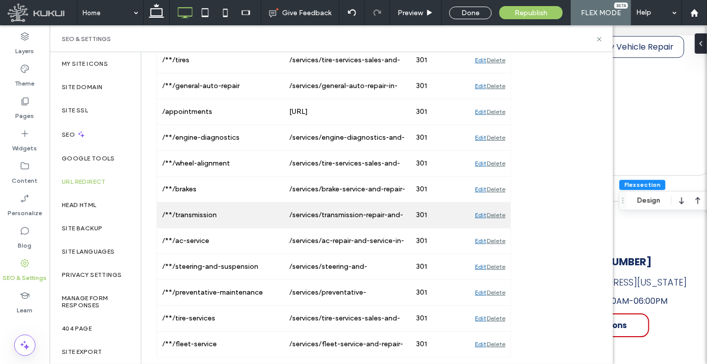
click at [186, 209] on div "/**/transmission" at bounding box center [220, 215] width 127 height 25
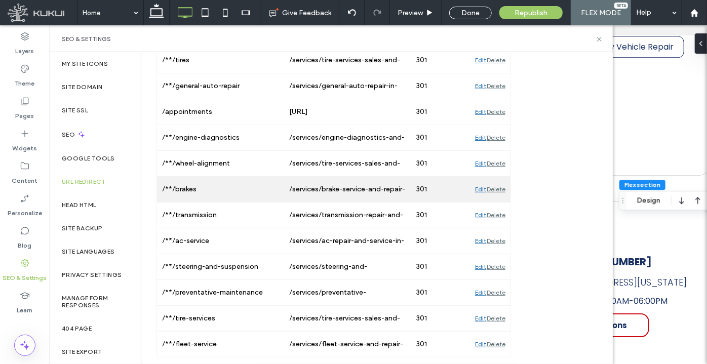
click at [190, 190] on div "/**/brakes" at bounding box center [220, 189] width 127 height 25
copy div "/**/brakes"
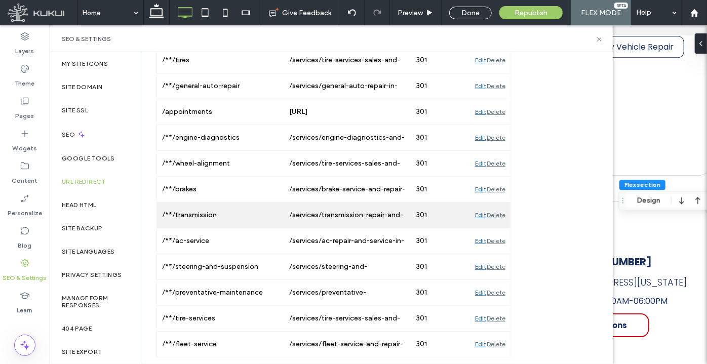
click at [203, 212] on div "/**/transmission" at bounding box center [220, 215] width 127 height 25
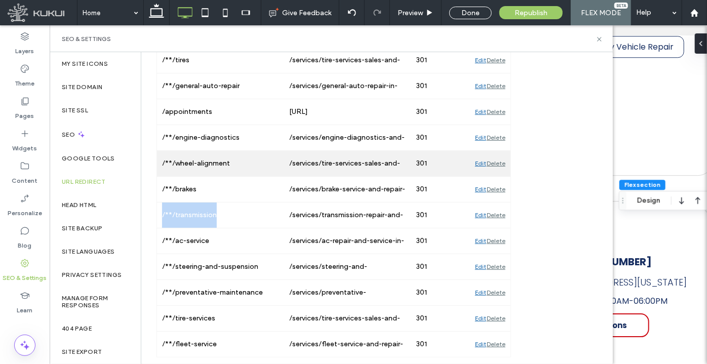
copy div "/**/transmission"
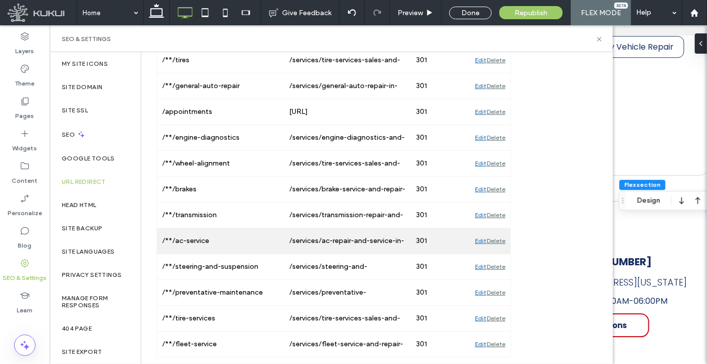
click at [170, 238] on div "/**/ac-service" at bounding box center [220, 240] width 127 height 25
copy div "/**/ac-service"
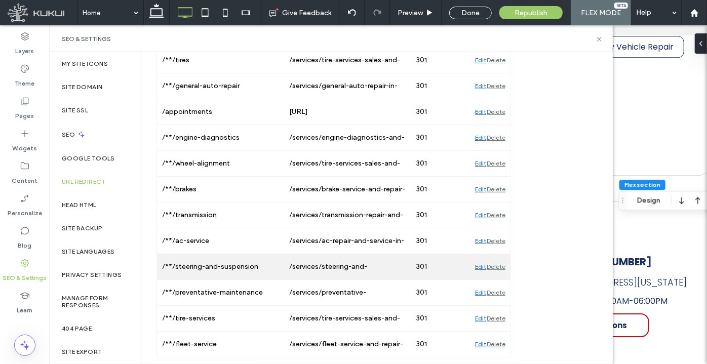
click at [227, 273] on div "/**/steering-and-suspension" at bounding box center [220, 266] width 127 height 25
click at [227, 272] on div "/**/steering-and-suspension" at bounding box center [220, 266] width 127 height 25
click at [227, 271] on div "/**/steering-and-suspension" at bounding box center [220, 266] width 127 height 25
copy div "/**/steering-and-suspension"
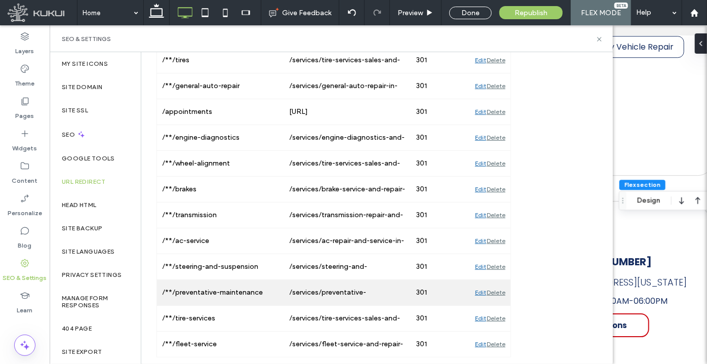
click at [197, 289] on div "/**/preventative-maintenance" at bounding box center [220, 292] width 127 height 25
click at [198, 289] on div "/**/preventative-maintenance" at bounding box center [220, 292] width 127 height 25
click at [198, 288] on div "/**/preventative-maintenance" at bounding box center [220, 292] width 127 height 25
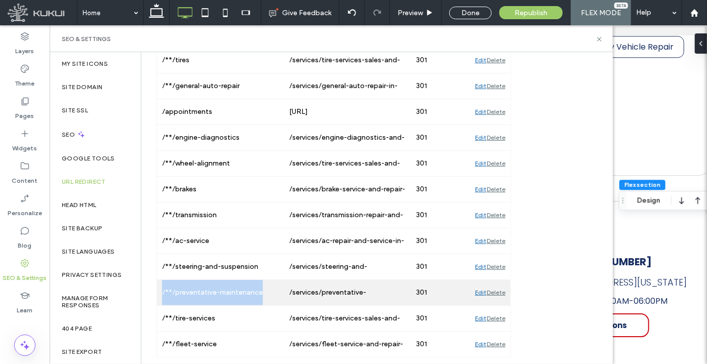
click at [198, 288] on div "/**/preventative-maintenance" at bounding box center [220, 292] width 127 height 25
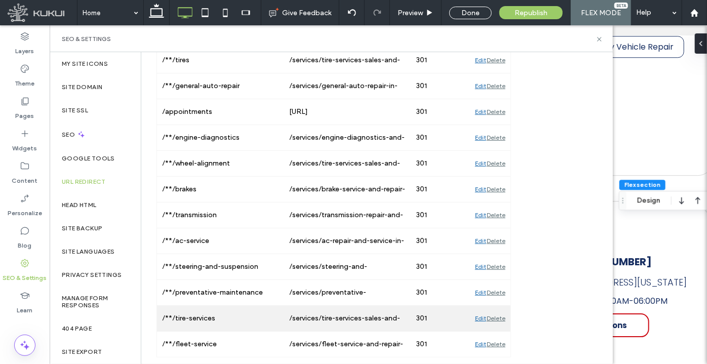
click at [227, 311] on div "/**/tire-services" at bounding box center [220, 318] width 127 height 25
copy div "/**/tire-services"
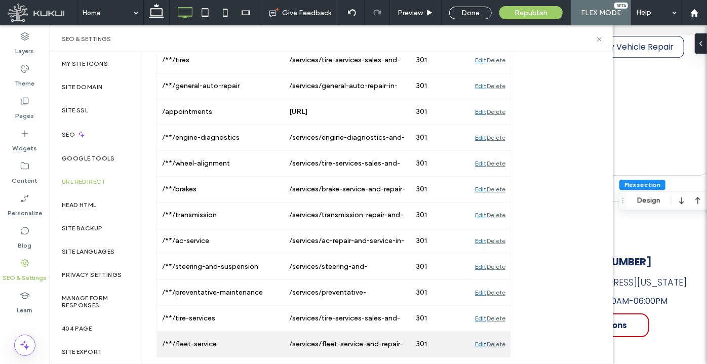
click at [186, 348] on div "/**/fleet-service" at bounding box center [220, 344] width 127 height 25
